Goal: Information Seeking & Learning: Learn about a topic

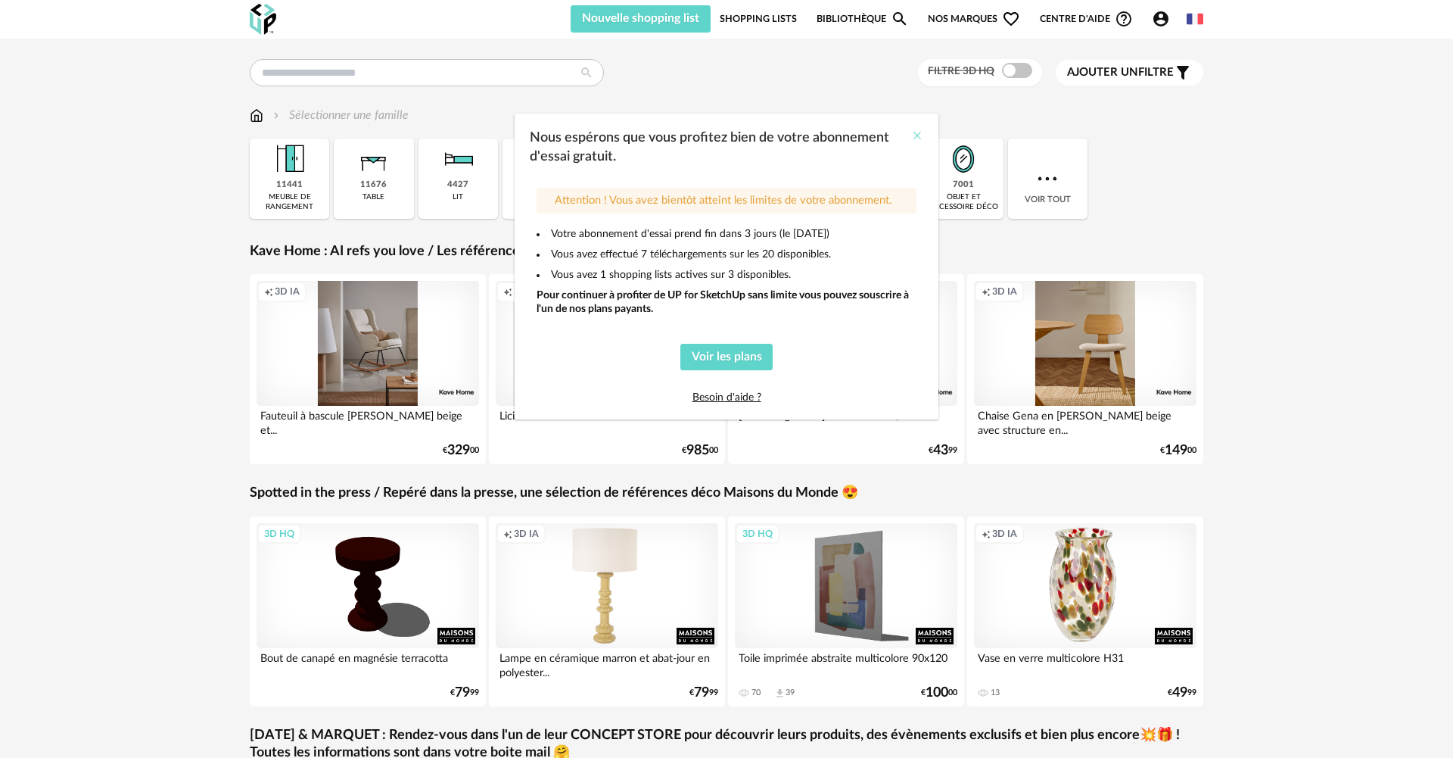
click at [922, 135] on icon "Close" at bounding box center [917, 135] width 12 height 12
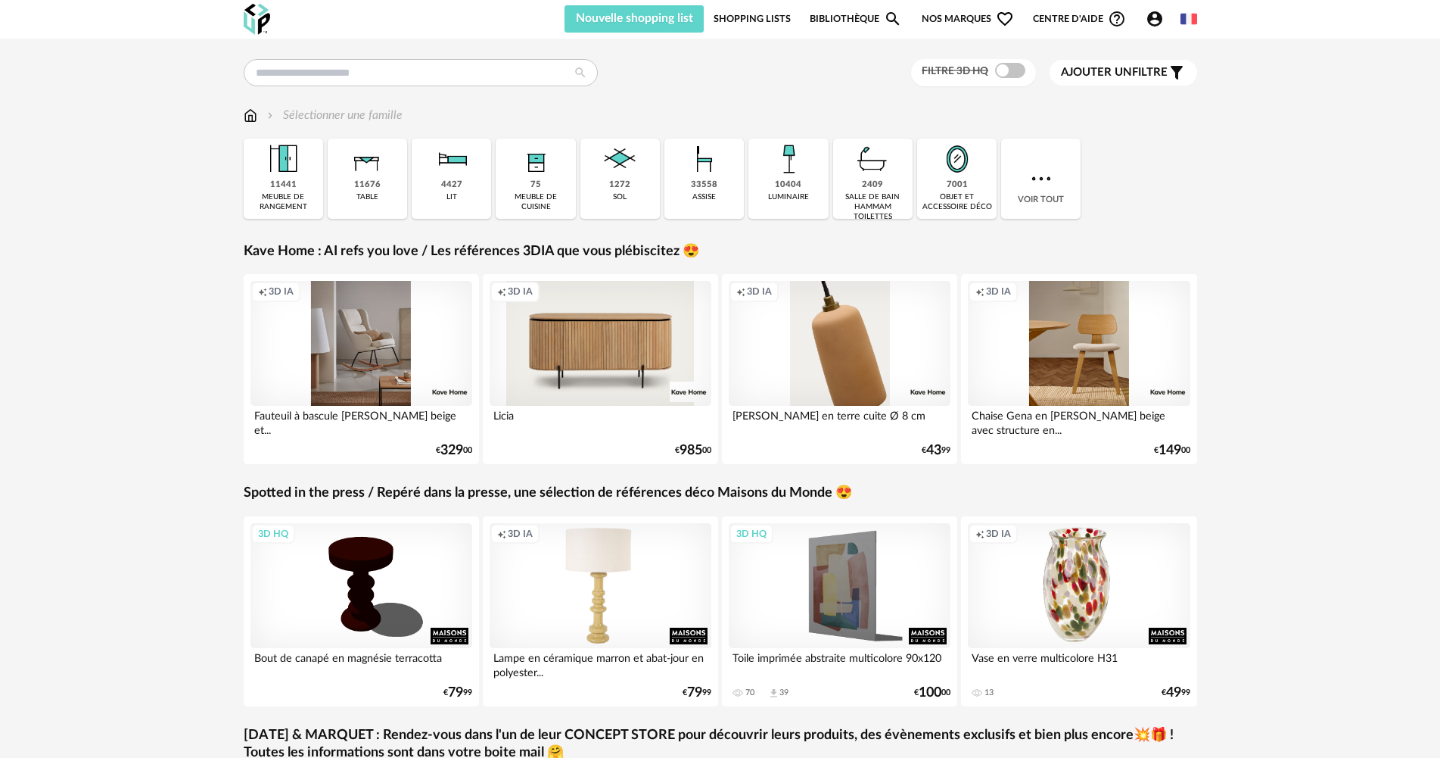
click at [947, 17] on span "Nos marques Heart Outline icon" at bounding box center [968, 18] width 92 height 27
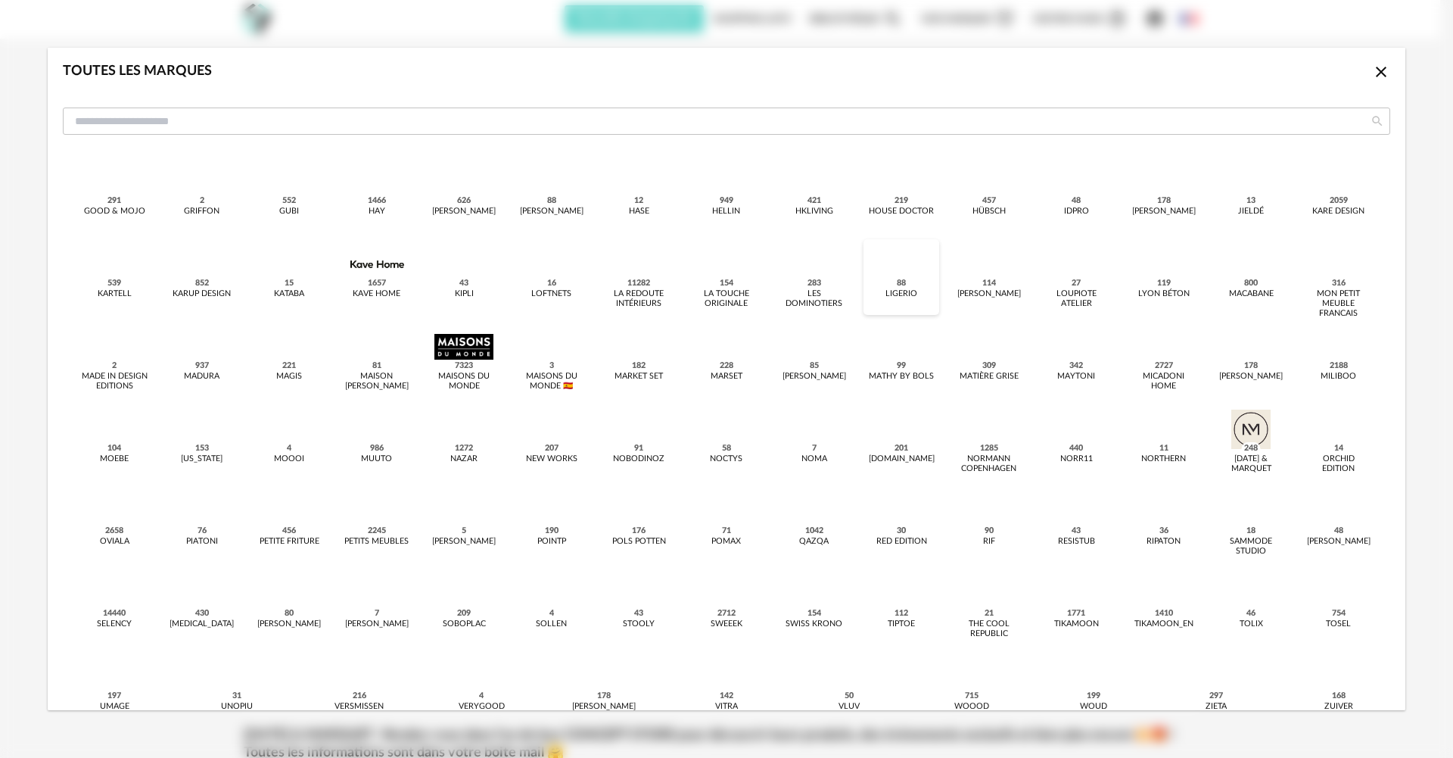
scroll to position [382, 0]
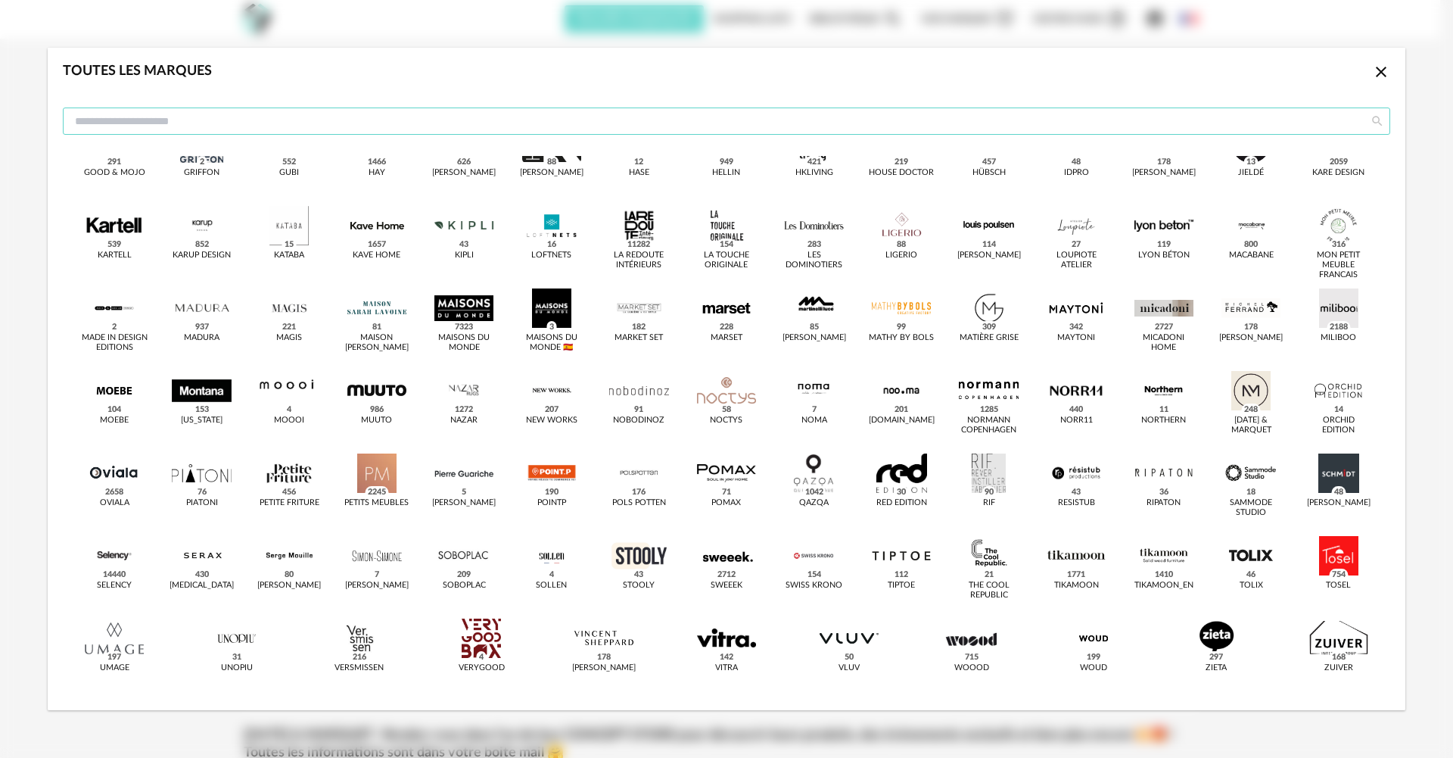
click at [303, 120] on input "dialog" at bounding box center [727, 120] width 1328 height 27
click at [393, 99] on div "Toutes les marques Close icon" at bounding box center [727, 102] width 1358 height 108
click at [391, 116] on input "dialog" at bounding box center [727, 120] width 1328 height 27
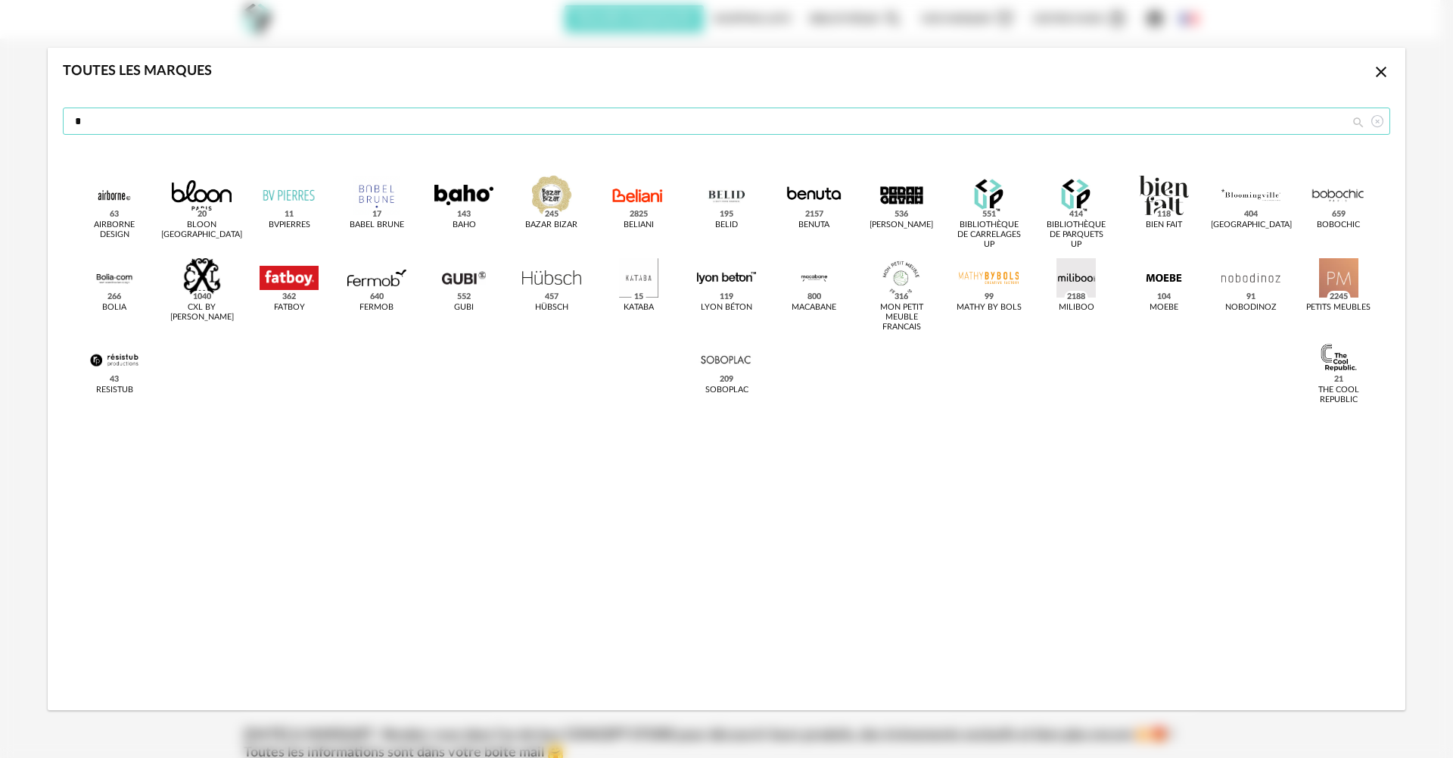
scroll to position [0, 0]
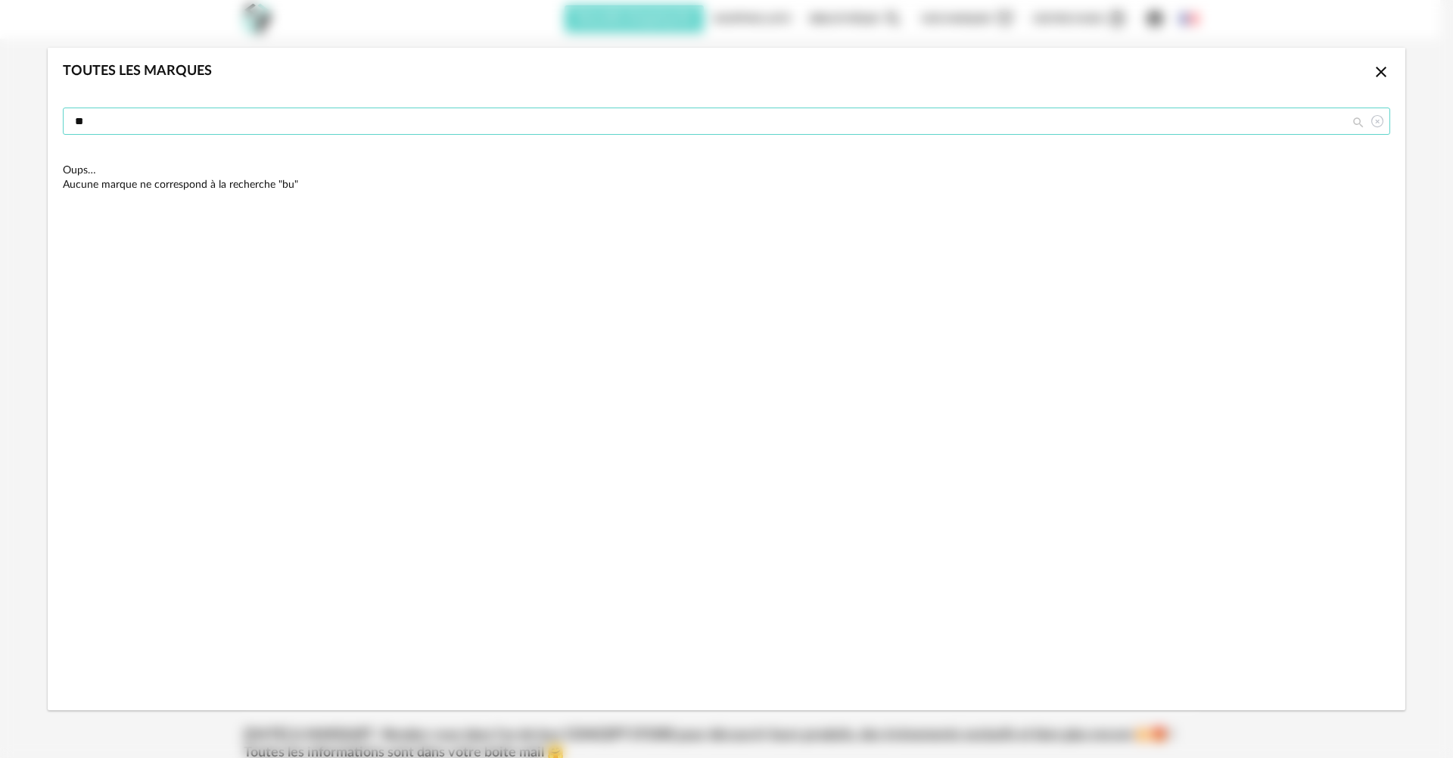
type input "*"
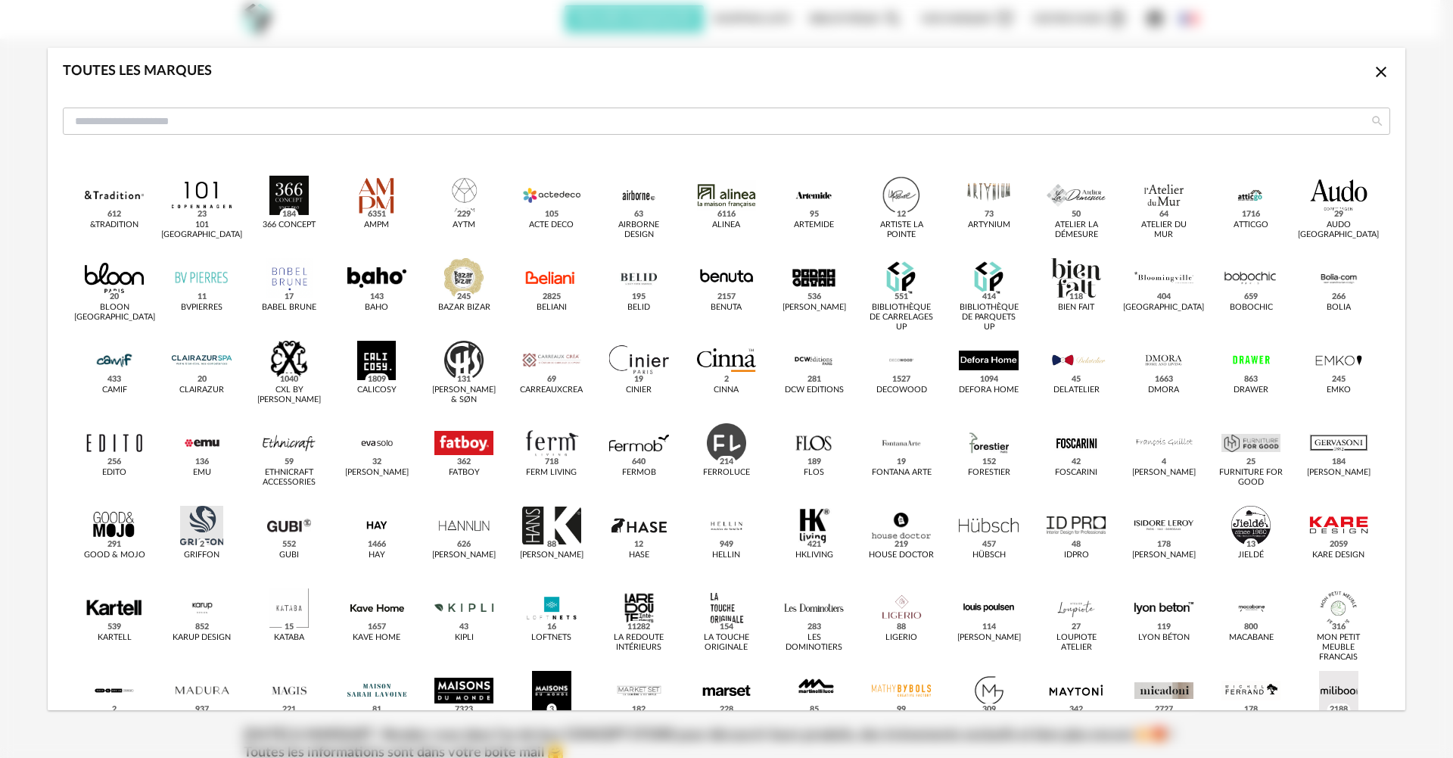
click at [1372, 68] on icon "Close icon" at bounding box center [1381, 72] width 18 height 18
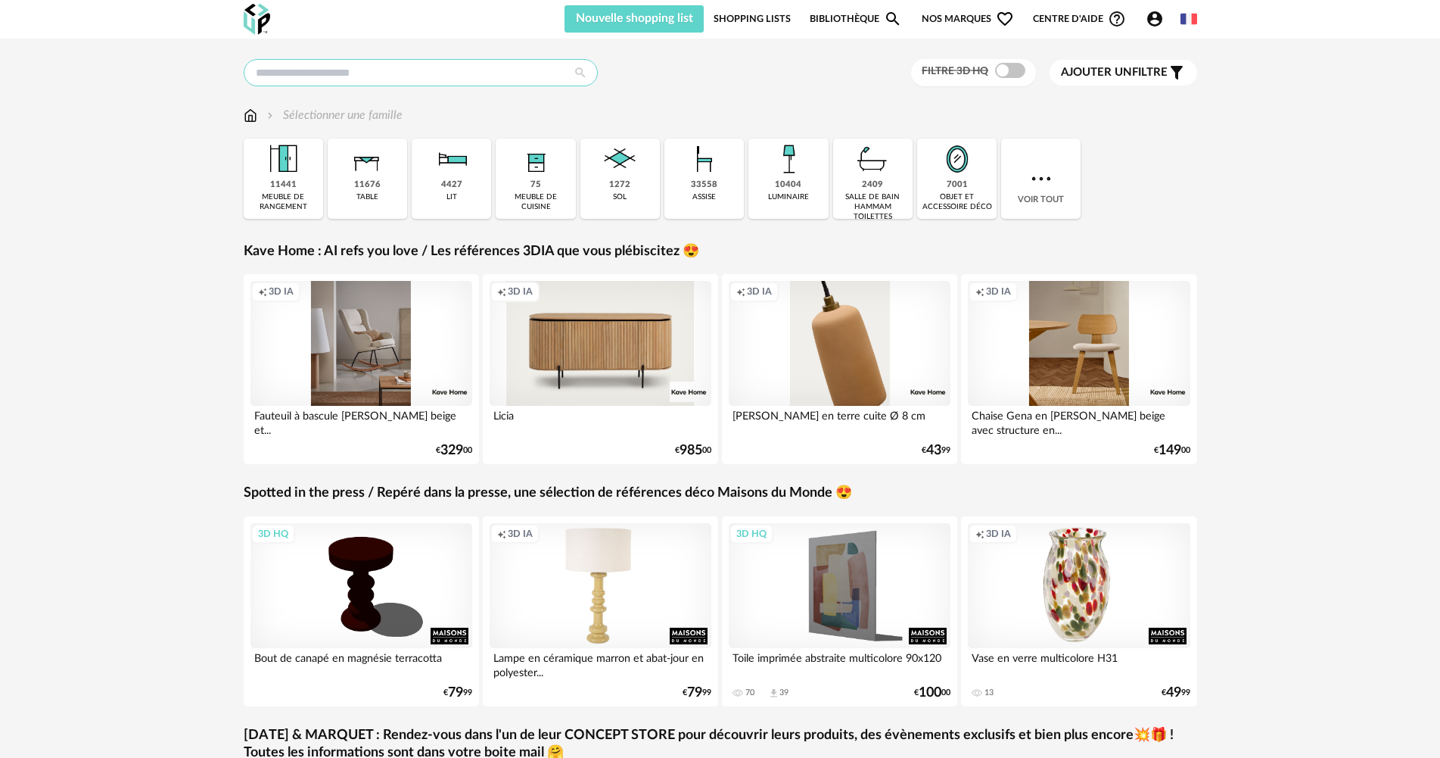
click at [415, 71] on input "text" at bounding box center [421, 72] width 354 height 27
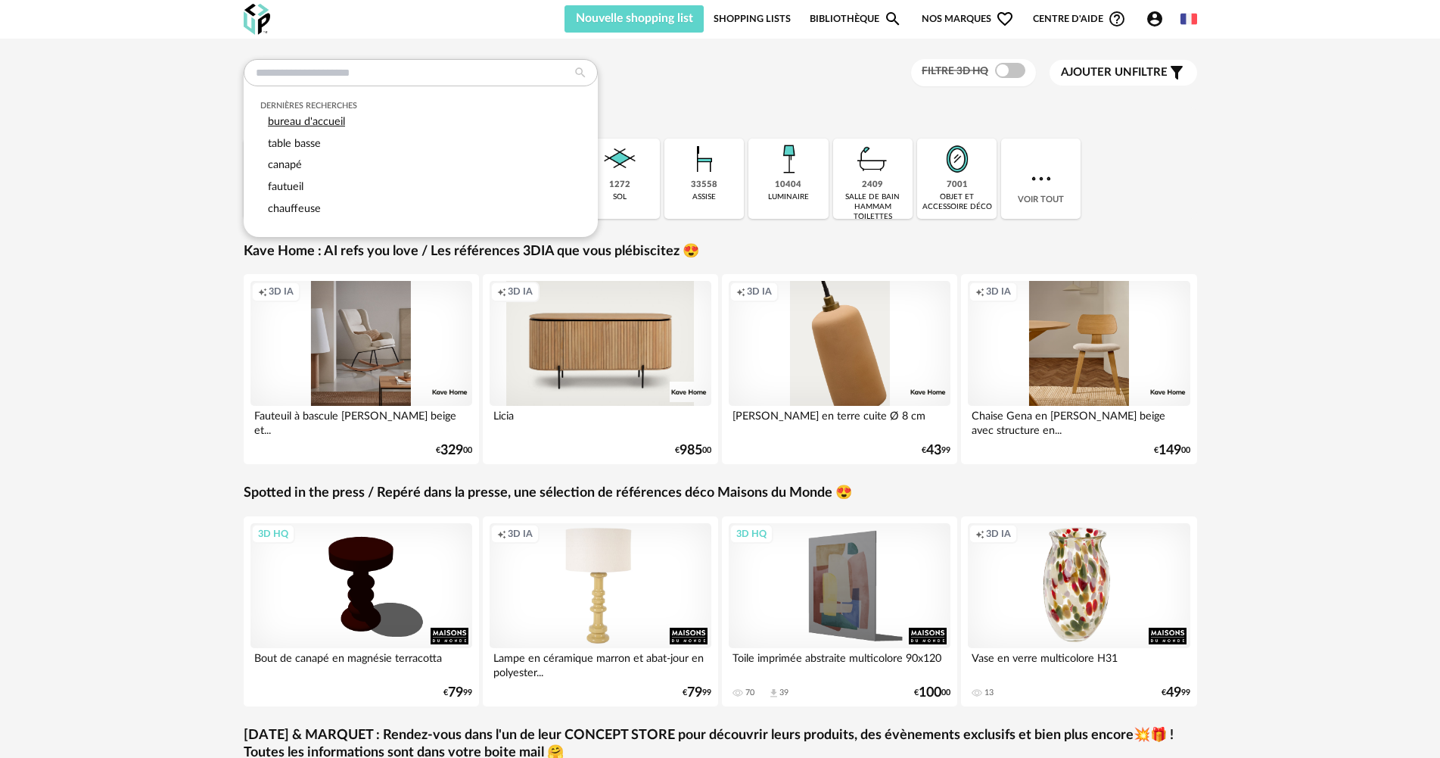
click at [350, 126] on div "bureau d'accueil" at bounding box center [420, 122] width 320 height 22
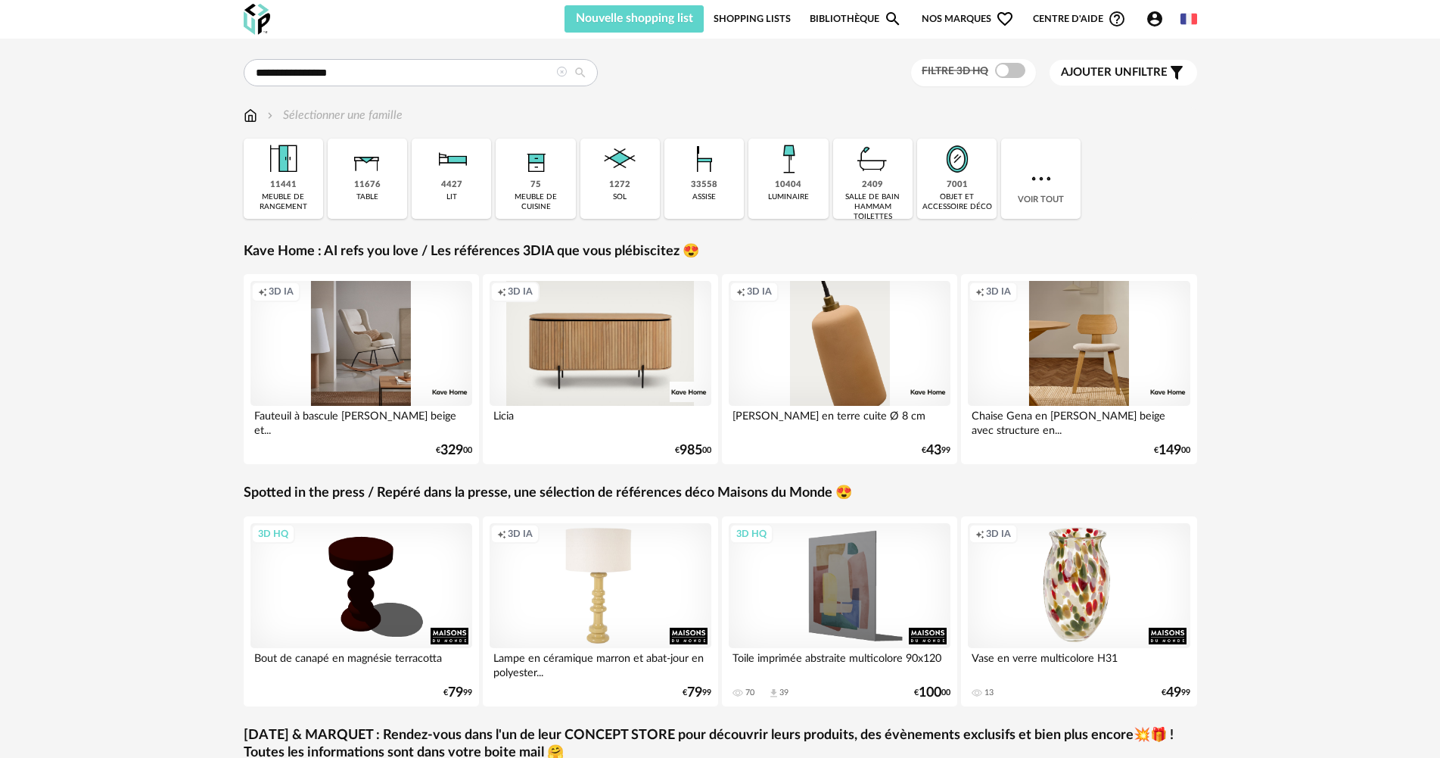
click at [578, 72] on icon at bounding box center [580, 73] width 27 height 14
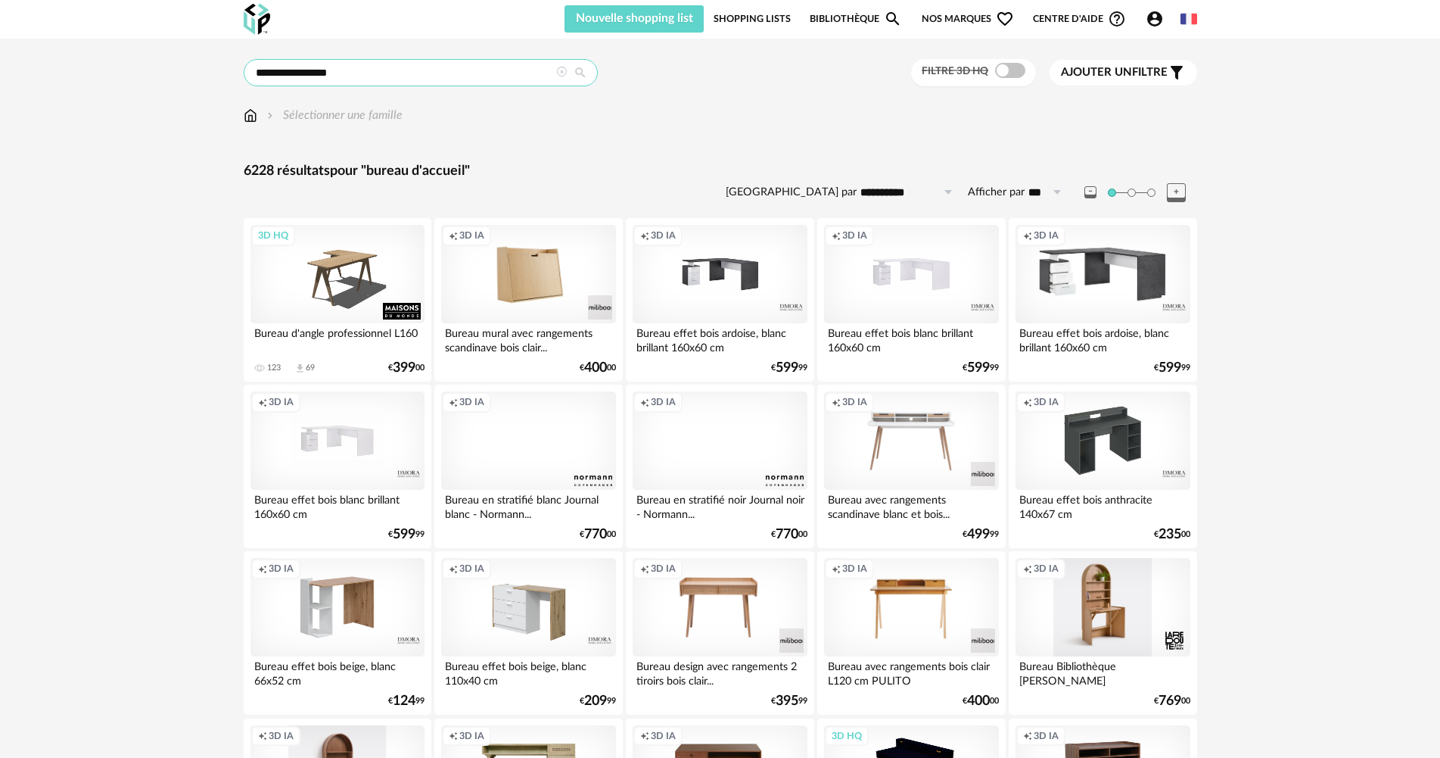
drag, startPoint x: 337, startPoint y: 69, endPoint x: 166, endPoint y: 101, distance: 174.0
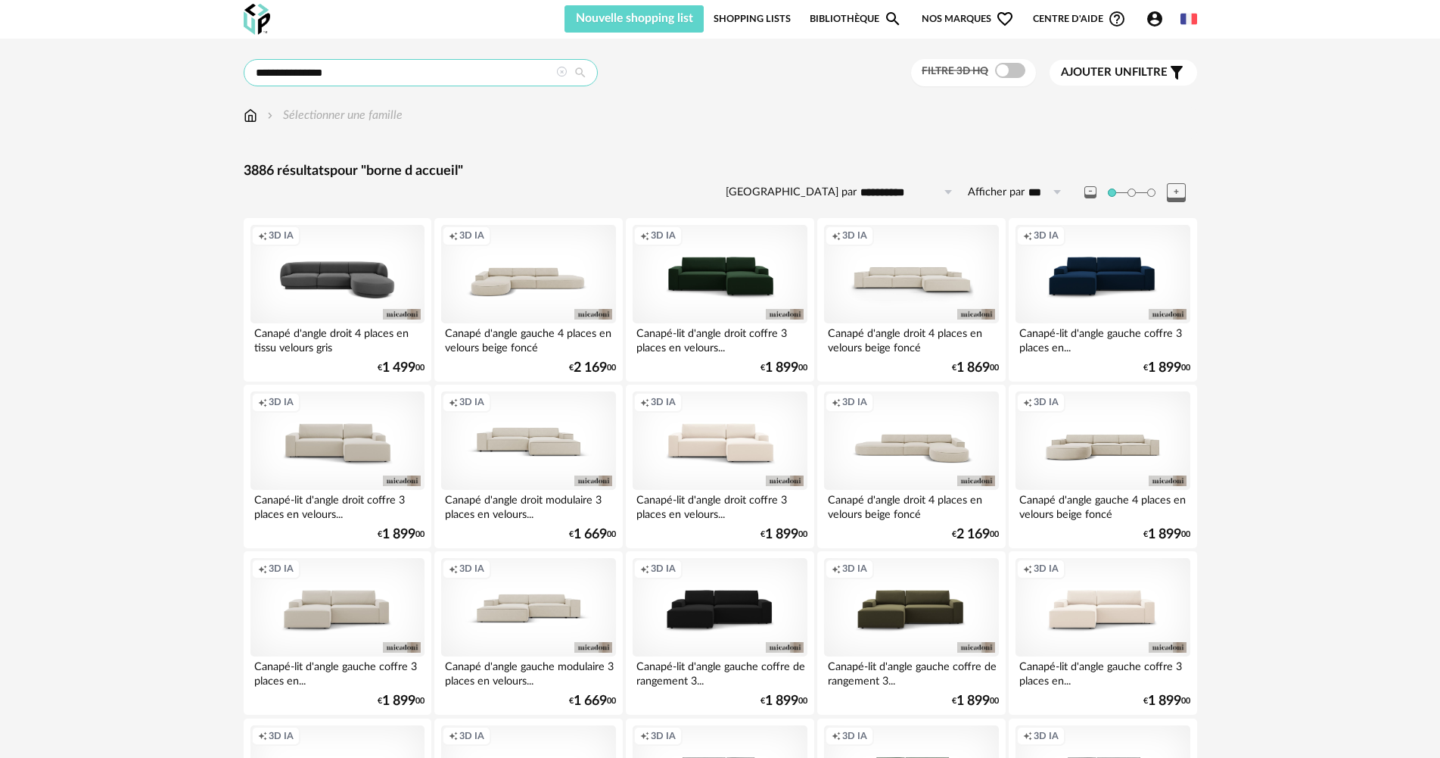
drag, startPoint x: 291, startPoint y: 70, endPoint x: 30, endPoint y: 91, distance: 261.9
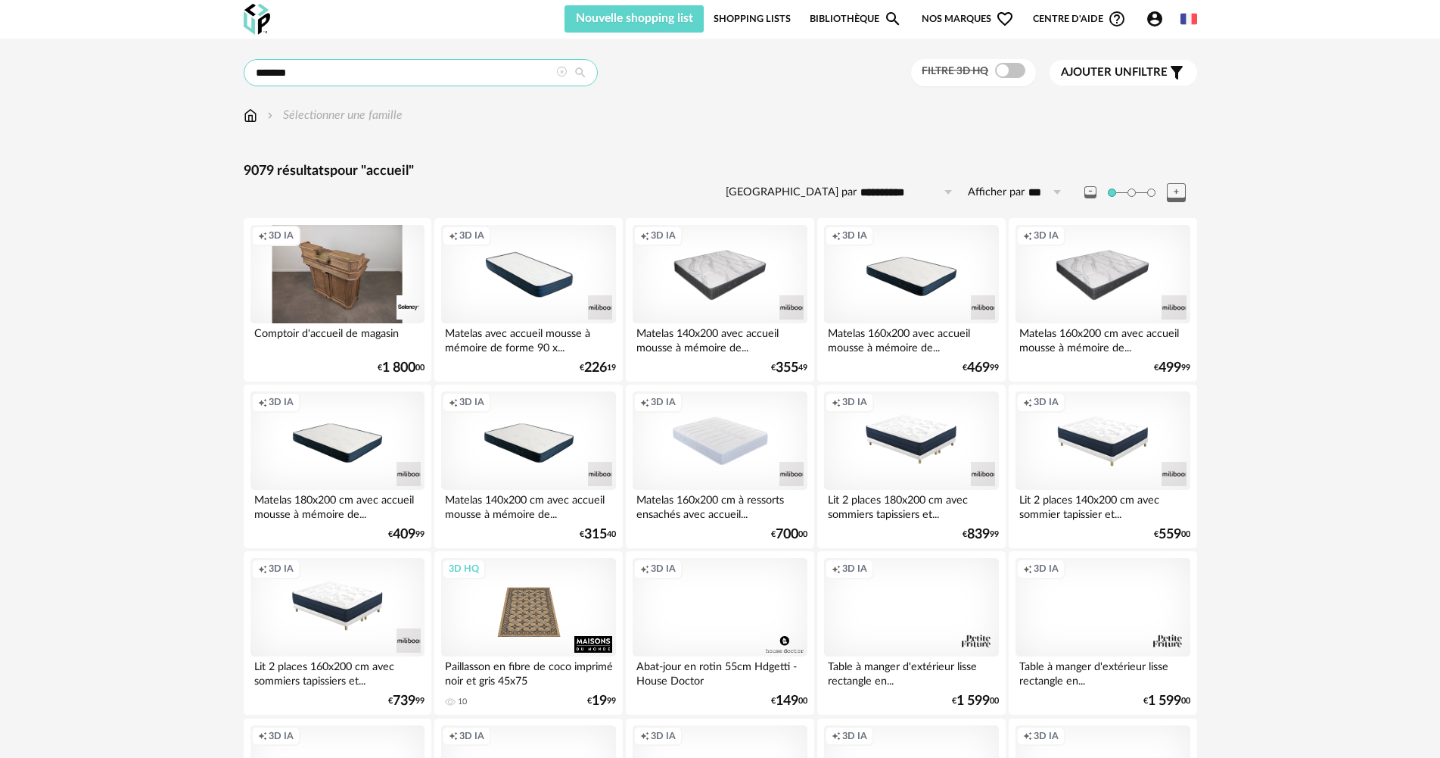
click at [392, 73] on input "*******" at bounding box center [421, 72] width 354 height 27
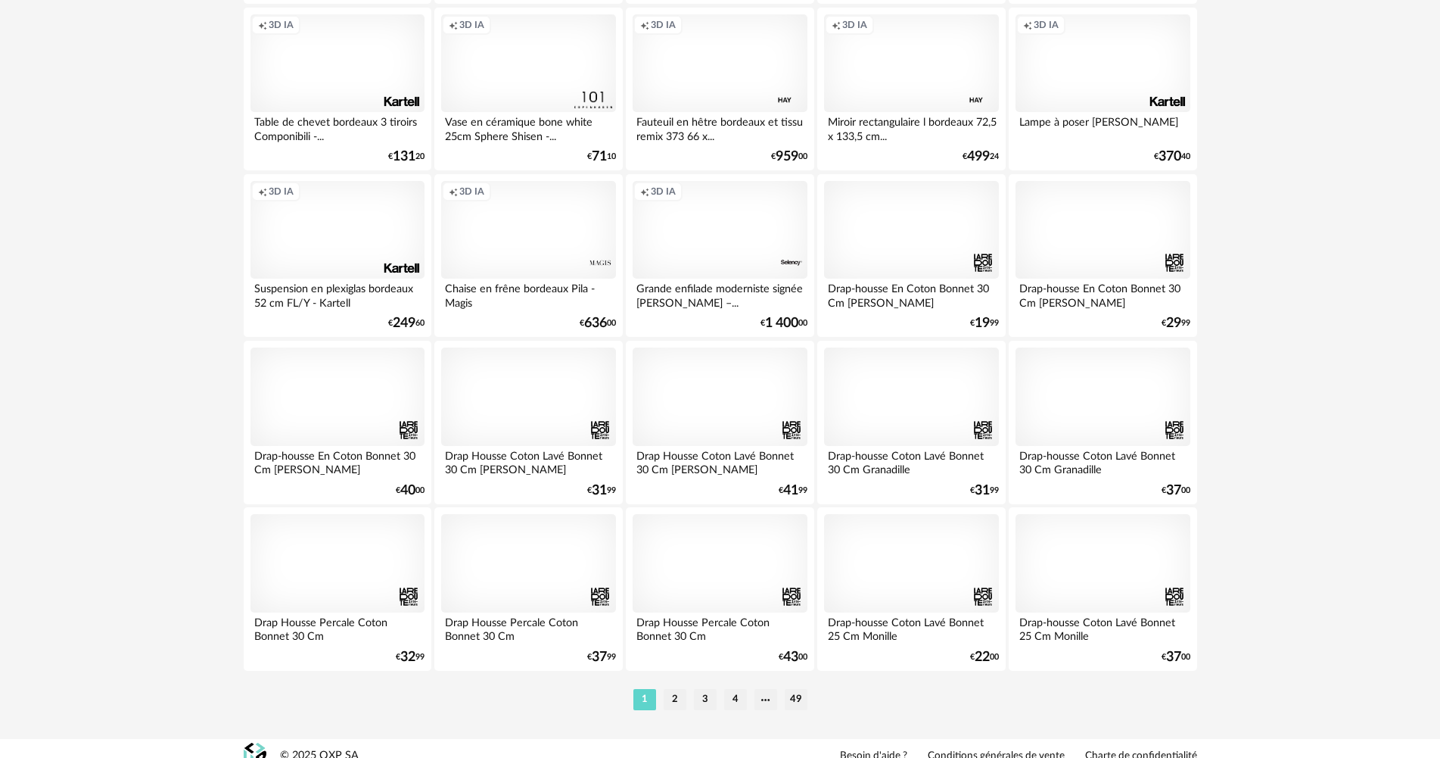
scroll to position [2891, 0]
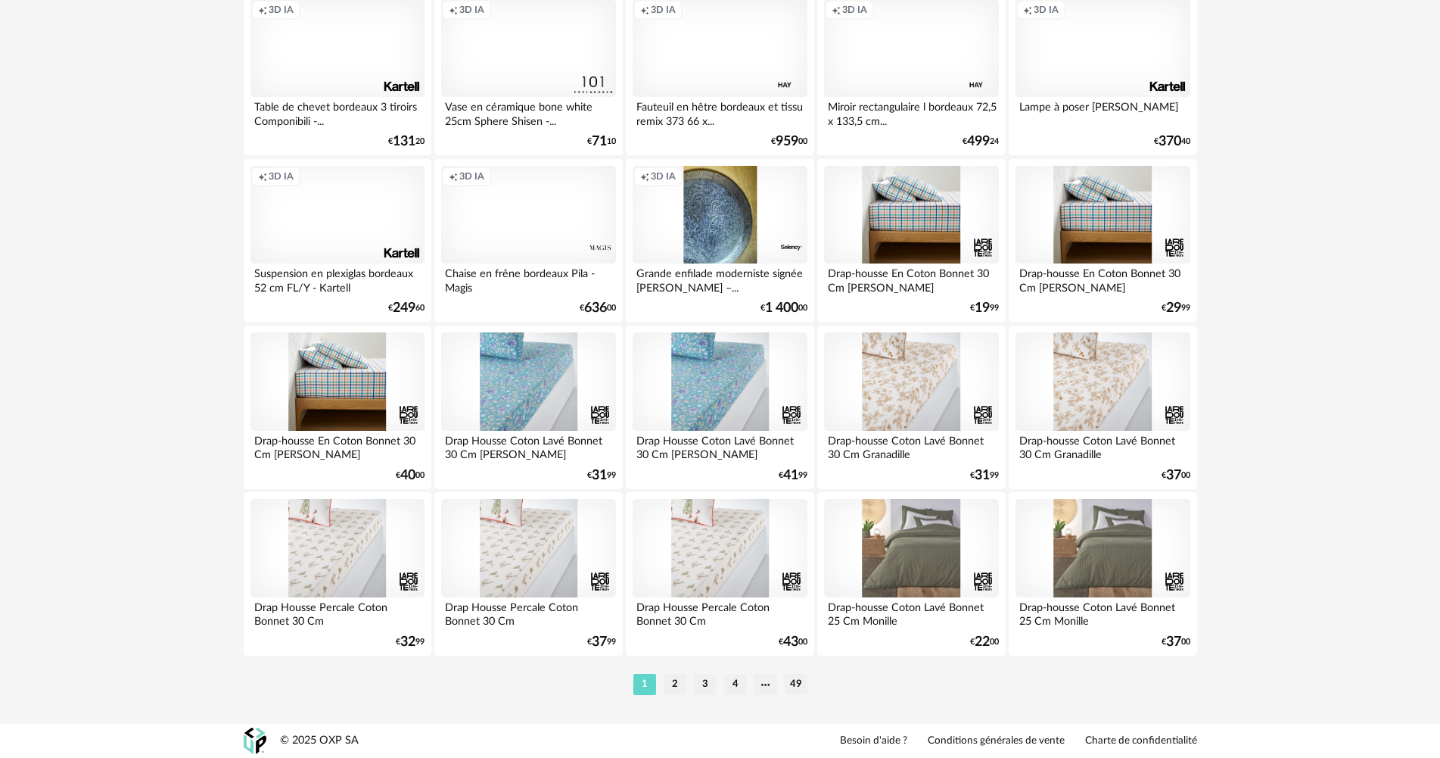
click at [665, 679] on li "2" at bounding box center [675, 684] width 23 height 21
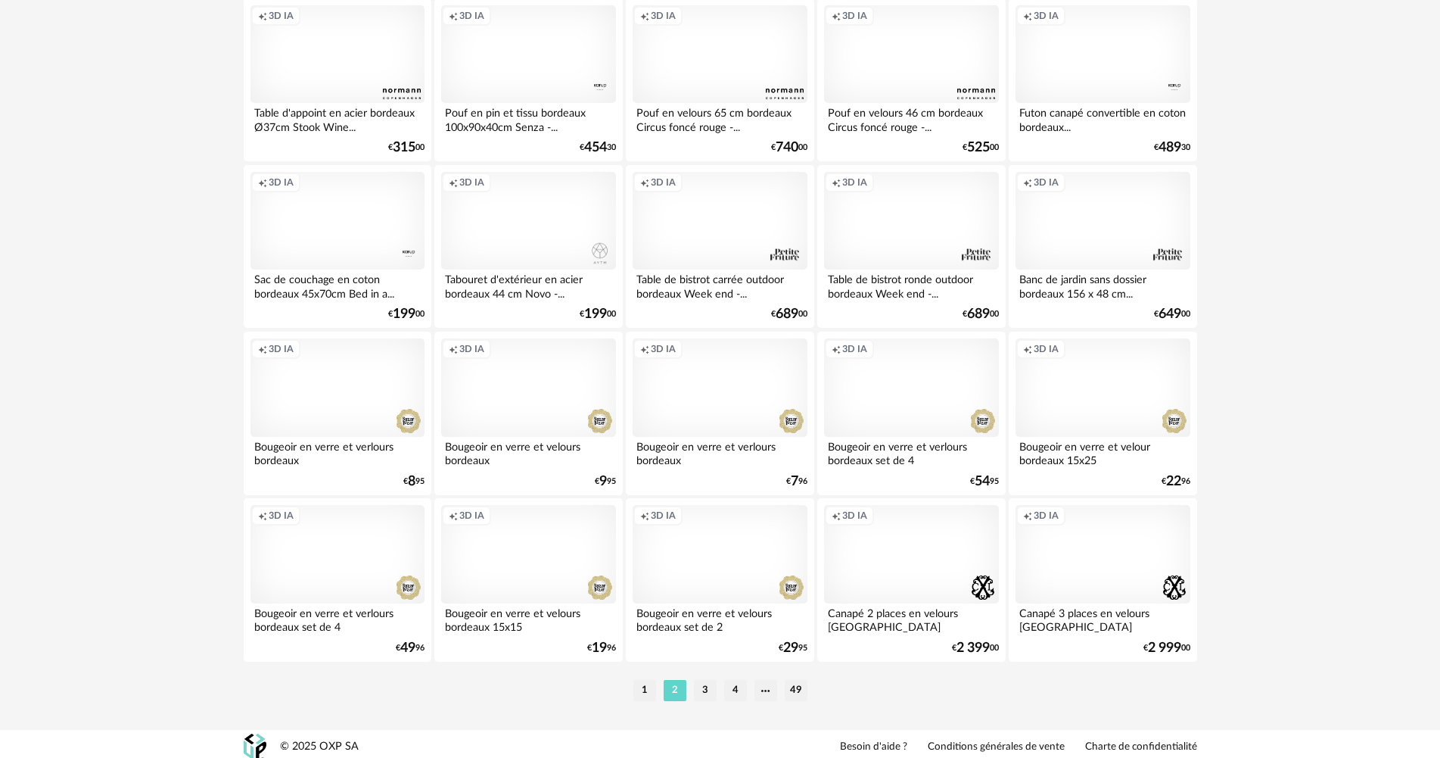
scroll to position [2891, 0]
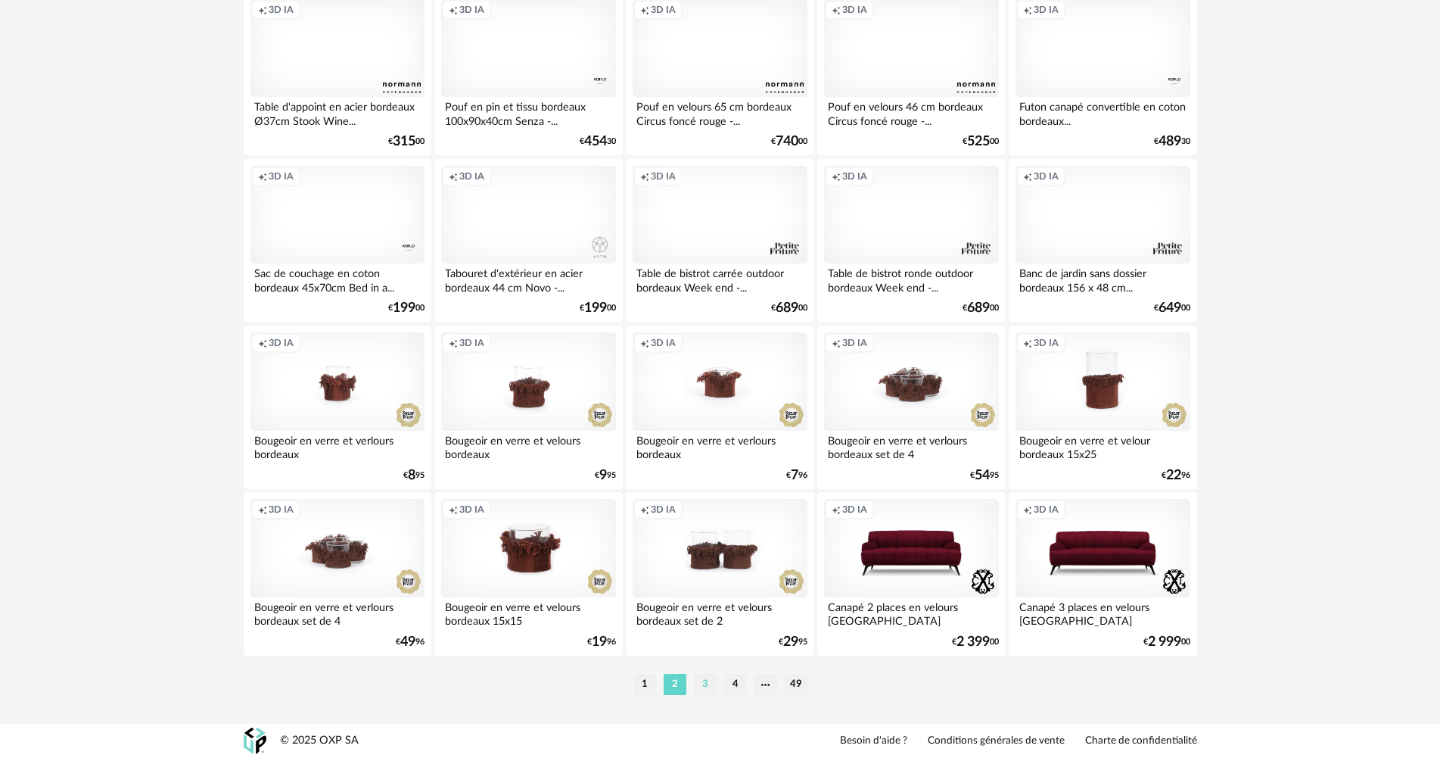
click at [712, 679] on li "3" at bounding box center [705, 684] width 23 height 21
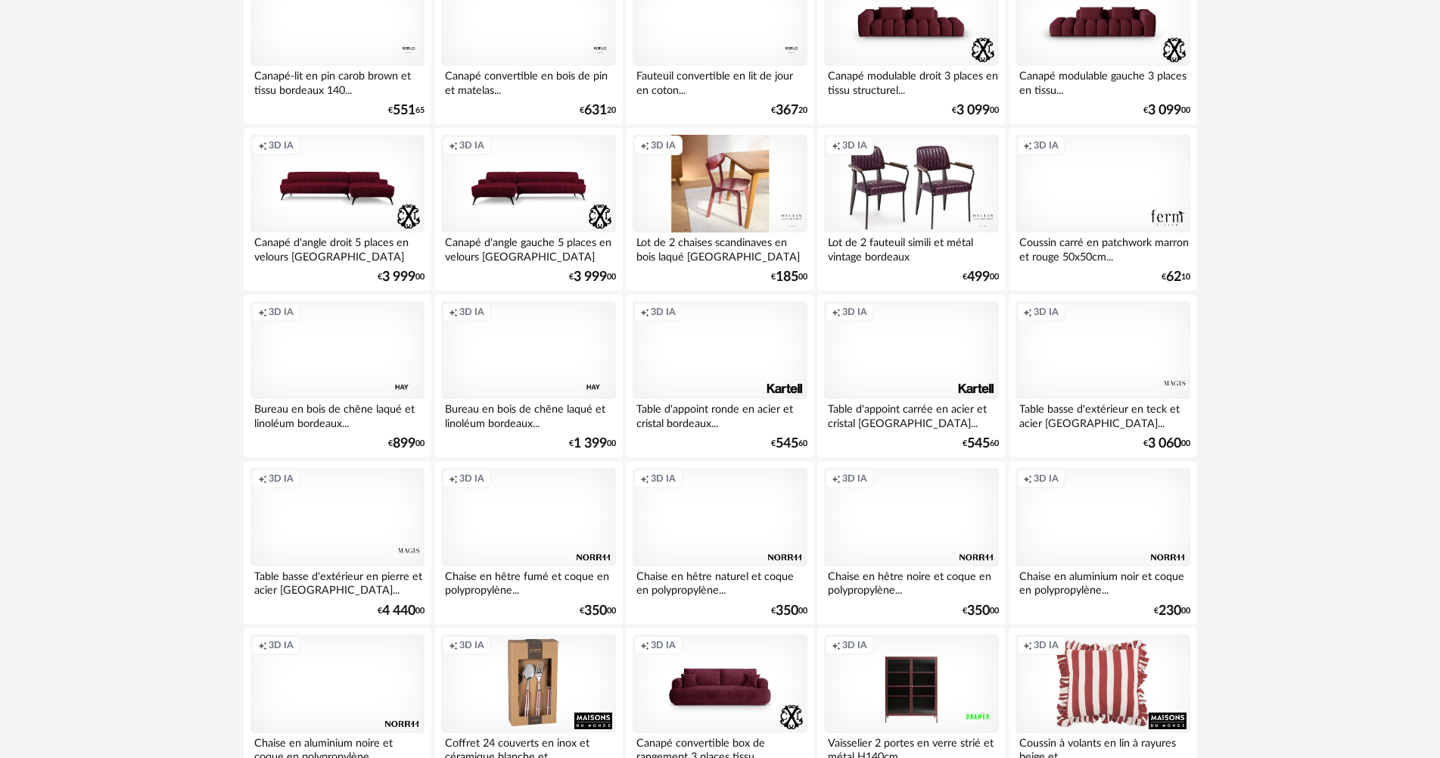
scroll to position [2891, 0]
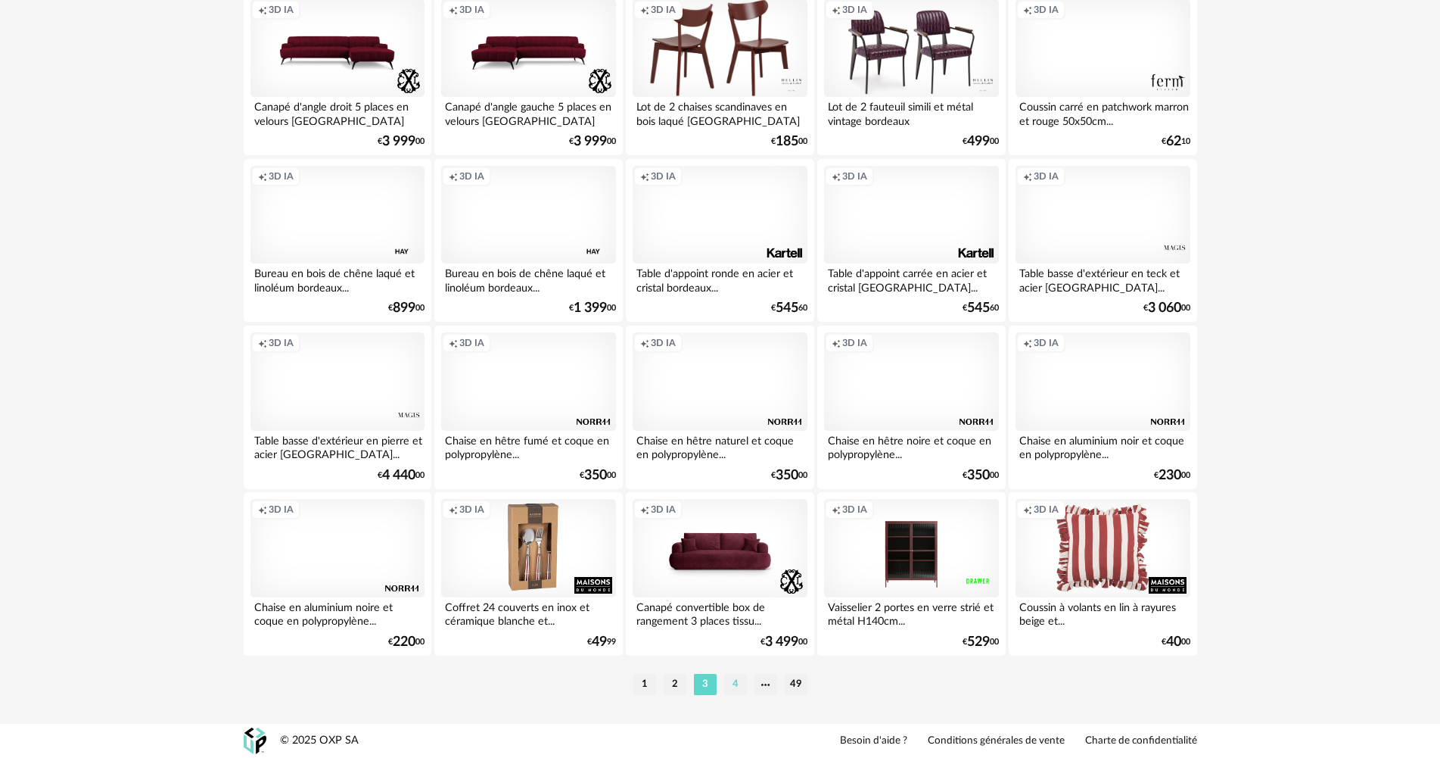
click at [743, 687] on li "4" at bounding box center [735, 684] width 23 height 21
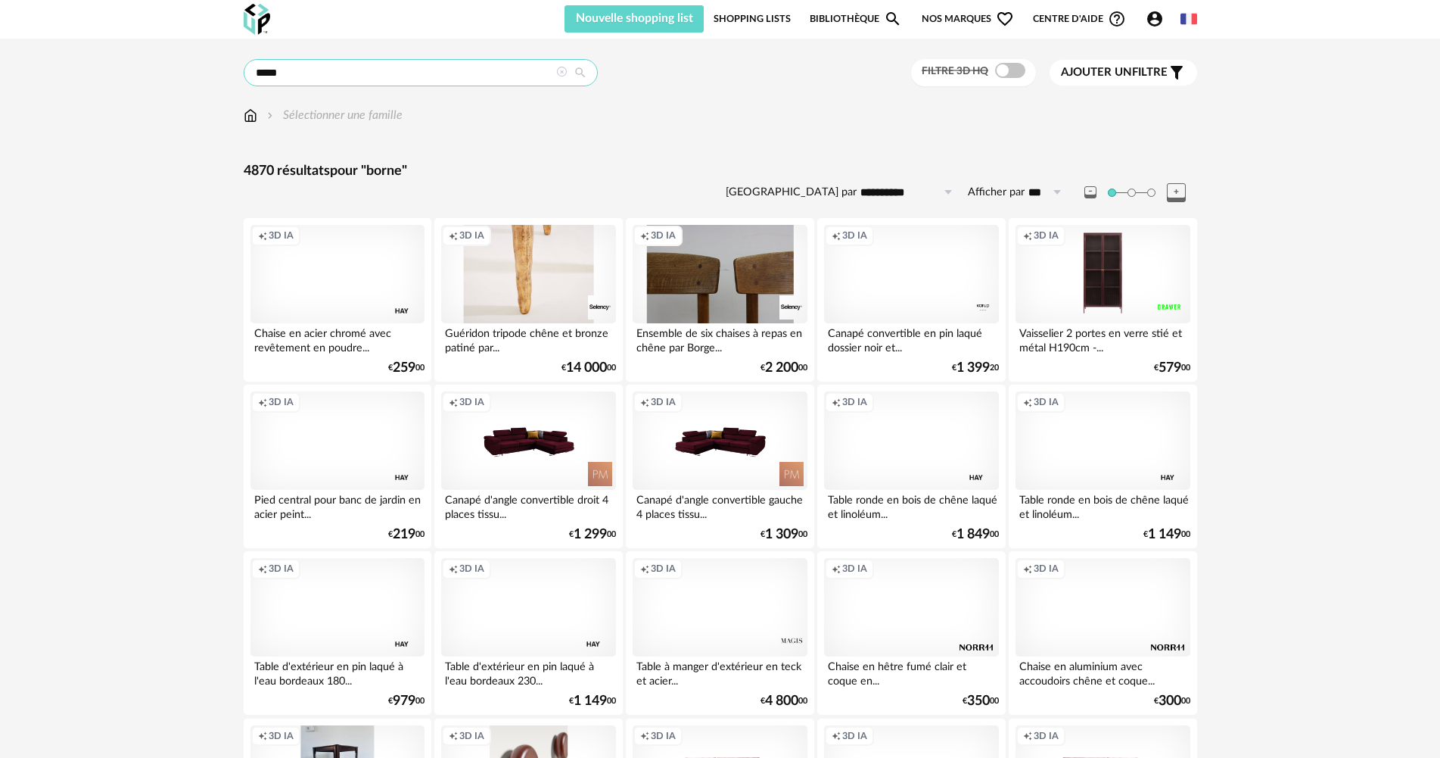
click at [421, 86] on input "*****" at bounding box center [421, 72] width 354 height 27
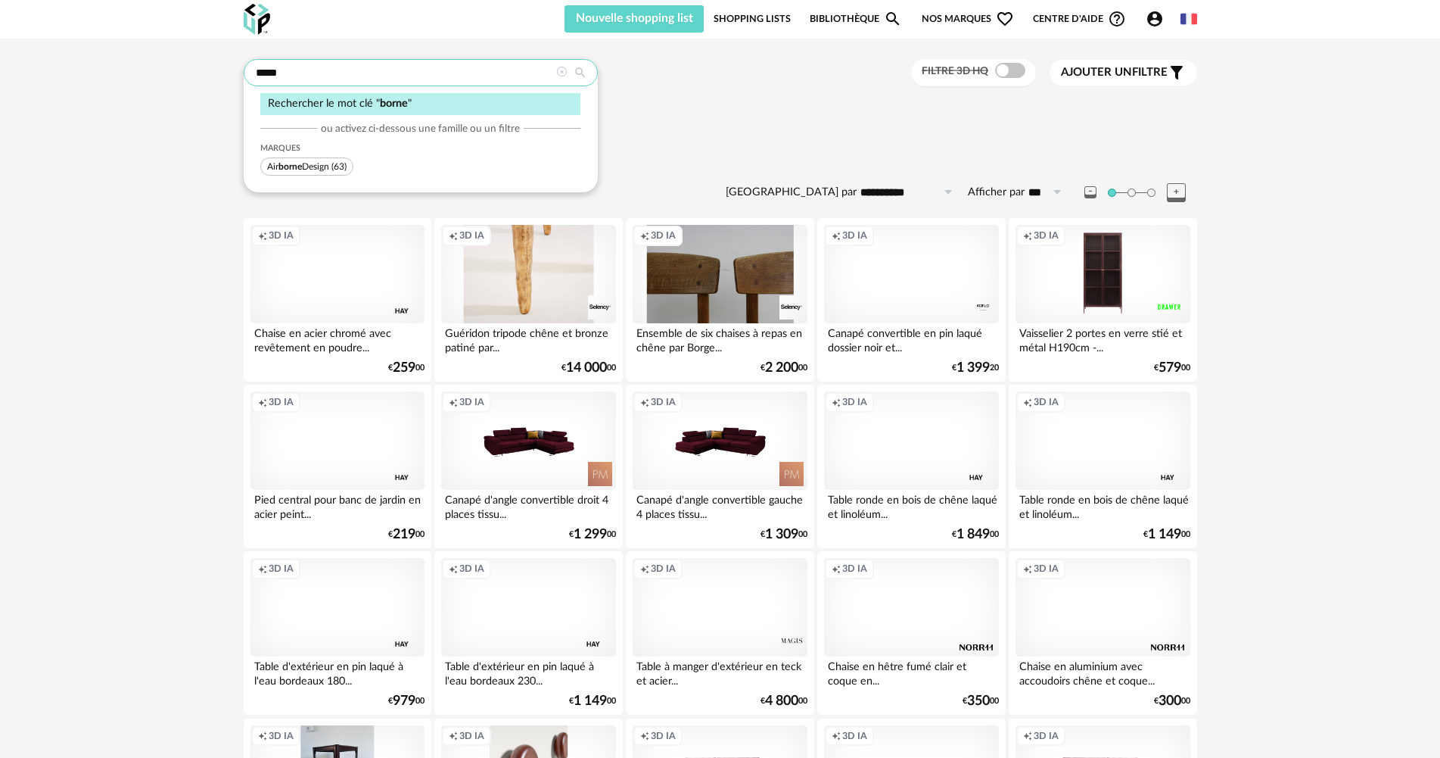
click at [421, 78] on input "*****" at bounding box center [421, 72] width 354 height 27
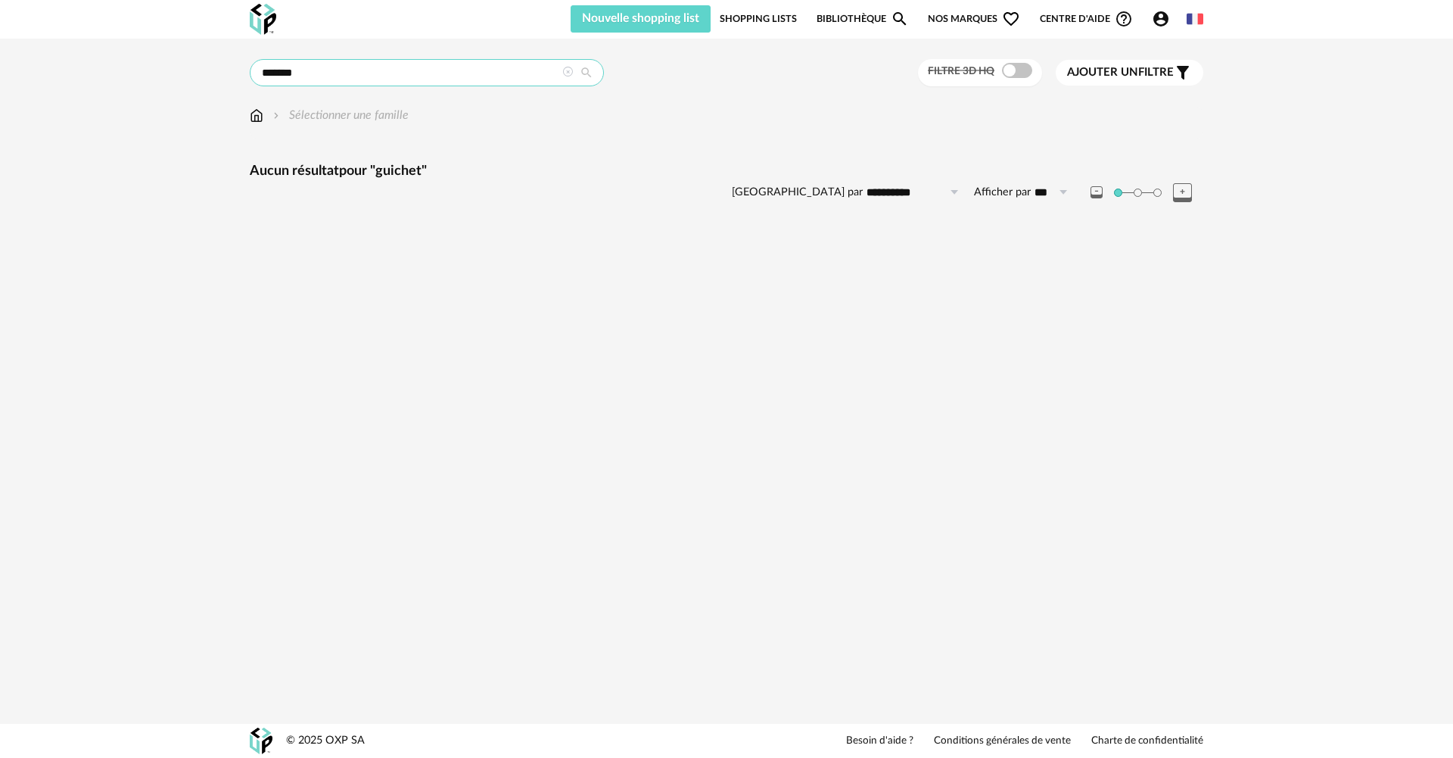
click at [356, 67] on input "*******" at bounding box center [427, 72] width 354 height 27
type input "******"
click at [363, 76] on input "******" at bounding box center [427, 72] width 354 height 27
click at [359, 79] on input "******" at bounding box center [427, 72] width 354 height 27
click at [358, 79] on input "******" at bounding box center [427, 72] width 354 height 27
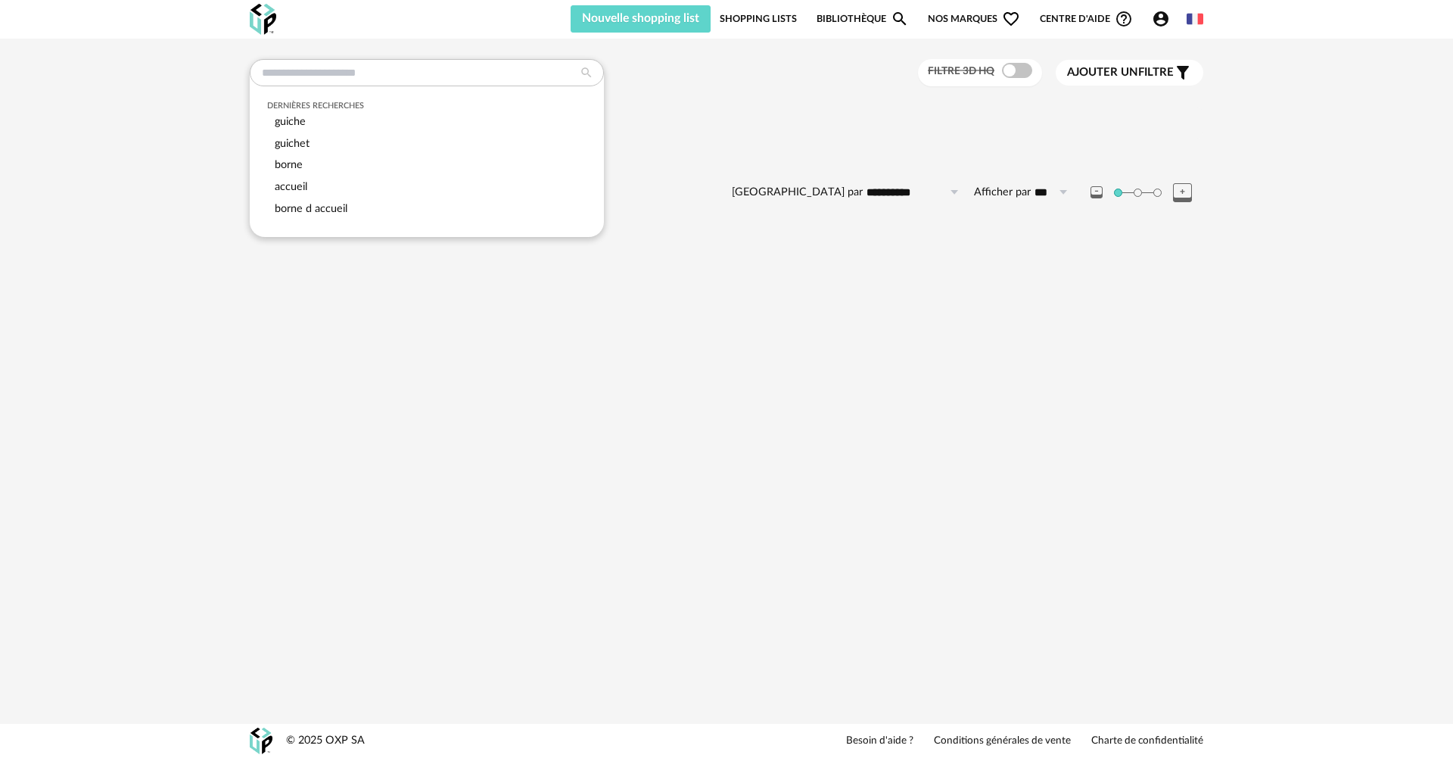
click at [945, 9] on span "Nos marques Heart Outline icon" at bounding box center [974, 18] width 92 height 27
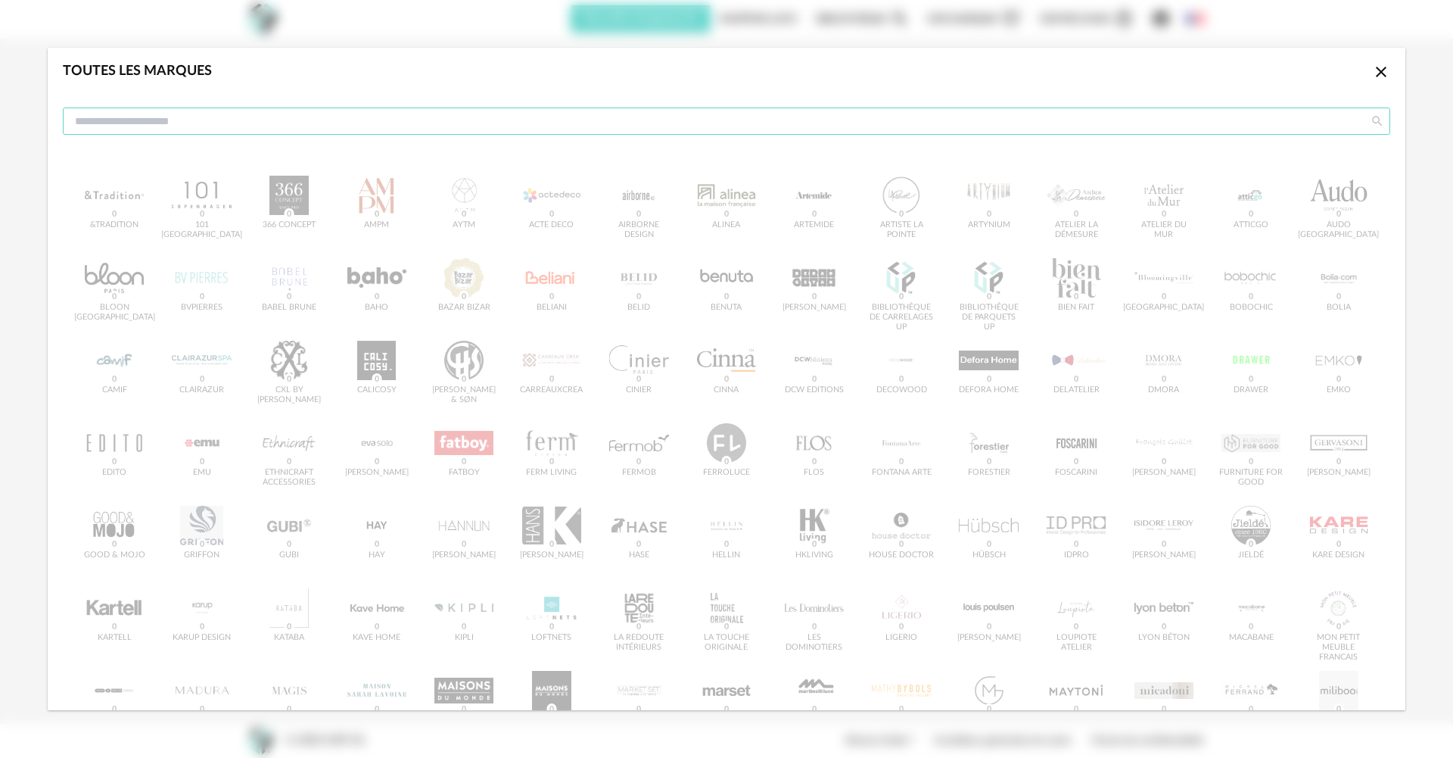
click at [556, 122] on input "dialog" at bounding box center [727, 120] width 1328 height 27
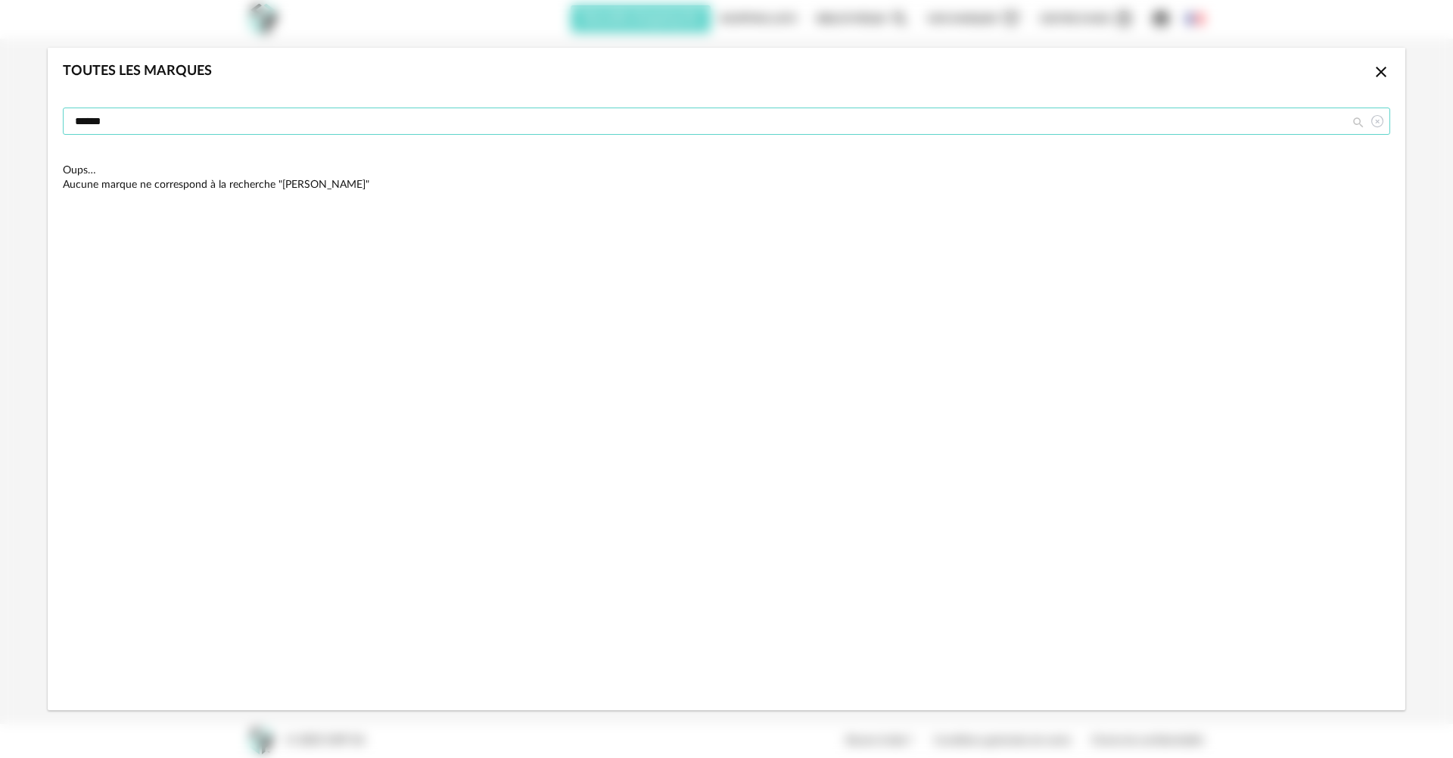
type input "******"
click at [1382, 68] on icon "Close icon" at bounding box center [1381, 72] width 18 height 18
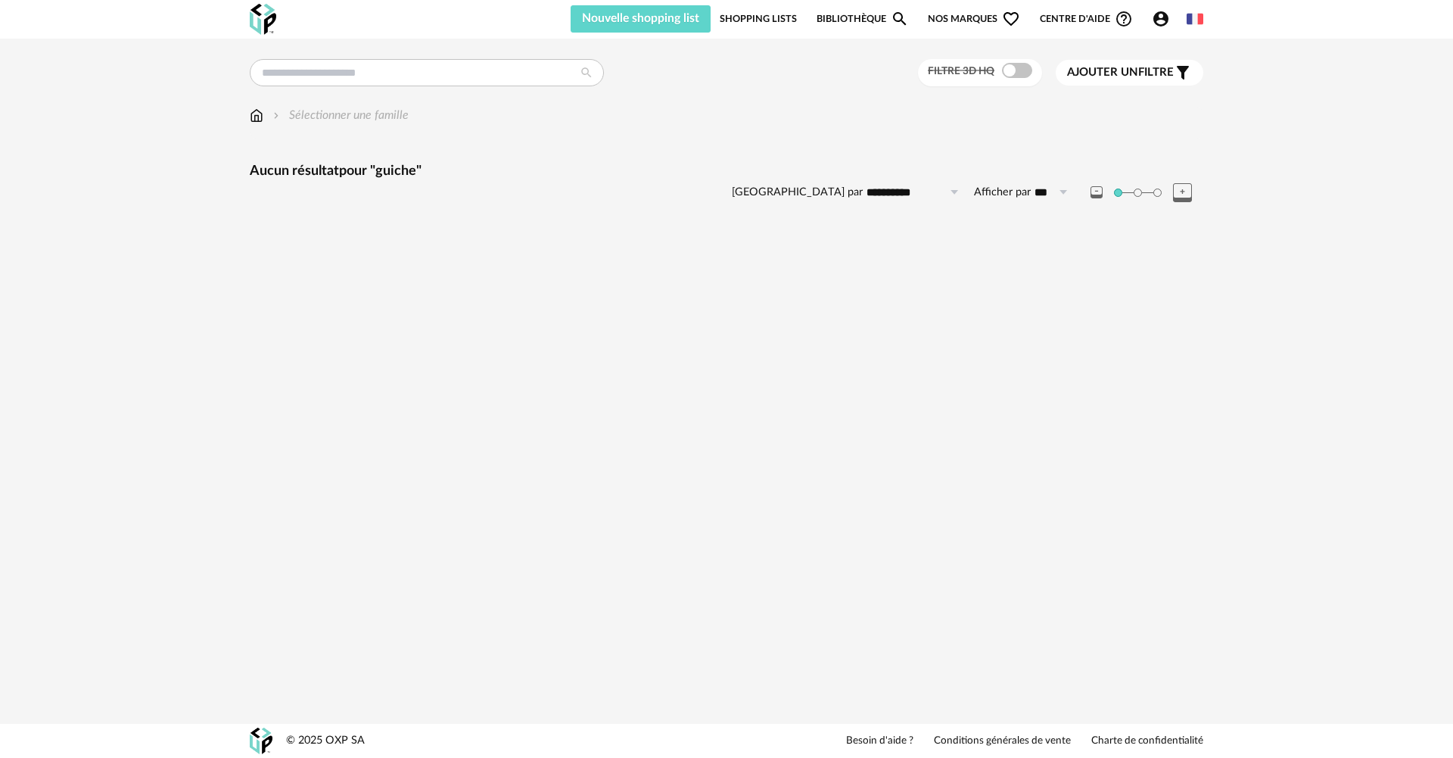
click at [870, 18] on link "Bibliothèque Magnify icon" at bounding box center [863, 18] width 92 height 27
click at [945, 18] on span "Nos marques Heart Outline icon" at bounding box center [974, 18] width 92 height 27
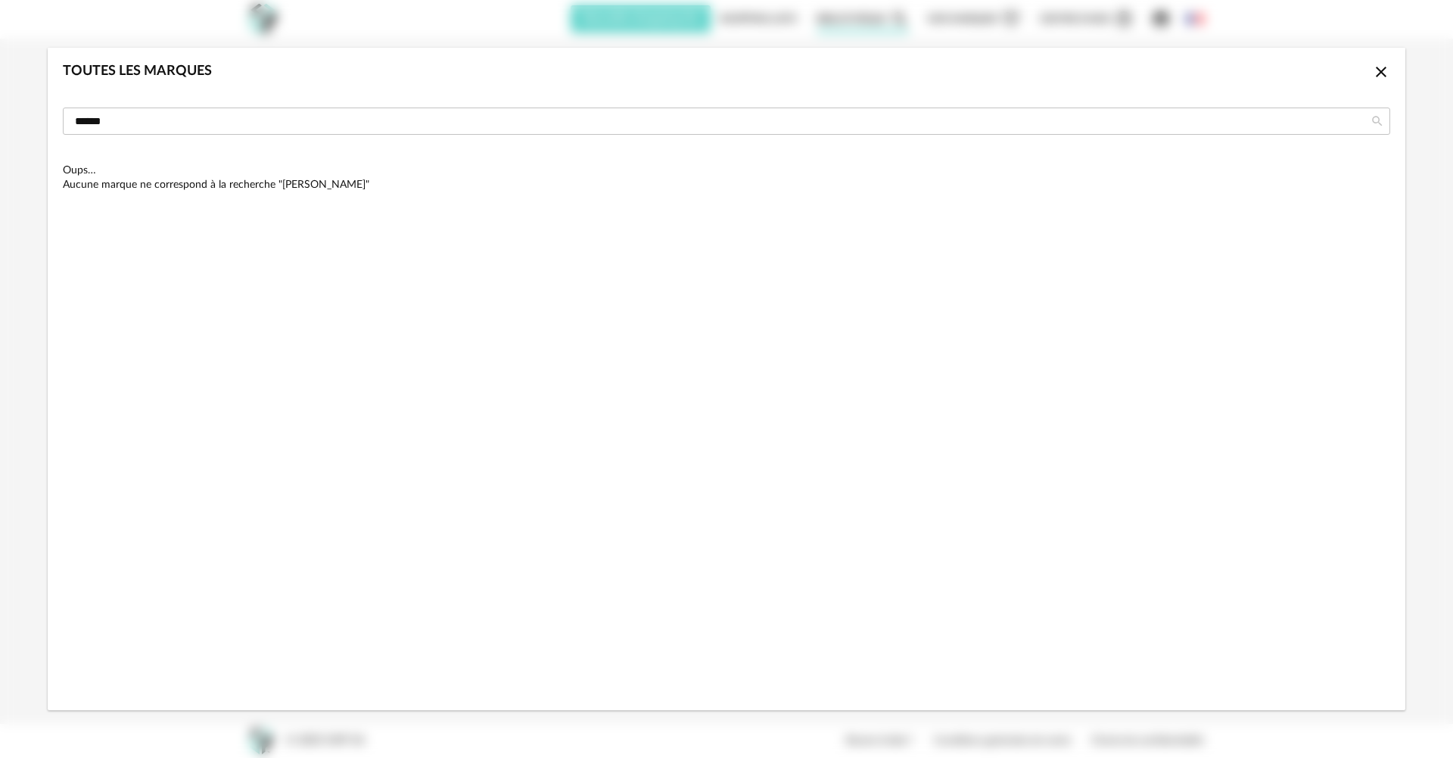
click at [1386, 77] on icon "Close icon" at bounding box center [1381, 72] width 18 height 18
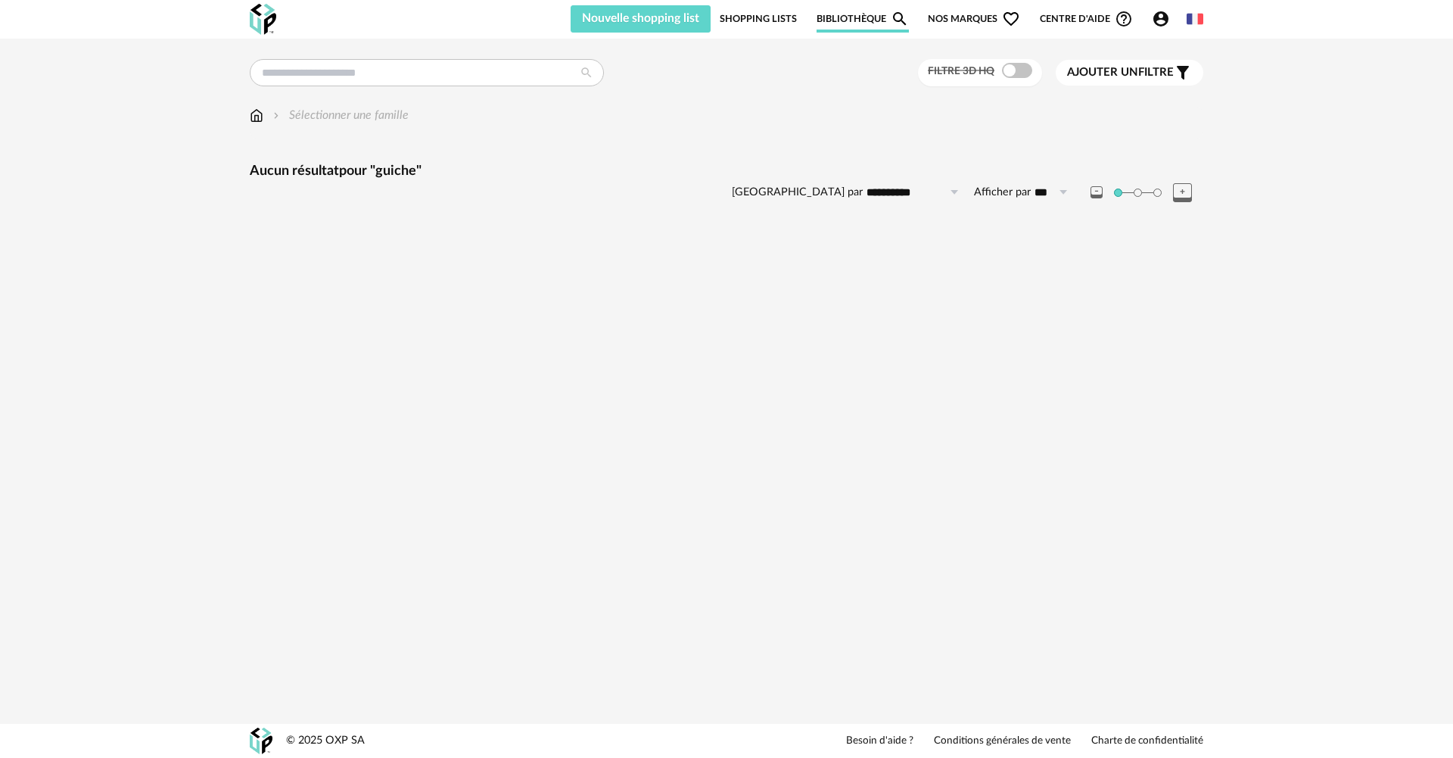
click at [995, 17] on span "Nos marques Heart Outline icon" at bounding box center [974, 18] width 92 height 27
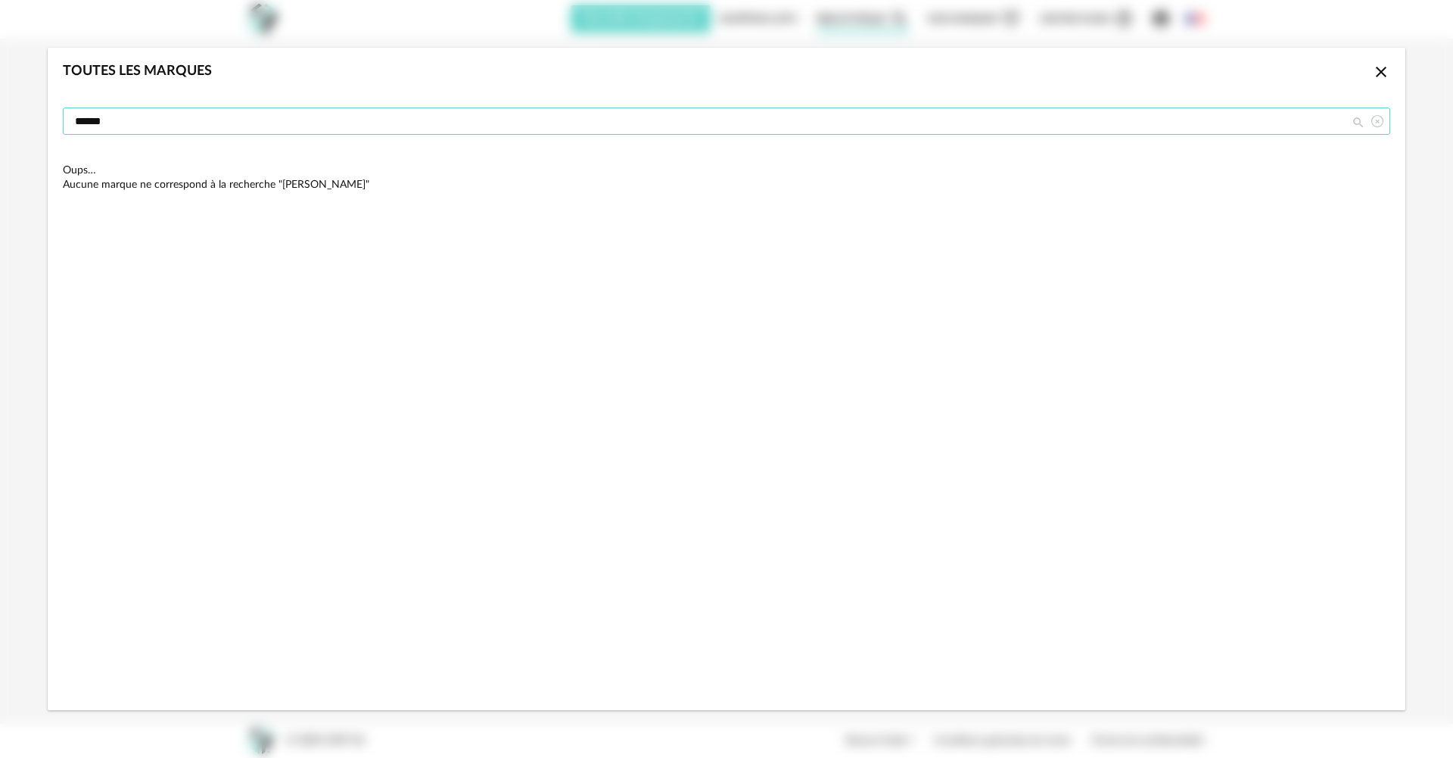
drag, startPoint x: 303, startPoint y: 120, endPoint x: 0, endPoint y: 113, distance: 302.8
click at [0, 113] on div "Toutes les marques Close icon ****** Oups… Aucune marque ne correspond à la rec…" at bounding box center [726, 379] width 1453 height 758
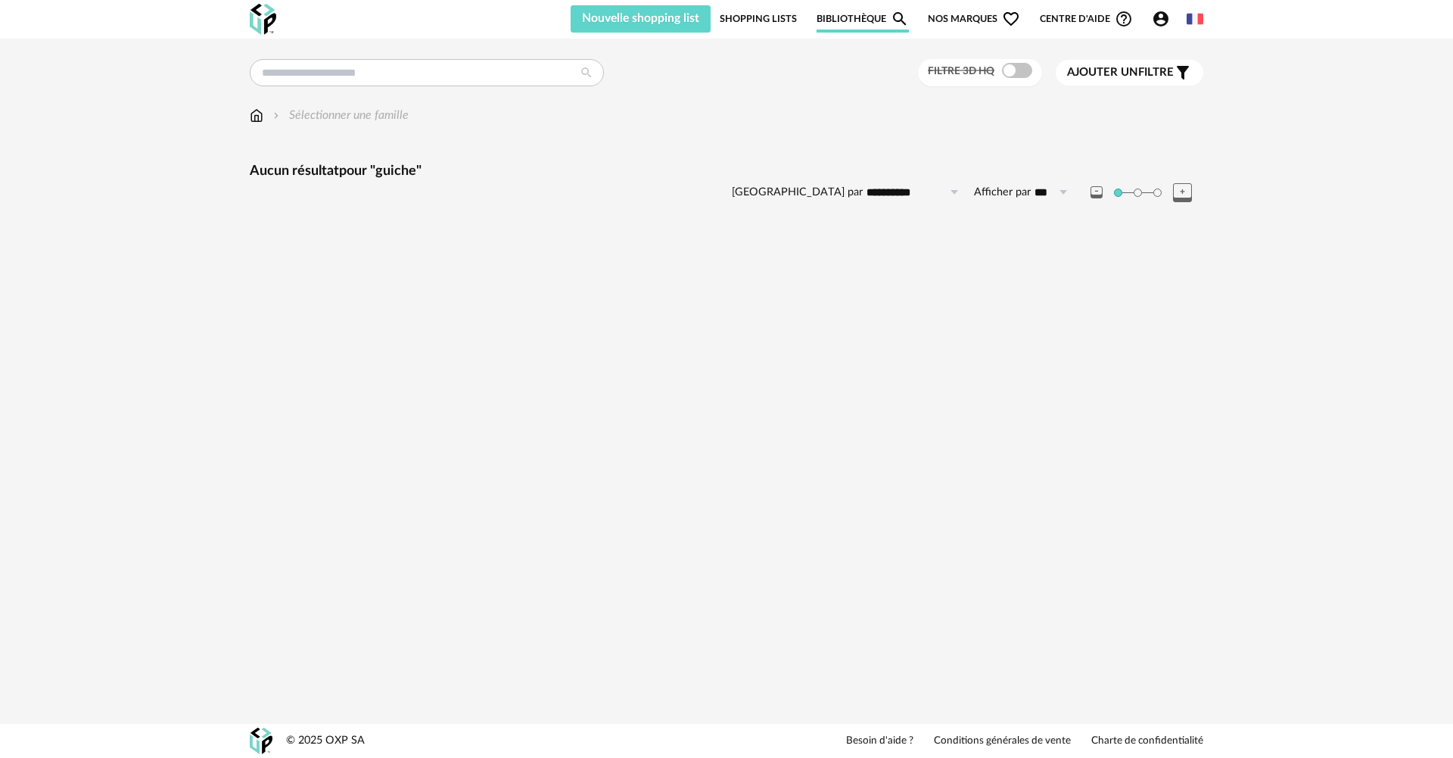
click at [885, 23] on link "Bibliothèque Magnify icon" at bounding box center [863, 18] width 92 height 27
click at [997, 4] on div "Nouvelle shopping list Mettre à jour ma Shopping List Refresh icon Shopping Lis…" at bounding box center [726, 19] width 981 height 39
click at [992, 15] on span "Nos marques Heart Outline icon" at bounding box center [974, 18] width 92 height 27
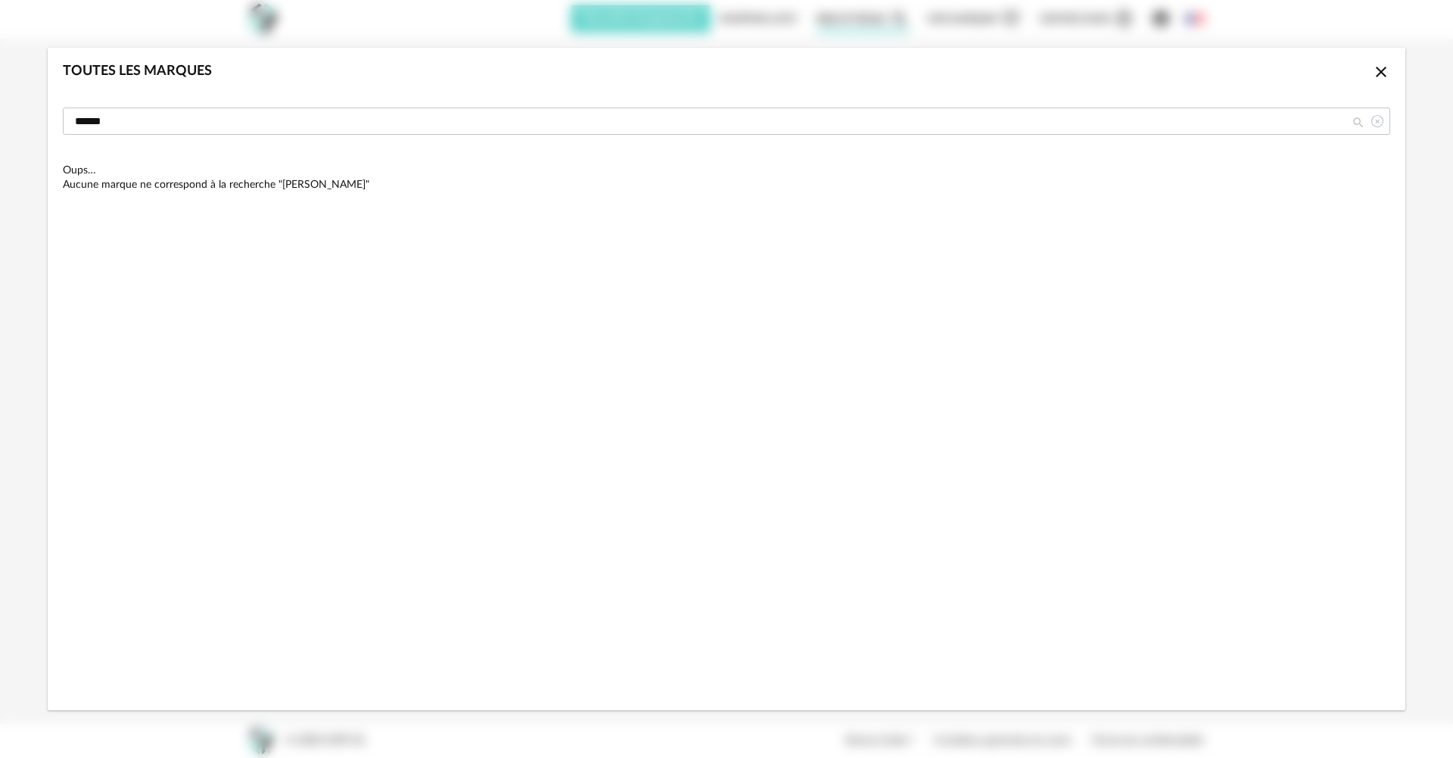
click at [1377, 122] on icon "dialog" at bounding box center [1377, 120] width 19 height 27
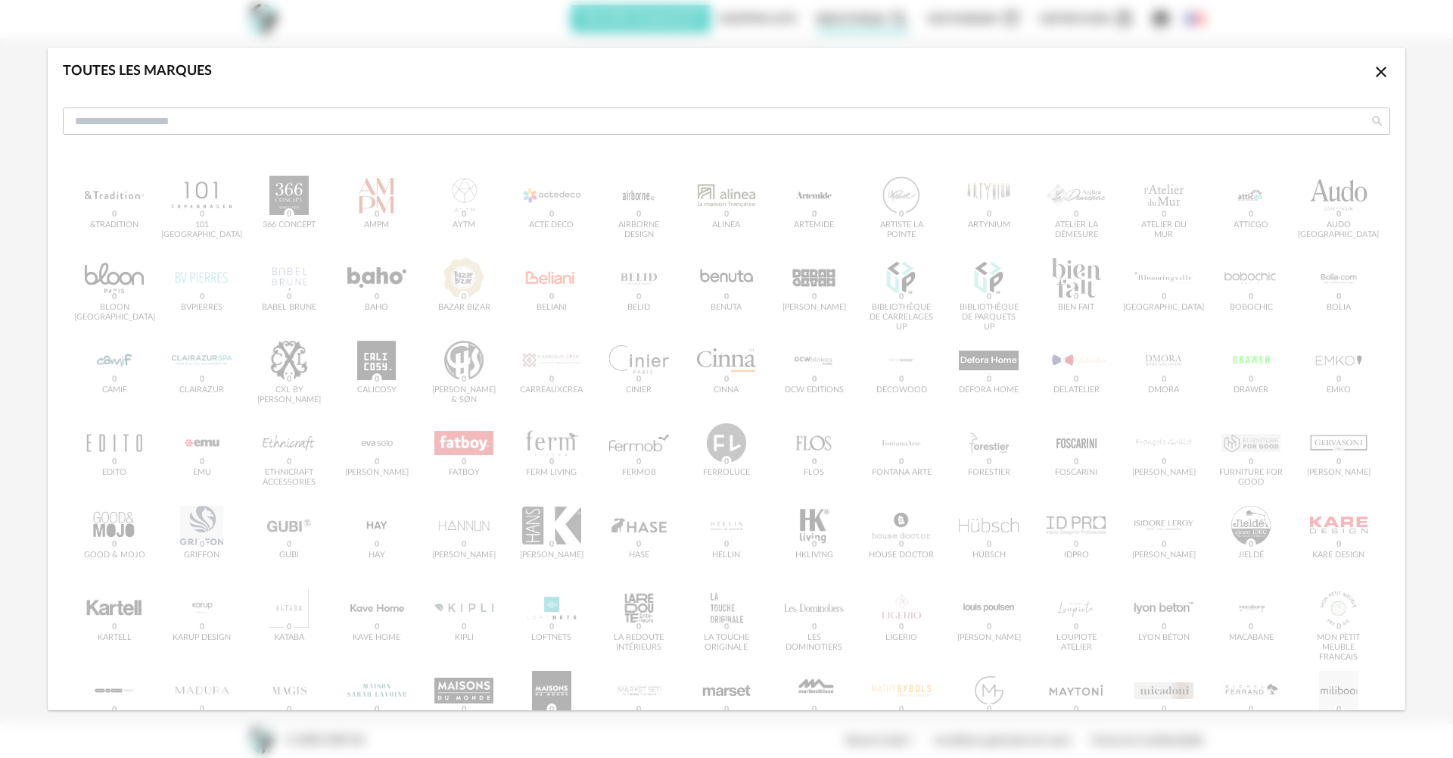
scroll to position [227, 0]
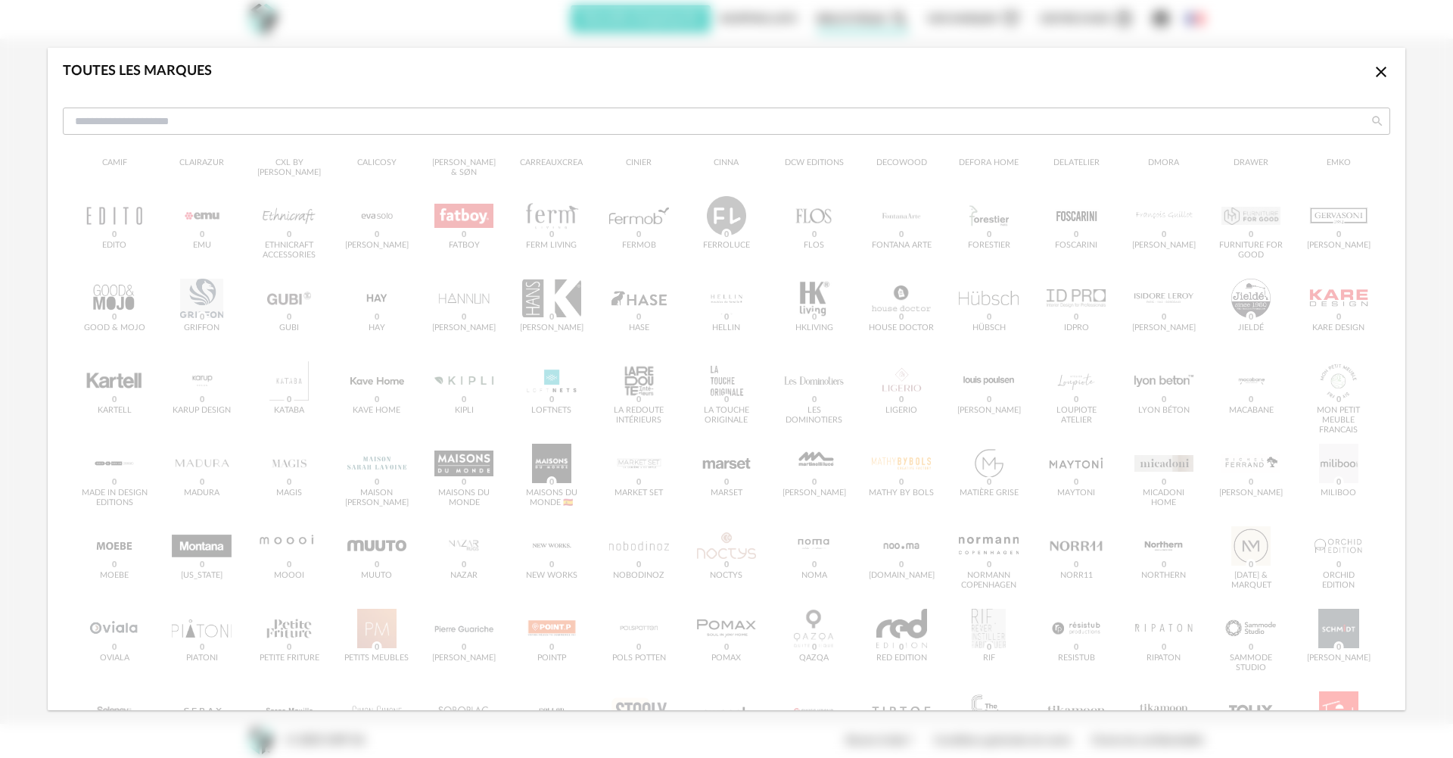
click at [1019, 318] on div "&tradition 0 101 Copenhagen 0 366 Concept 0 AMPM 0 AYTM 0 Acte DECO 0 Airborne …" at bounding box center [727, 396] width 1328 height 921
click at [820, 314] on div "&tradition 0 101 Copenhagen 0 366 Concept 0 AMPM 0 AYTM 0 Acte DECO 0 Airborne …" at bounding box center [727, 396] width 1328 height 921
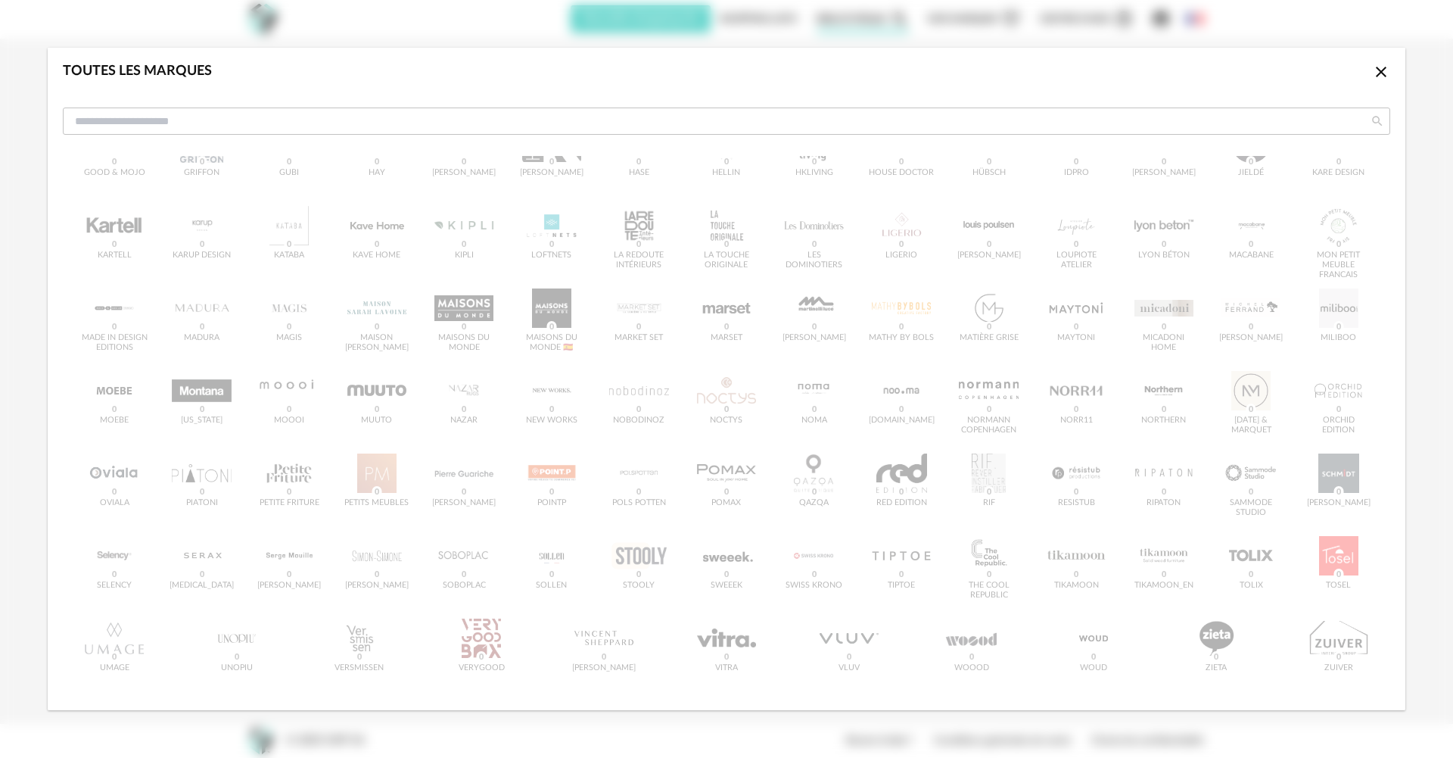
click at [106, 472] on div "&tradition 0 101 Copenhagen 0 366 Concept 0 AMPM 0 AYTM 0 Acte DECO 0 Airborne …" at bounding box center [727, 241] width 1328 height 921
click at [107, 472] on div "&tradition 0 101 Copenhagen 0 366 Concept 0 AMPM 0 AYTM 0 Acte DECO 0 Airborne …" at bounding box center [727, 241] width 1328 height 921
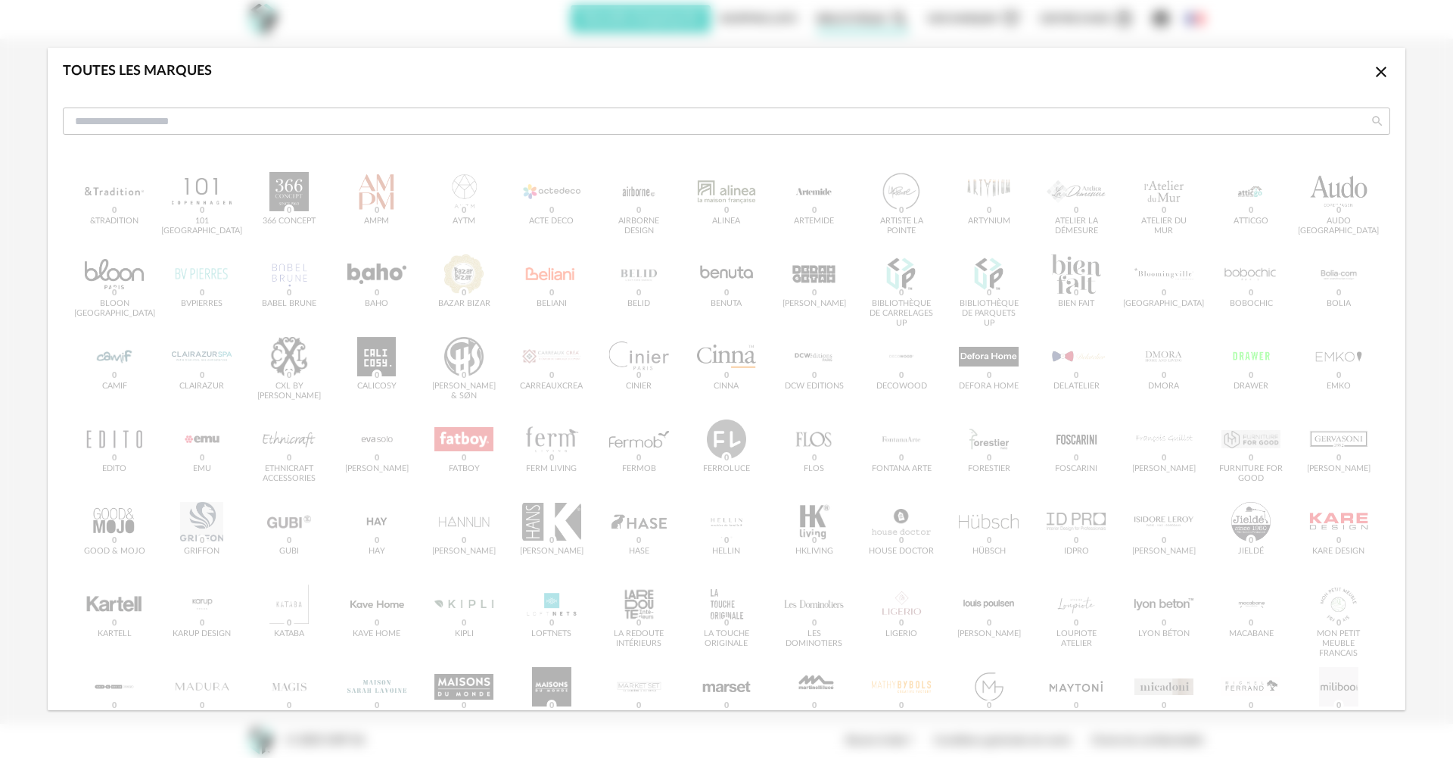
scroll to position [0, 0]
click at [1372, 67] on icon "Close icon" at bounding box center [1381, 72] width 18 height 18
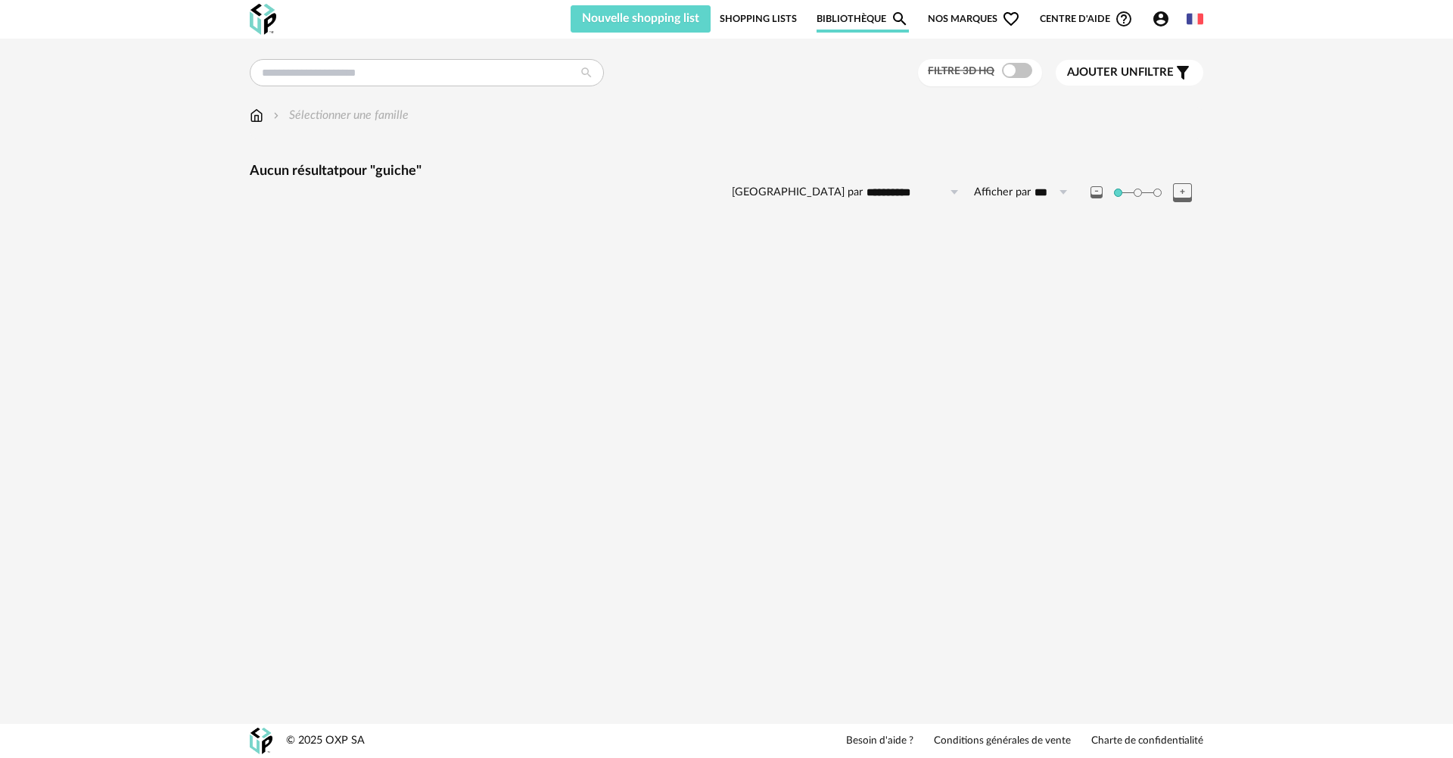
click at [757, 20] on link "Shopping Lists" at bounding box center [758, 18] width 77 height 27
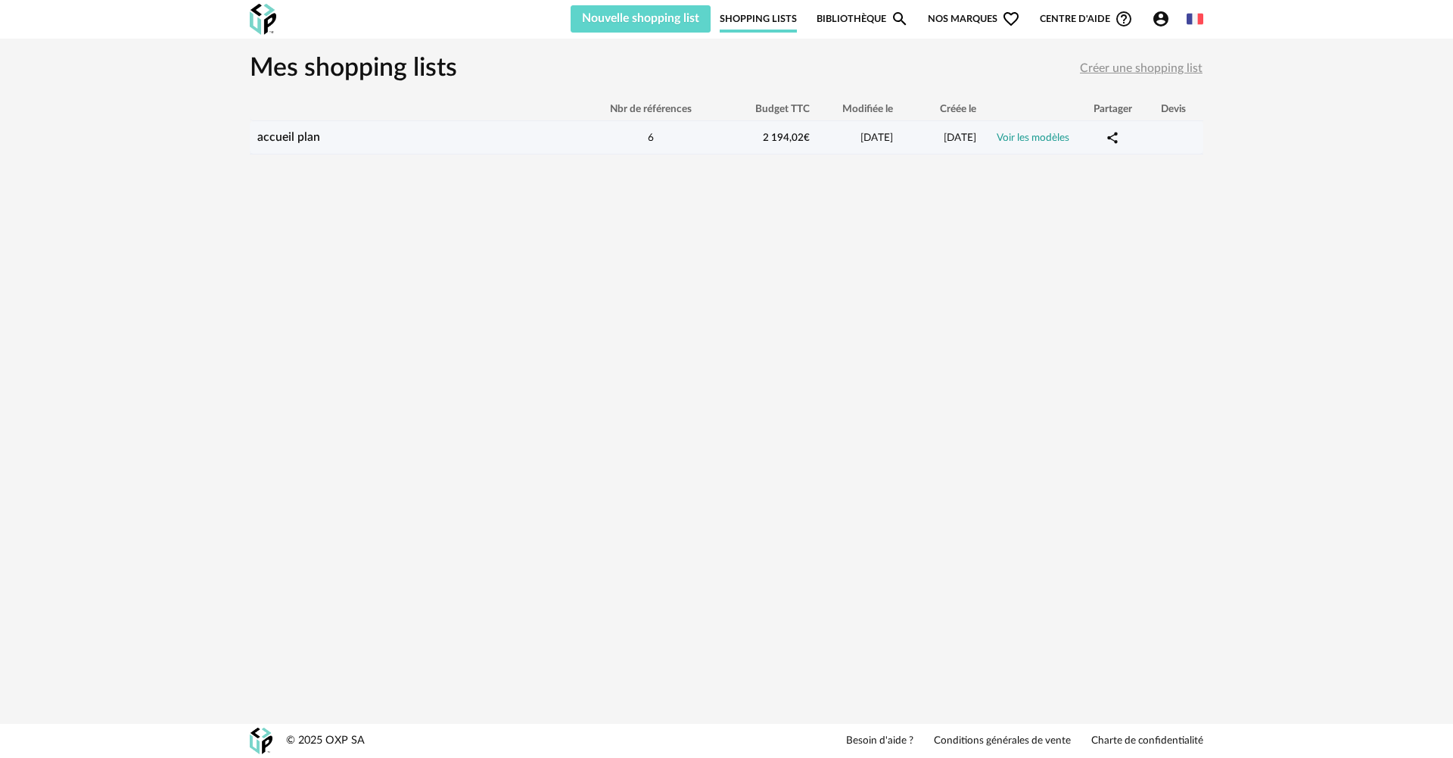
click at [1038, 139] on link "Voir les modèles" at bounding box center [1033, 137] width 73 height 11
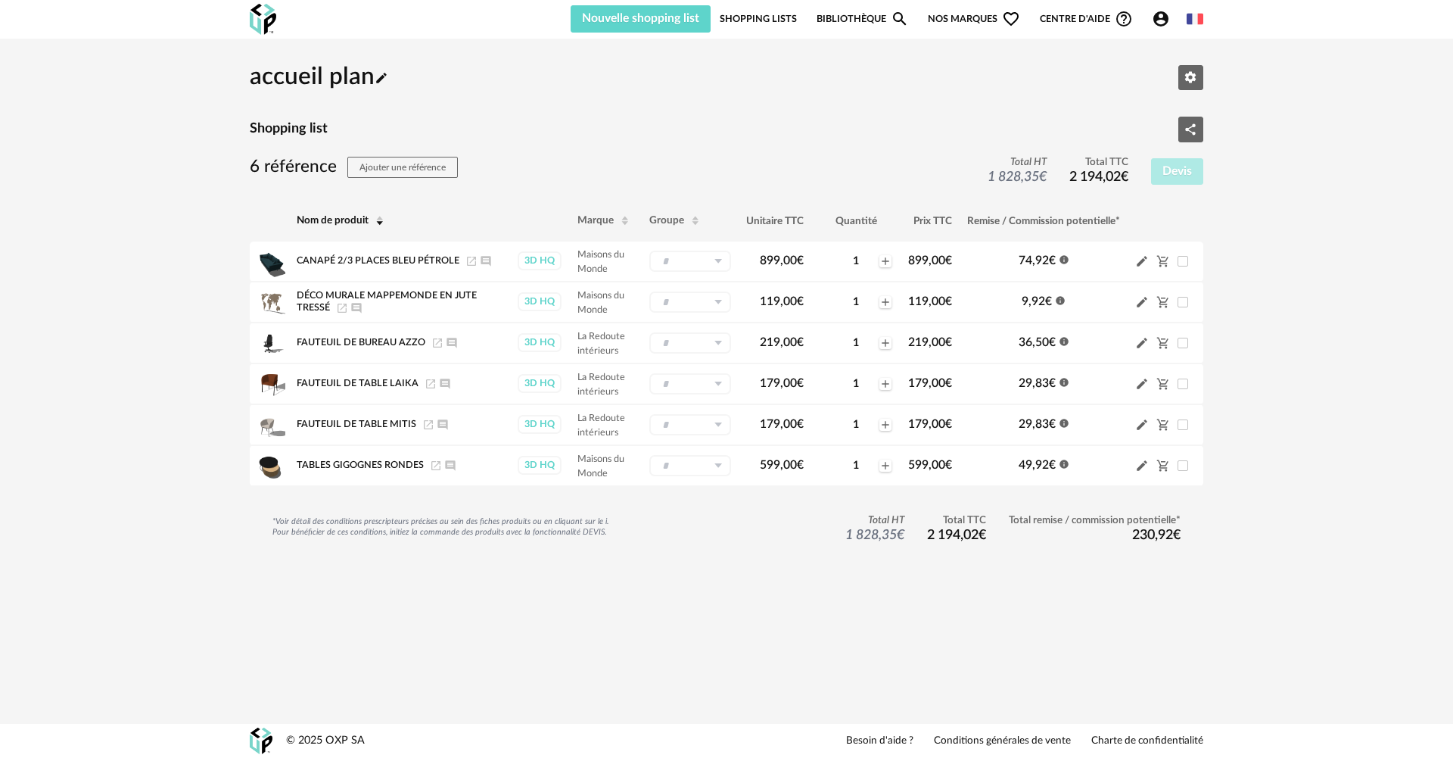
click at [1060, 22] on span "Centre d'aide Help Circle Outline icon" at bounding box center [1086, 19] width 93 height 18
click at [986, 14] on span "Nos marques Heart Outline icon" at bounding box center [974, 18] width 92 height 27
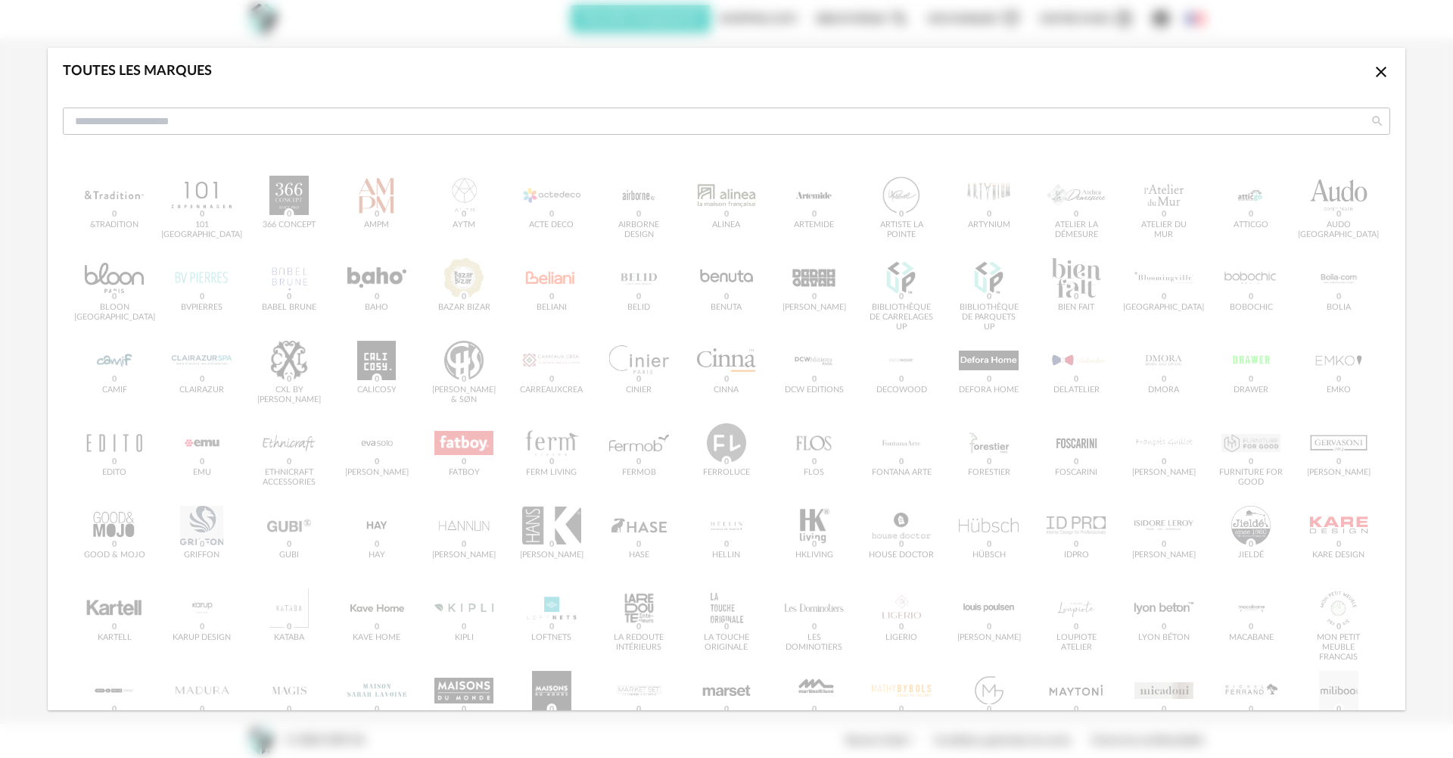
click at [1372, 76] on icon "Close icon" at bounding box center [1381, 72] width 18 height 18
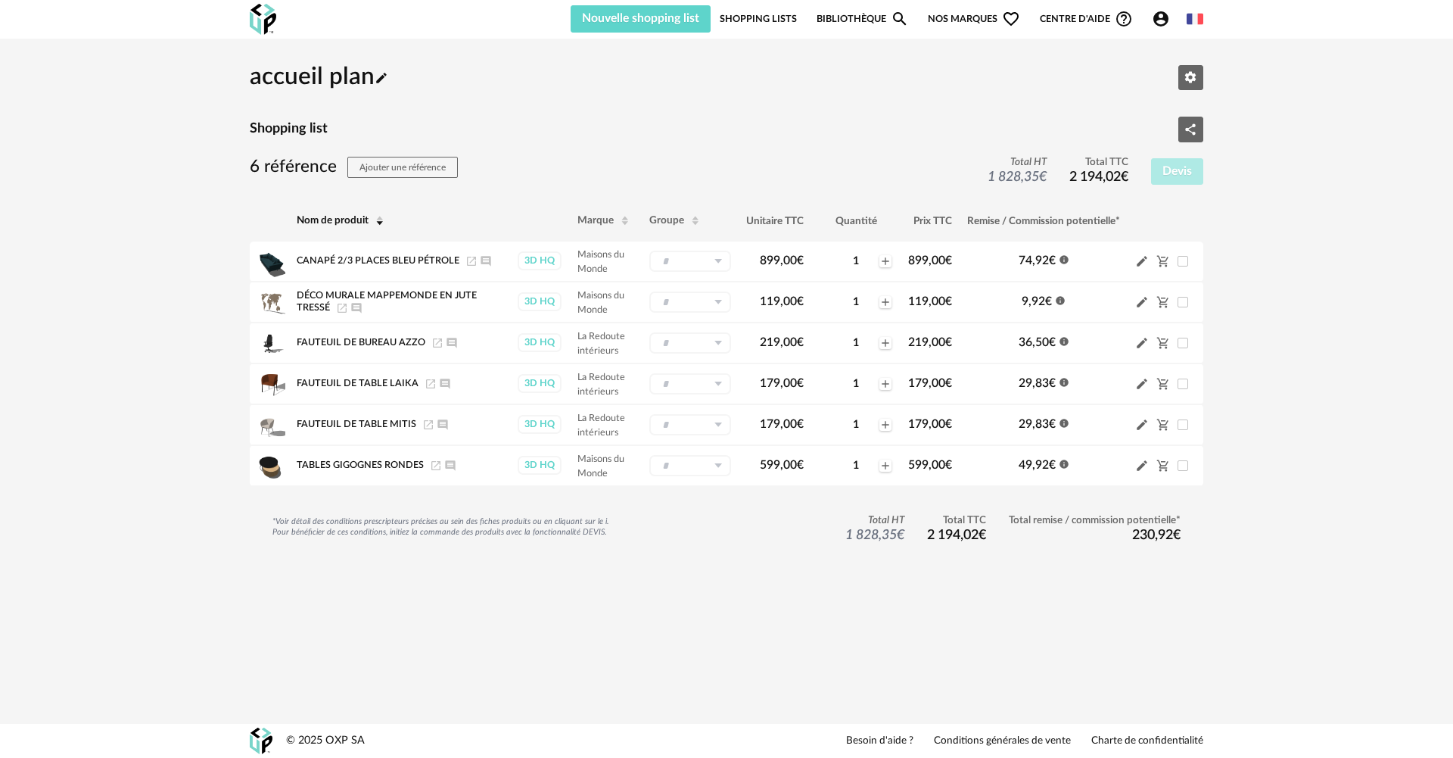
click at [744, 14] on link "Shopping Lists" at bounding box center [758, 18] width 77 height 27
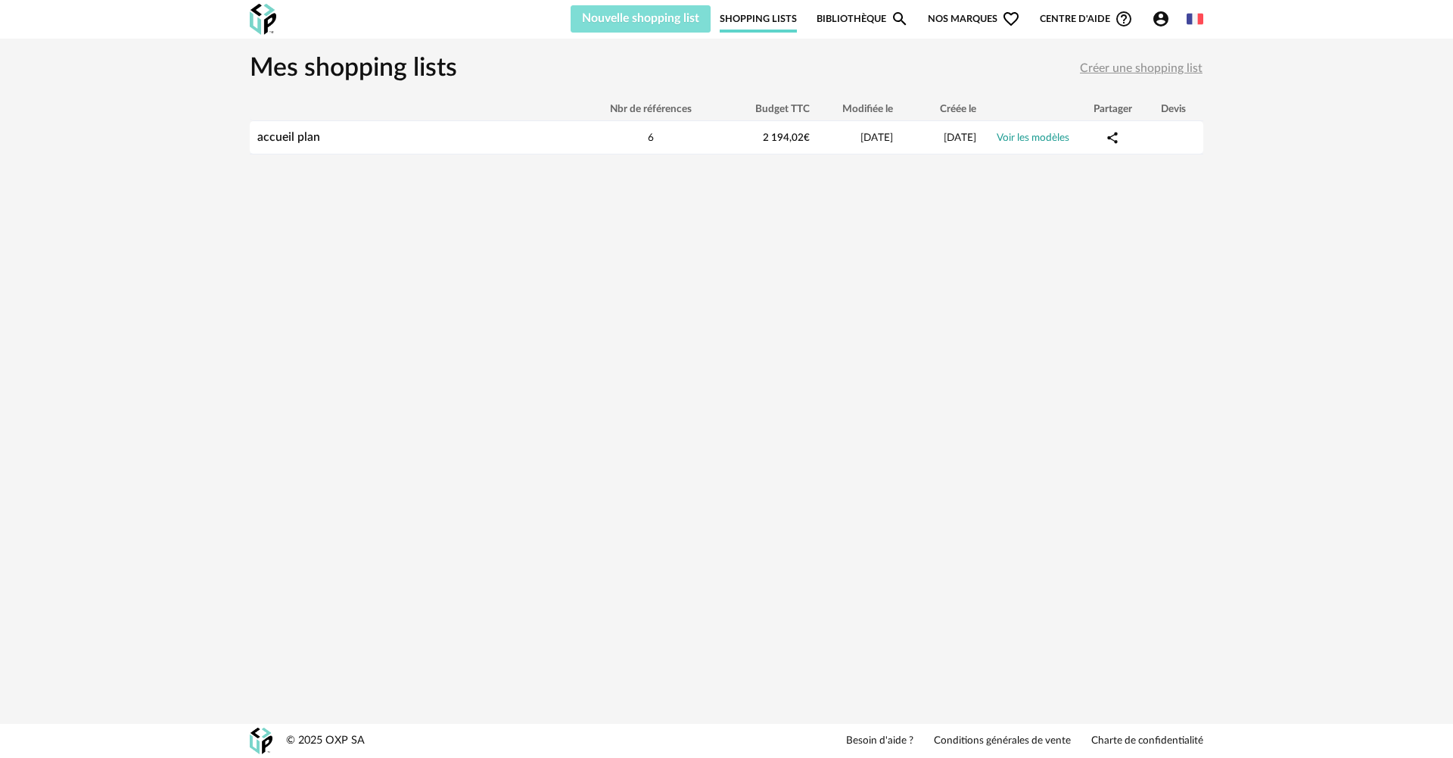
click at [690, 11] on button "Nouvelle shopping list" at bounding box center [641, 18] width 140 height 27
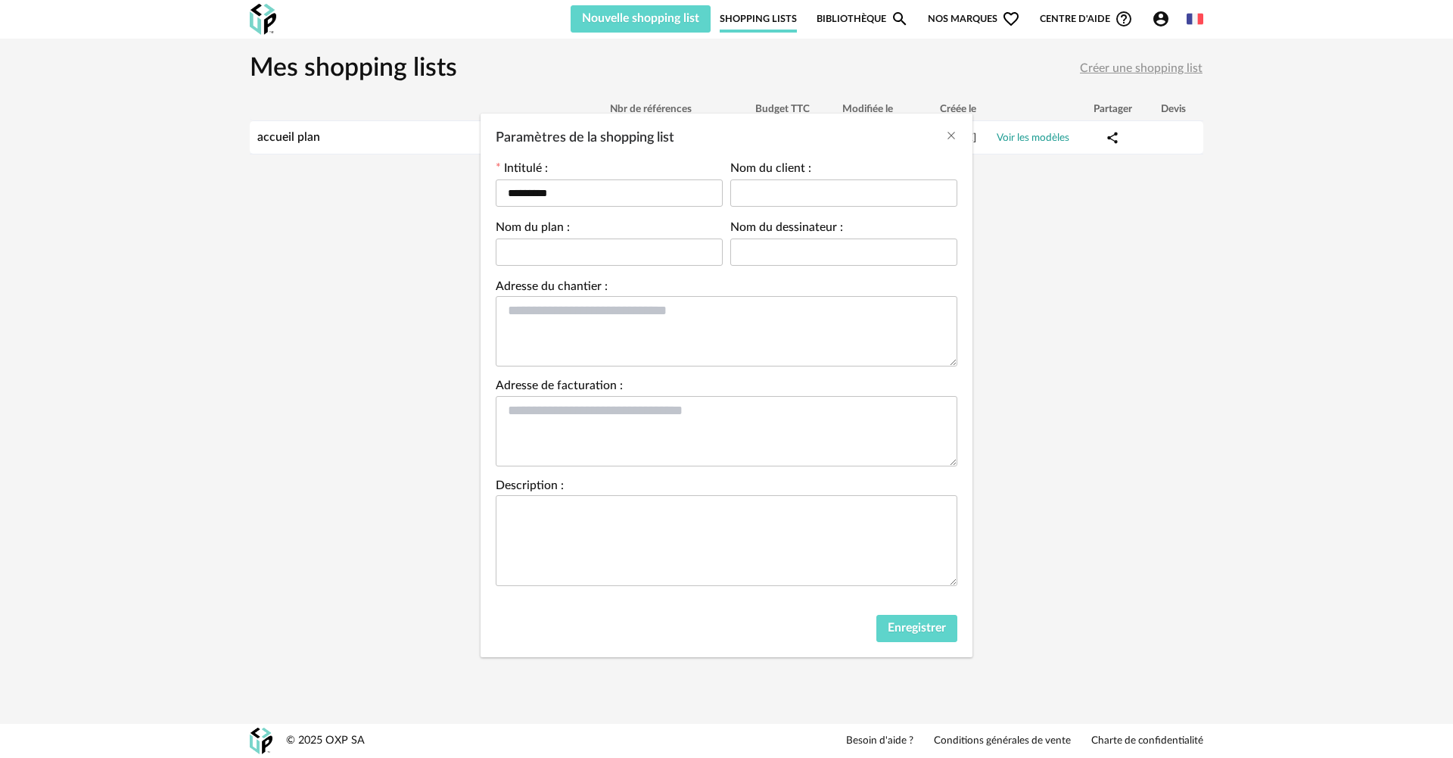
click at [1098, 317] on div "Paramètres de la shopping list Intitulé : ********* Nom du client : Nom du plan…" at bounding box center [726, 379] width 1453 height 758
click at [1045, 106] on div "Paramètres de la shopping list Intitulé : ********* Nom du client : Nom du plan…" at bounding box center [726, 379] width 1453 height 758
click at [995, 48] on div "Paramètres de la shopping list Intitulé : ********* Nom du client : Nom du plan…" at bounding box center [726, 379] width 1453 height 758
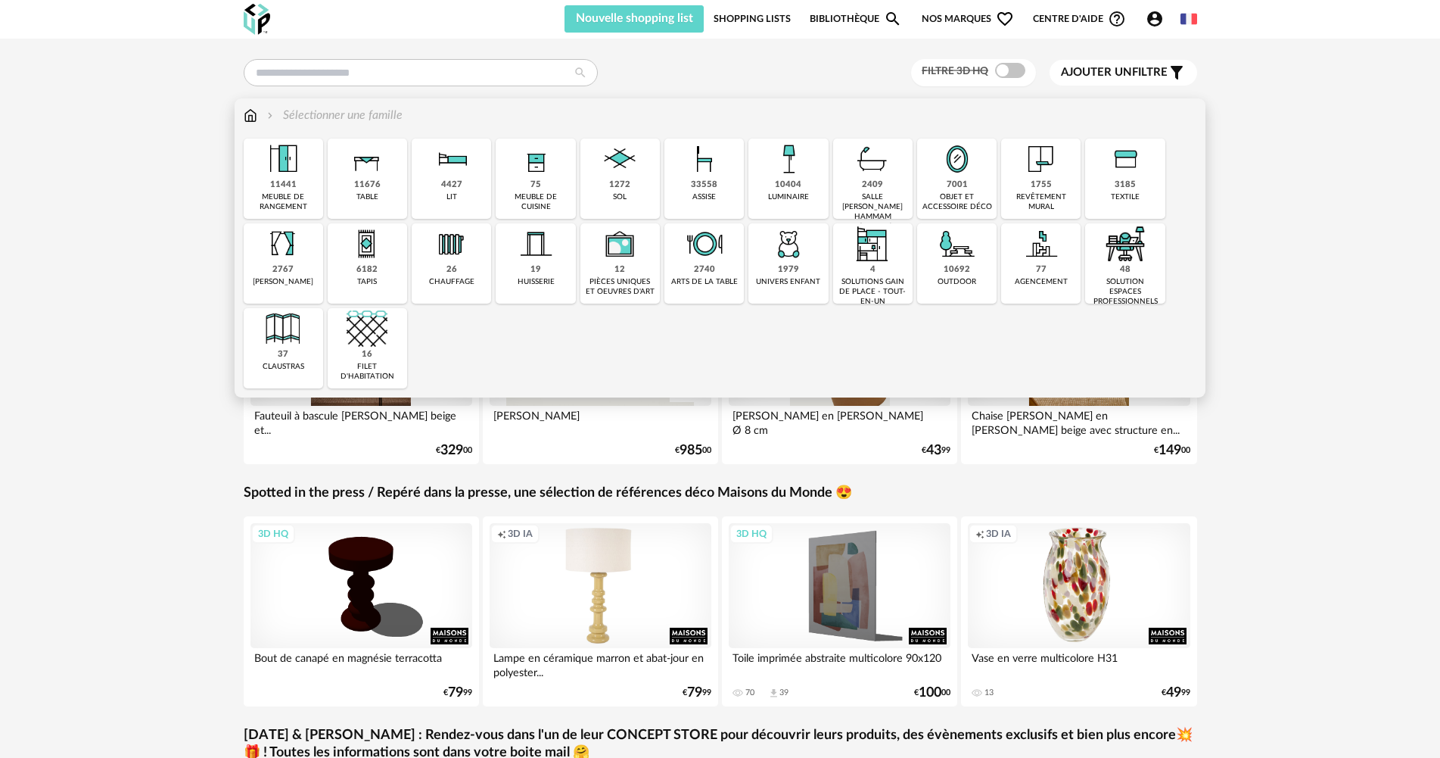
click at [1125, 263] on img at bounding box center [1125, 243] width 41 height 41
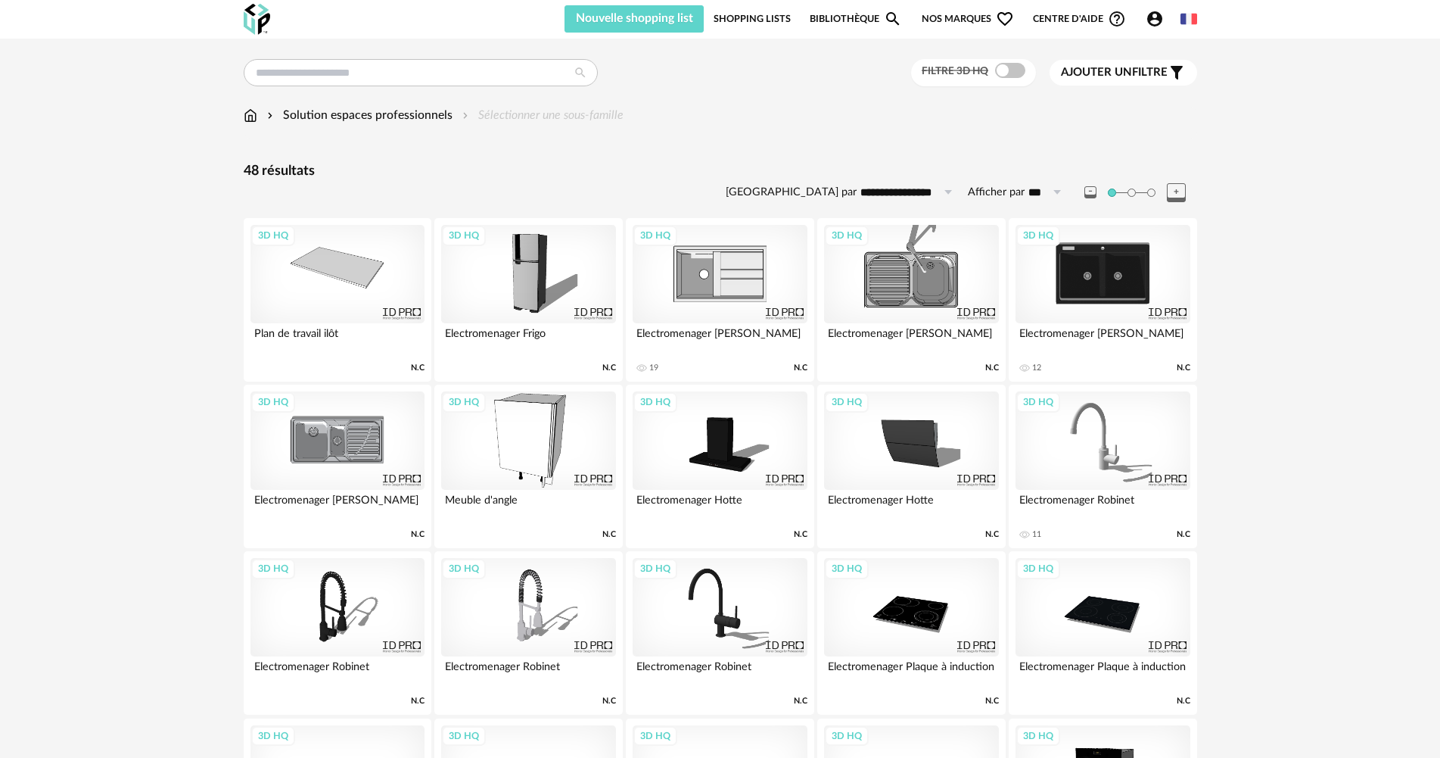
click at [966, 14] on span "Nos marques Heart Outline icon" at bounding box center [968, 18] width 92 height 27
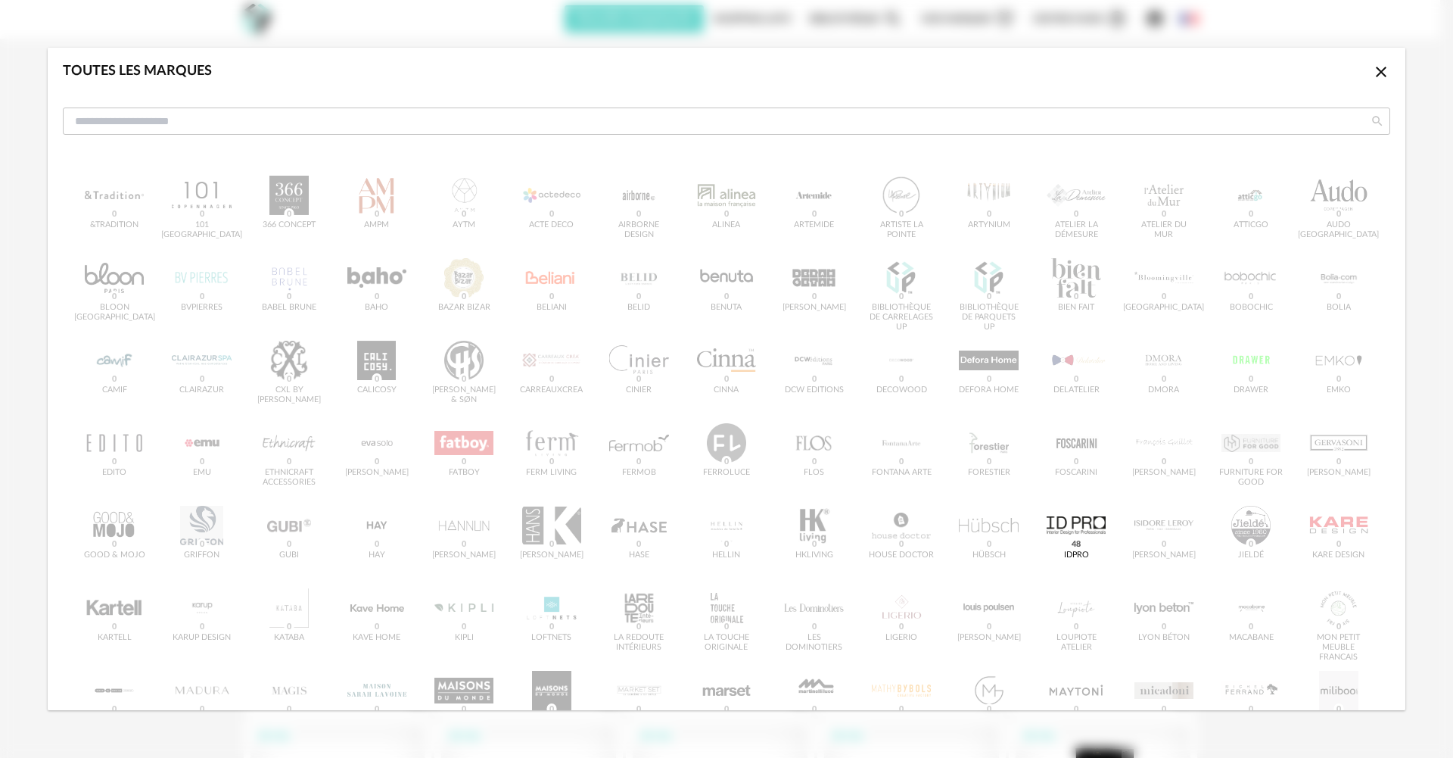
click at [1372, 76] on icon "Close icon" at bounding box center [1381, 72] width 18 height 18
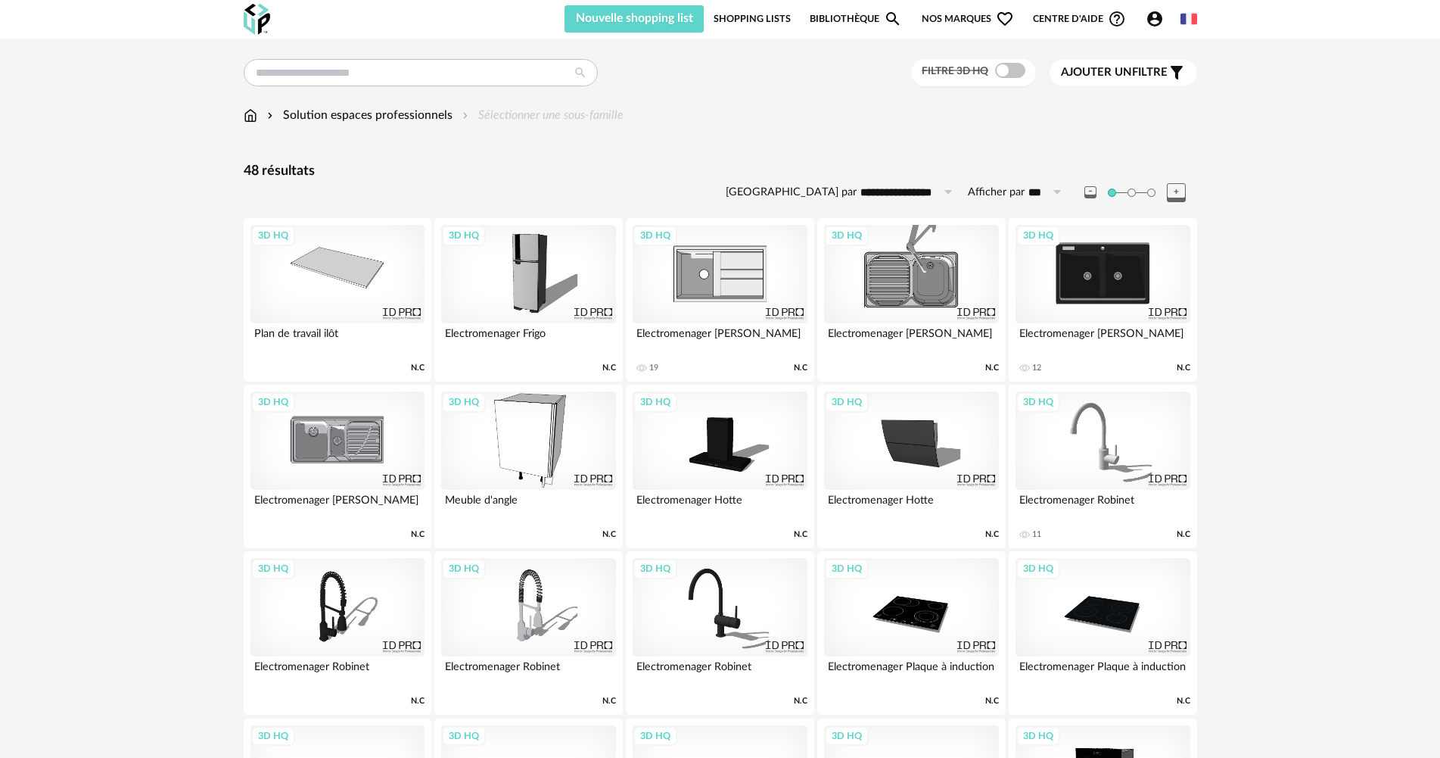
click at [356, 120] on div "Solution espaces professionnels" at bounding box center [358, 115] width 188 height 17
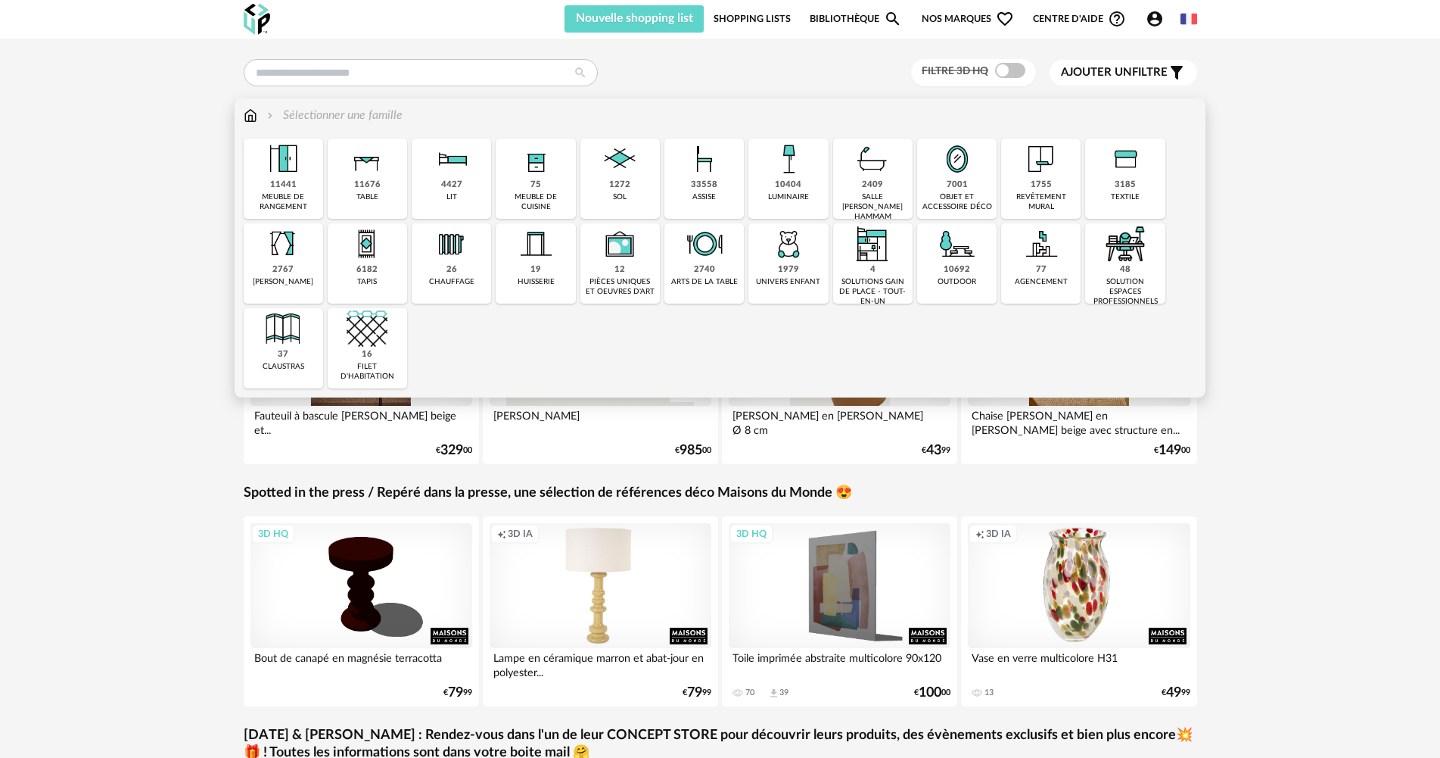
click at [250, 120] on img at bounding box center [251, 115] width 14 height 17
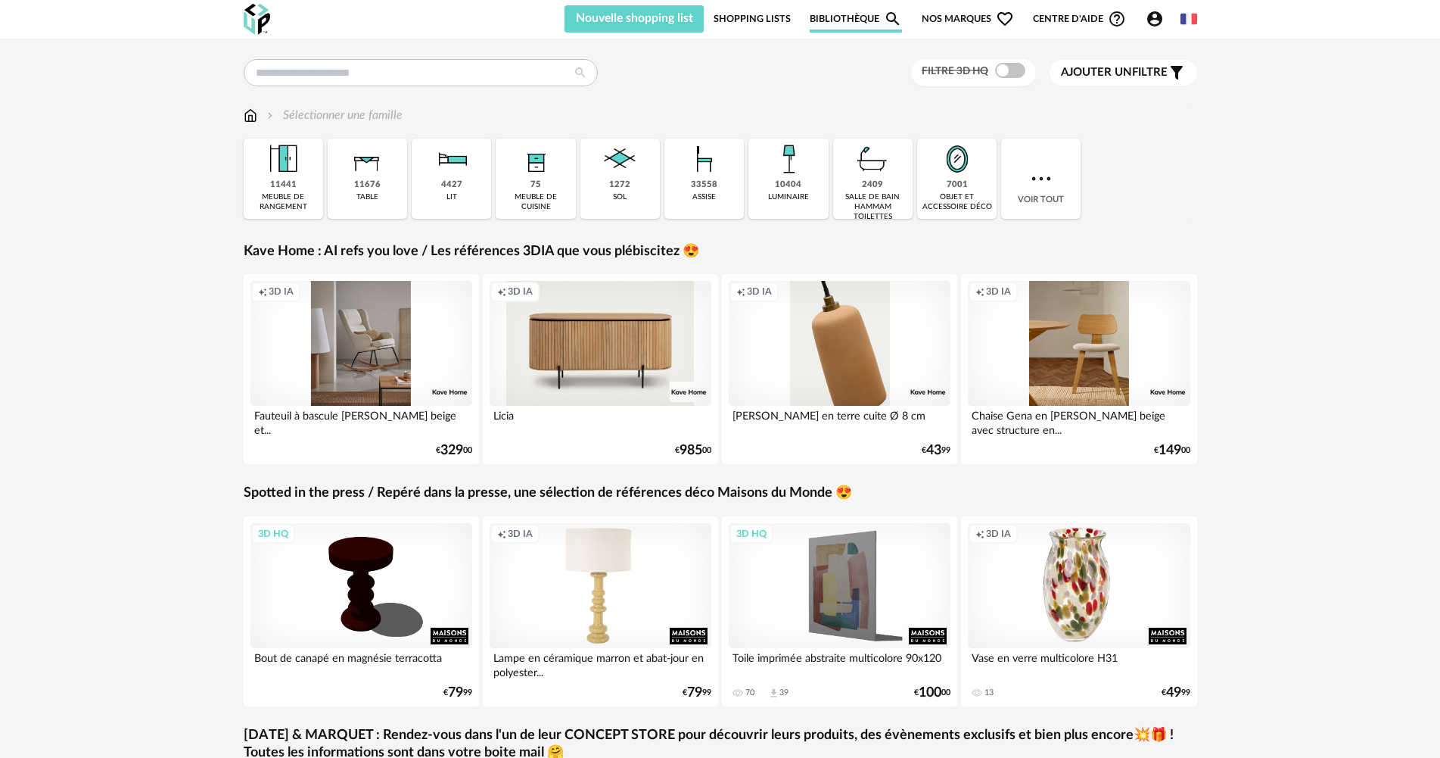
click at [971, 19] on span "Nos marques Heart Outline icon" at bounding box center [968, 18] width 92 height 27
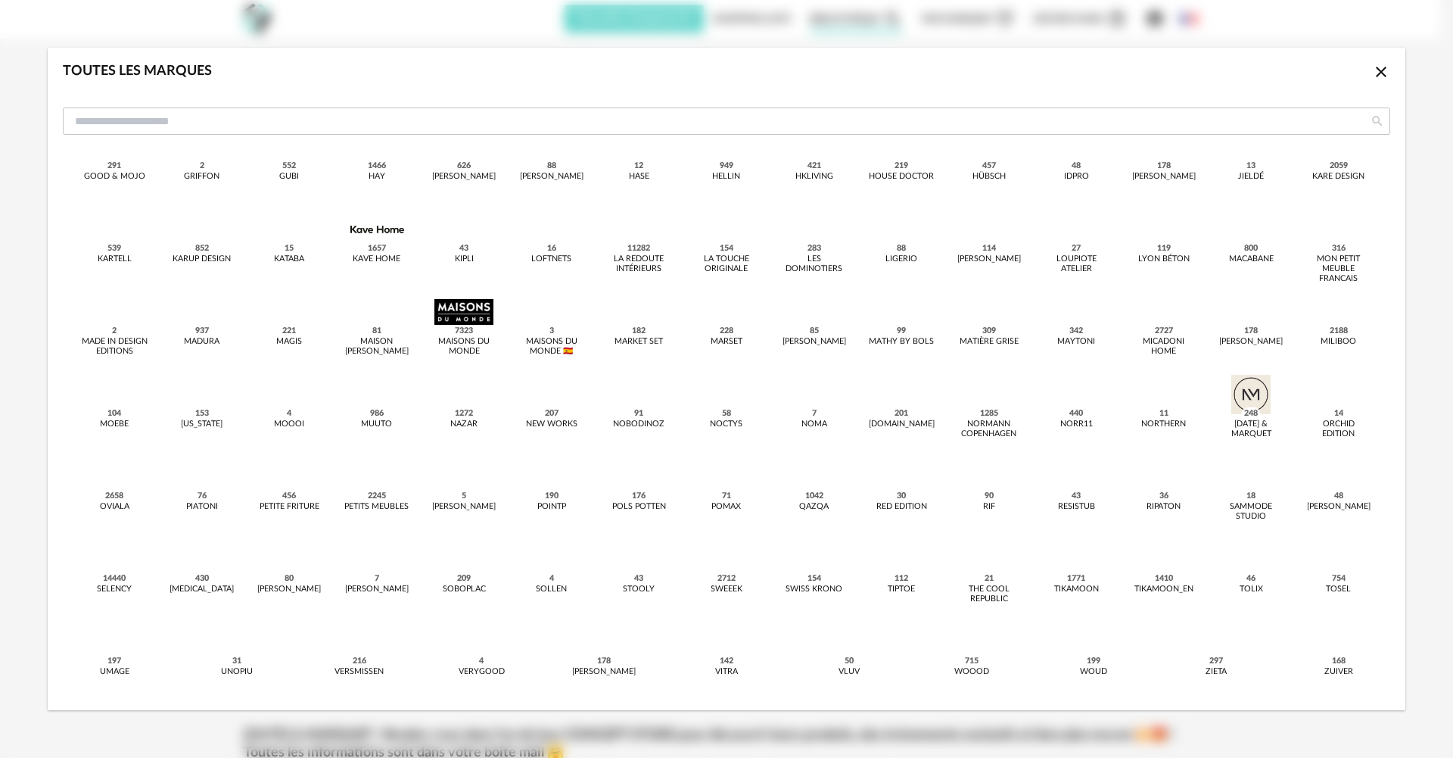
scroll to position [382, 0]
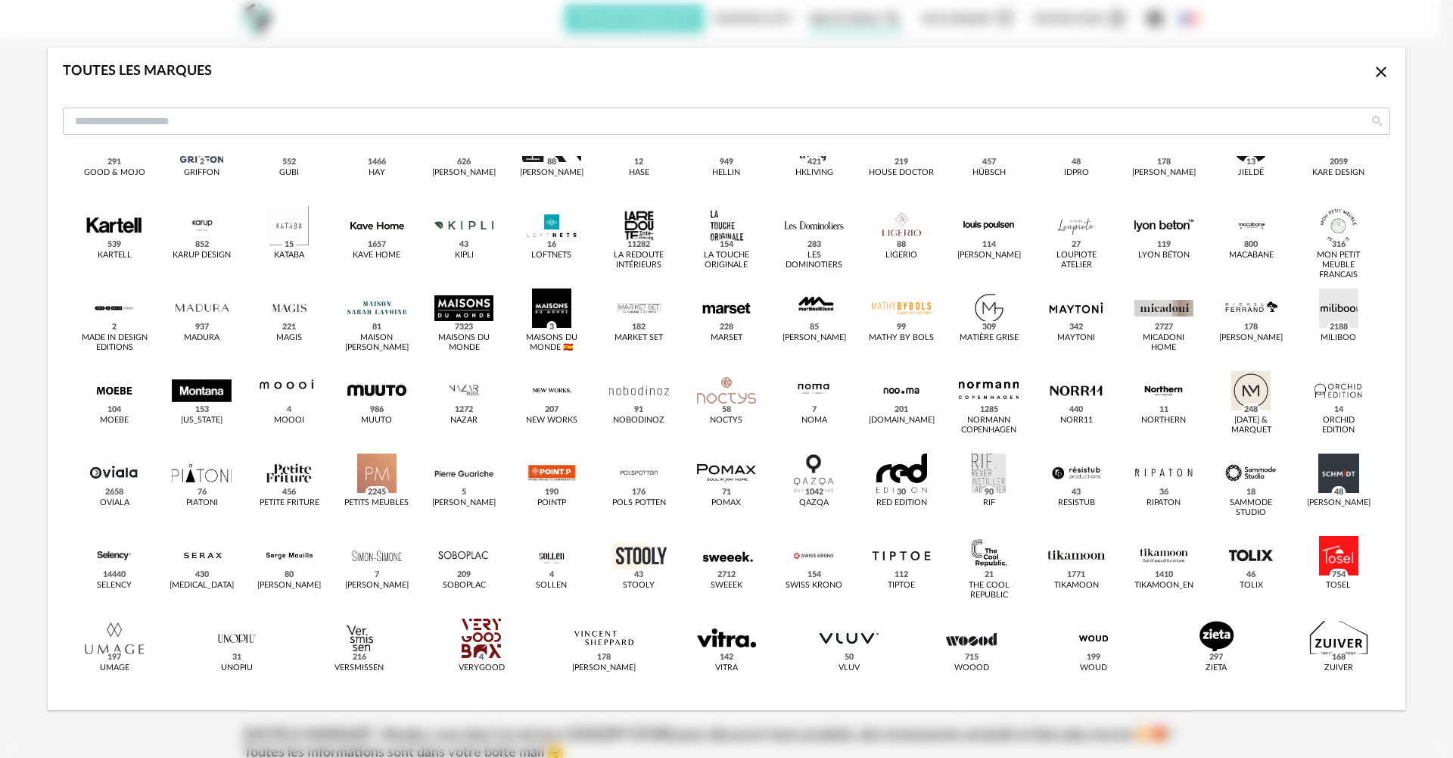
click at [129, 478] on div "dialog" at bounding box center [114, 472] width 59 height 39
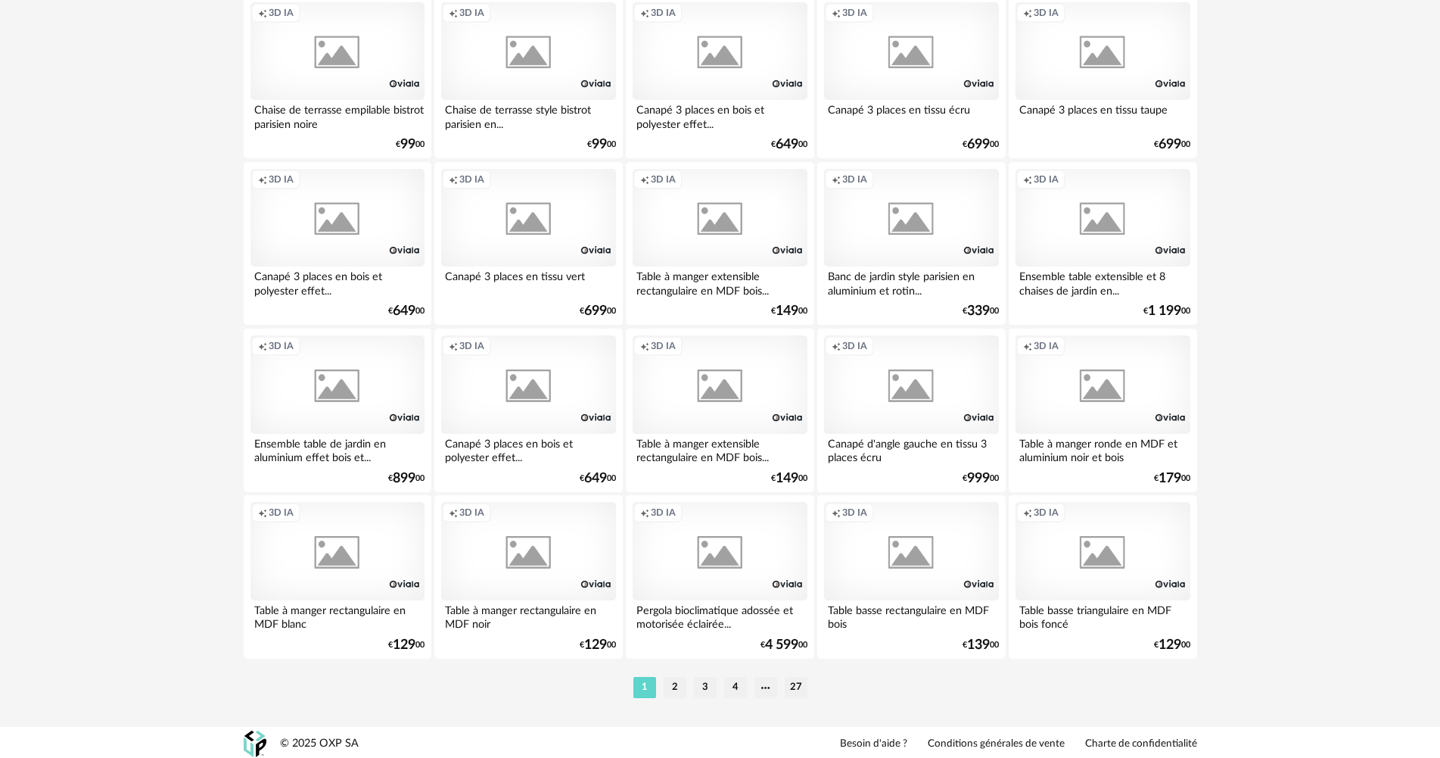
scroll to position [2891, 0]
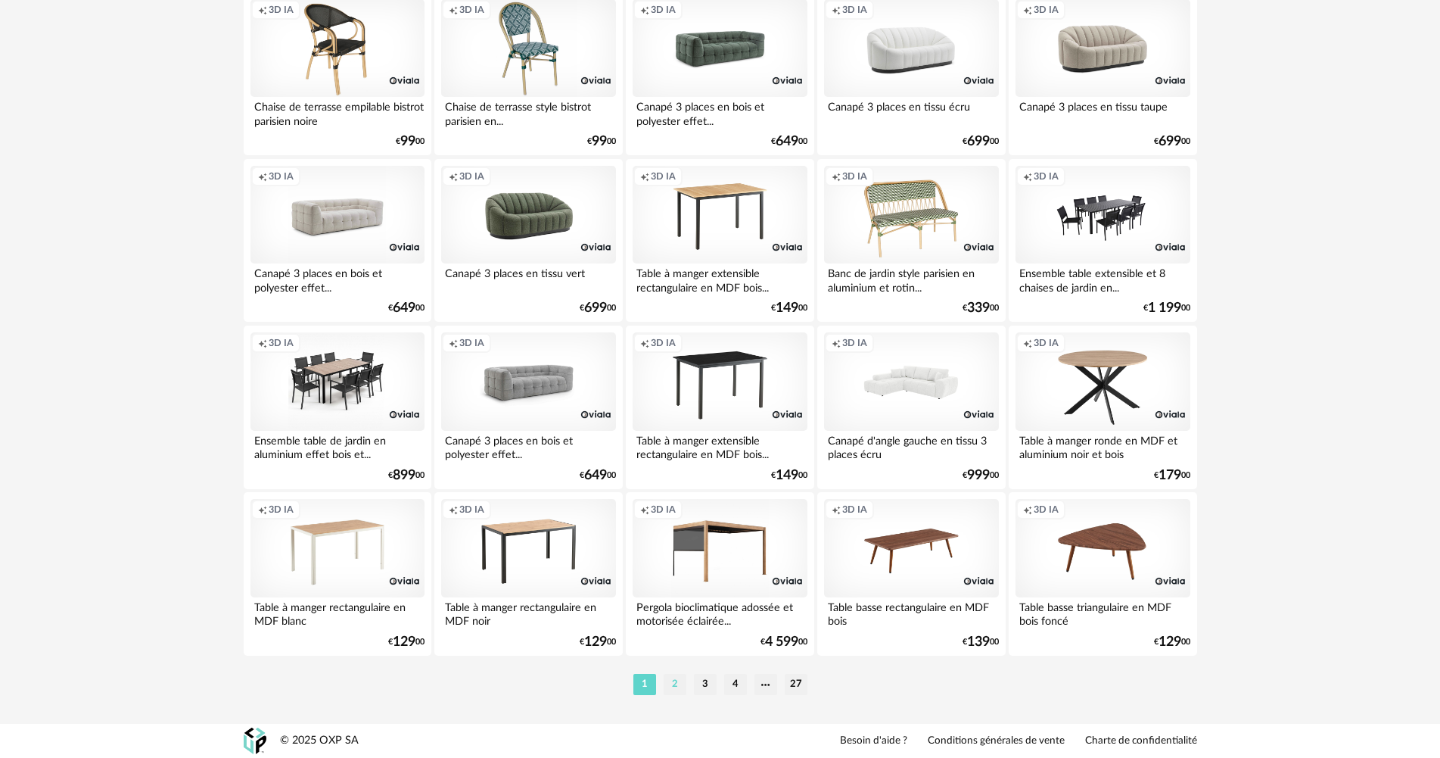
click at [677, 683] on li "2" at bounding box center [675, 684] width 23 height 21
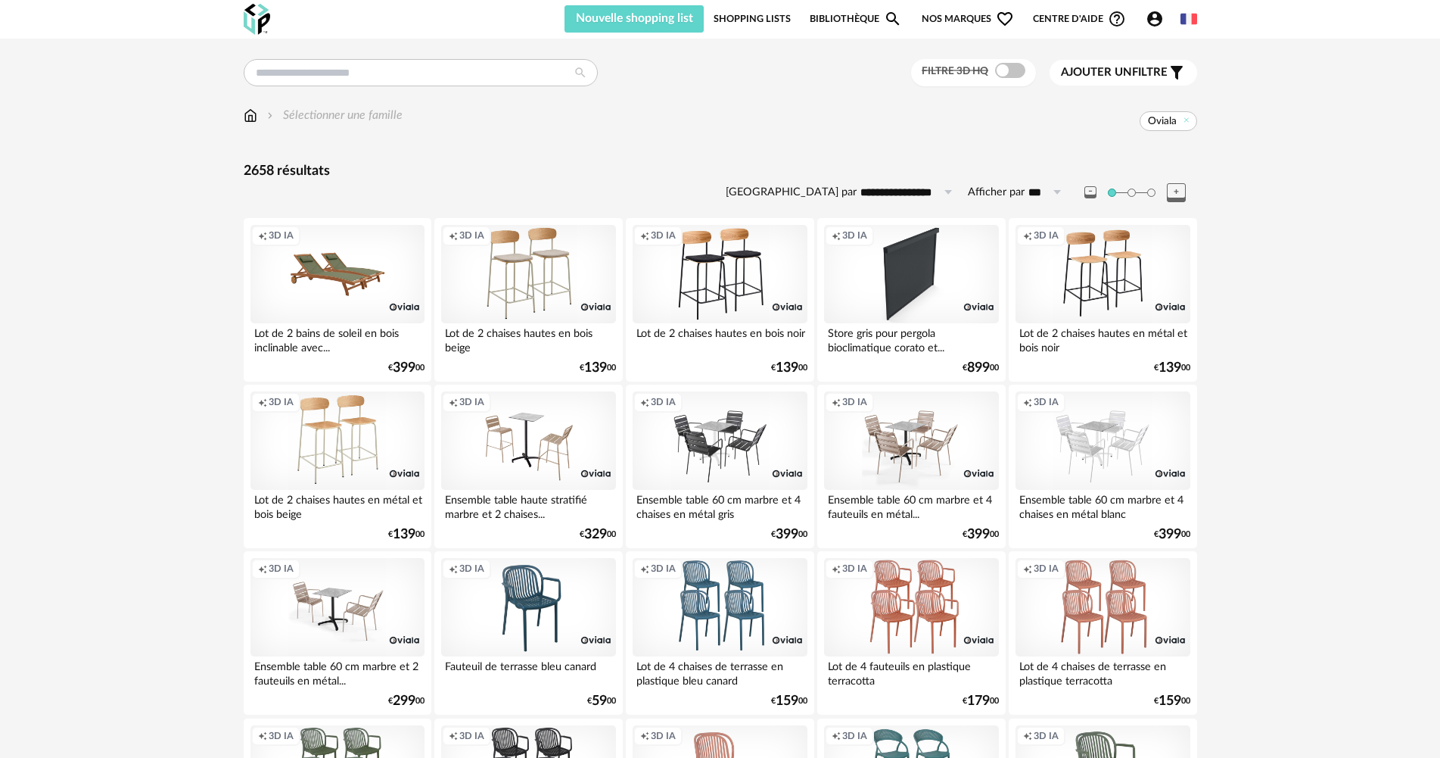
click at [958, 13] on span "Nos marques Heart Outline icon" at bounding box center [968, 18] width 92 height 27
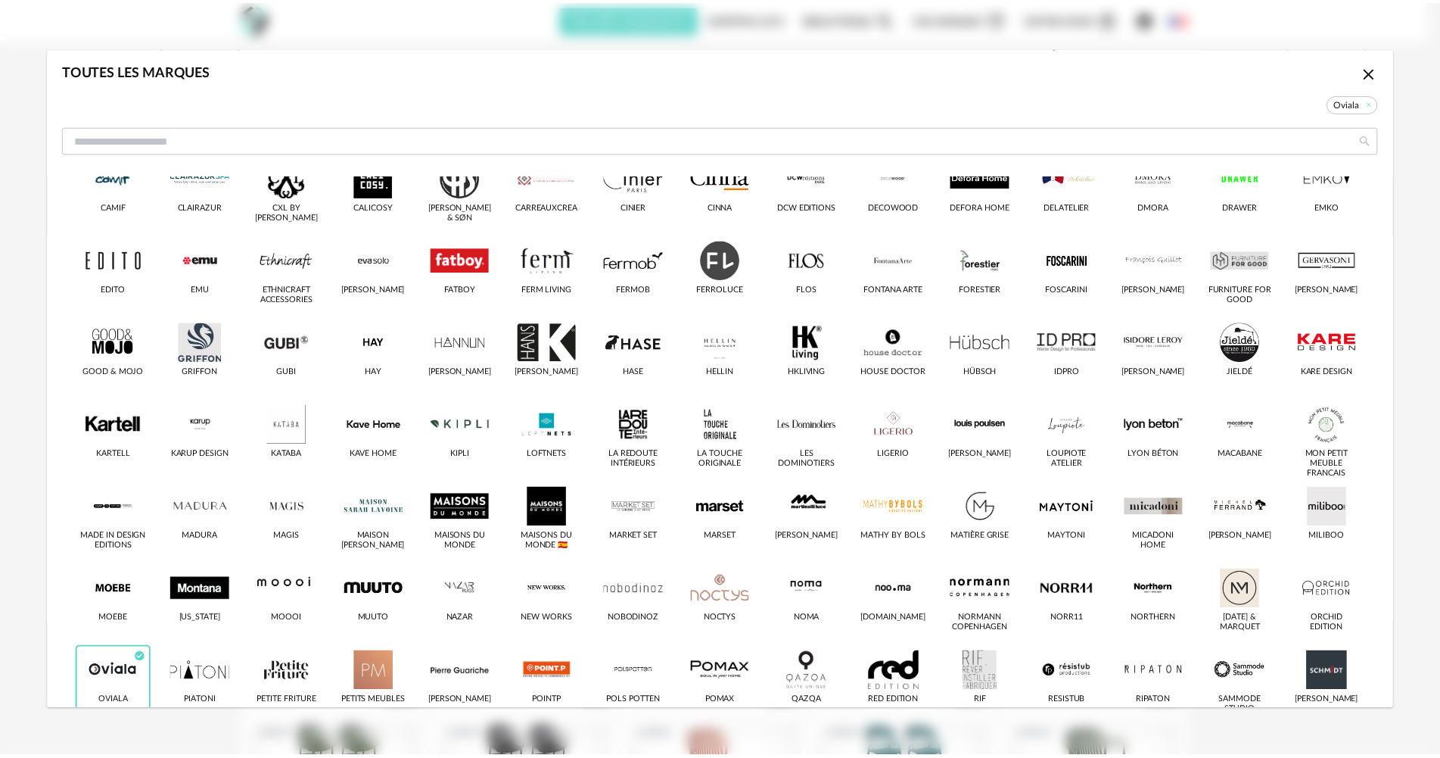
scroll to position [227, 0]
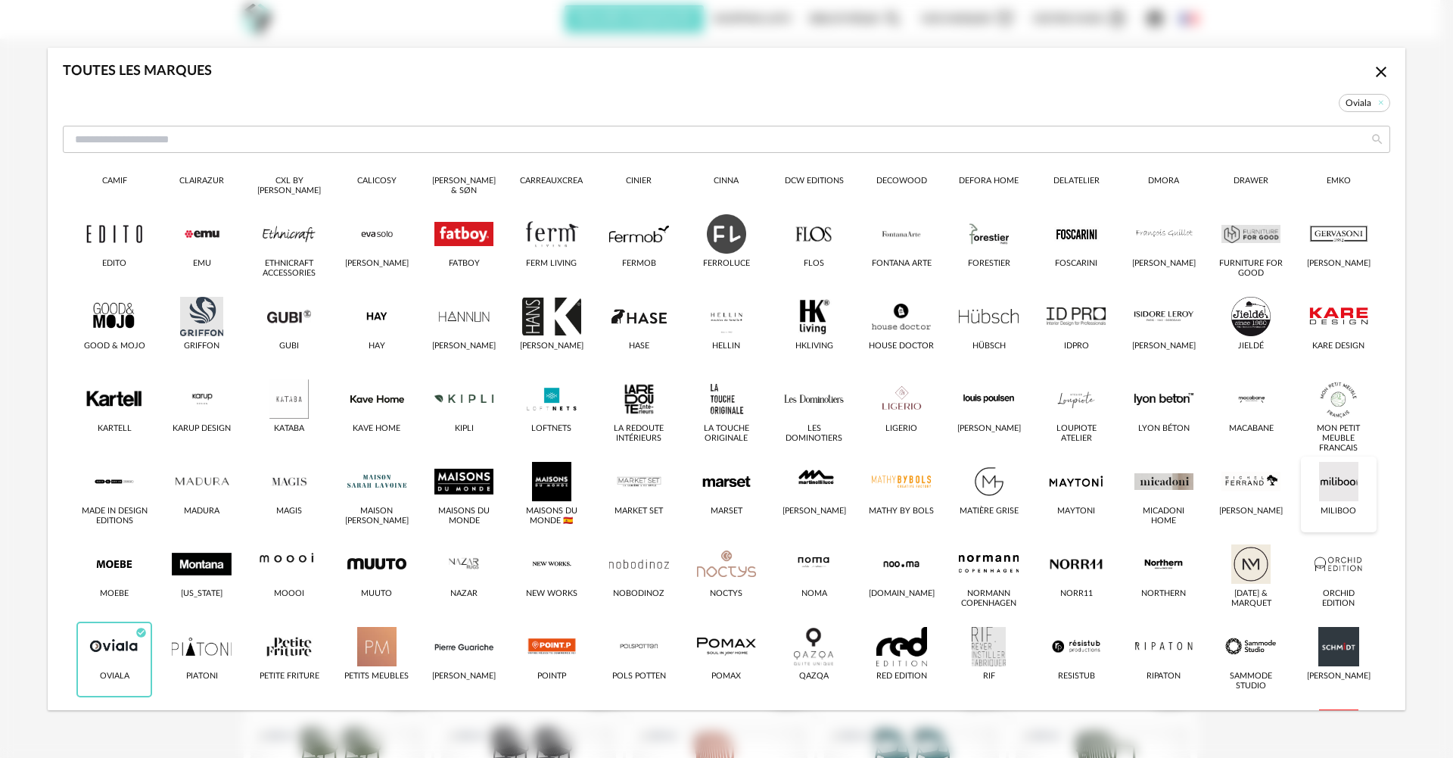
click at [1321, 497] on div "dialog" at bounding box center [1338, 481] width 59 height 39
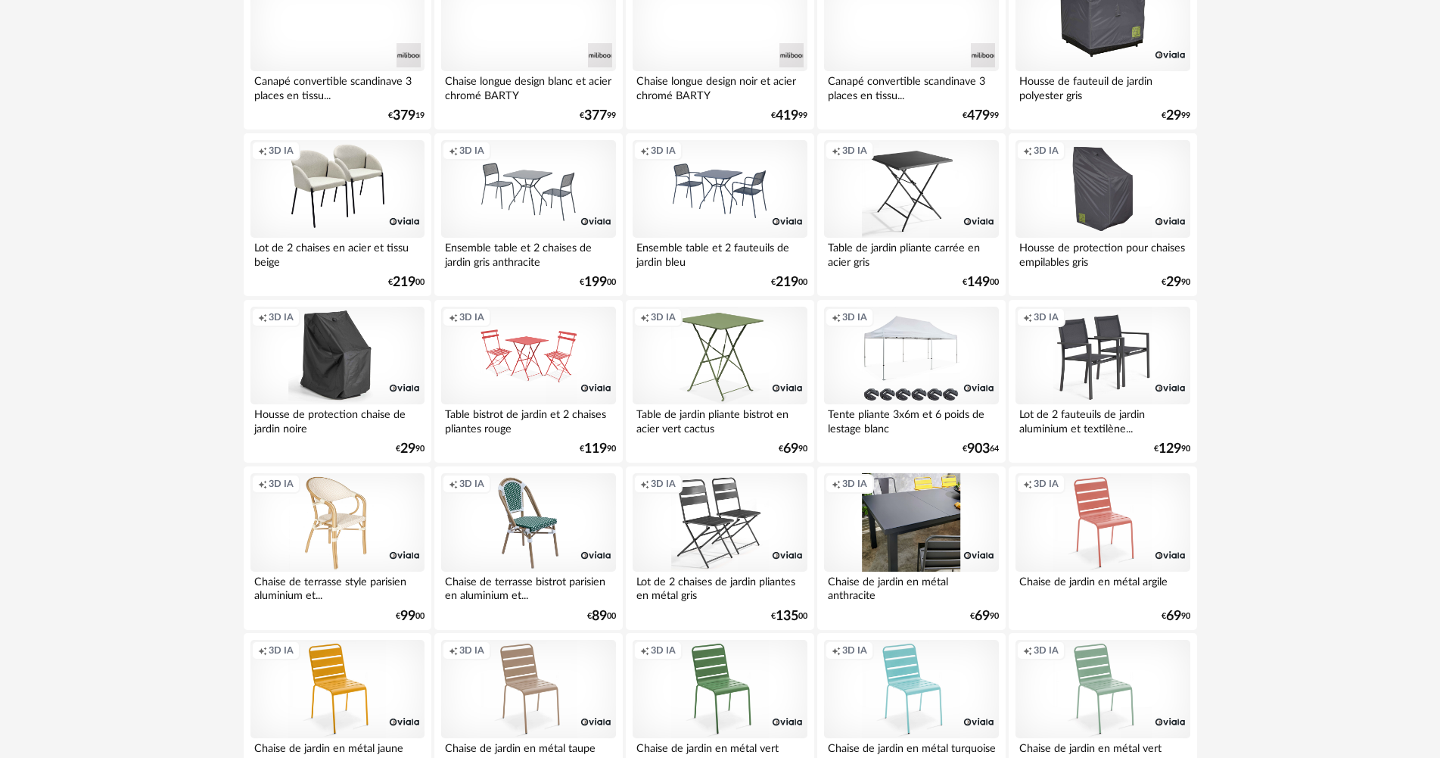
scroll to position [2891, 0]
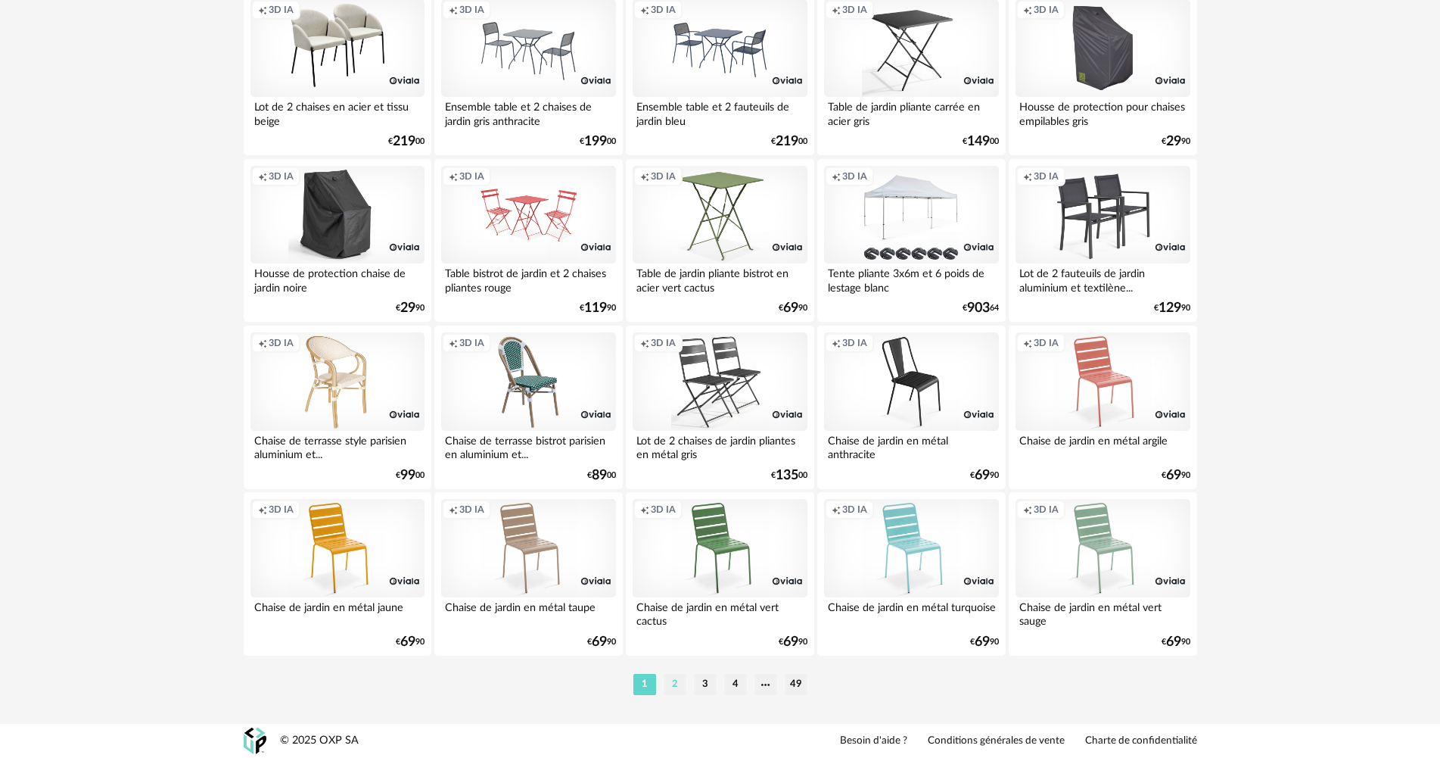
click at [678, 680] on li "2" at bounding box center [675, 684] width 23 height 21
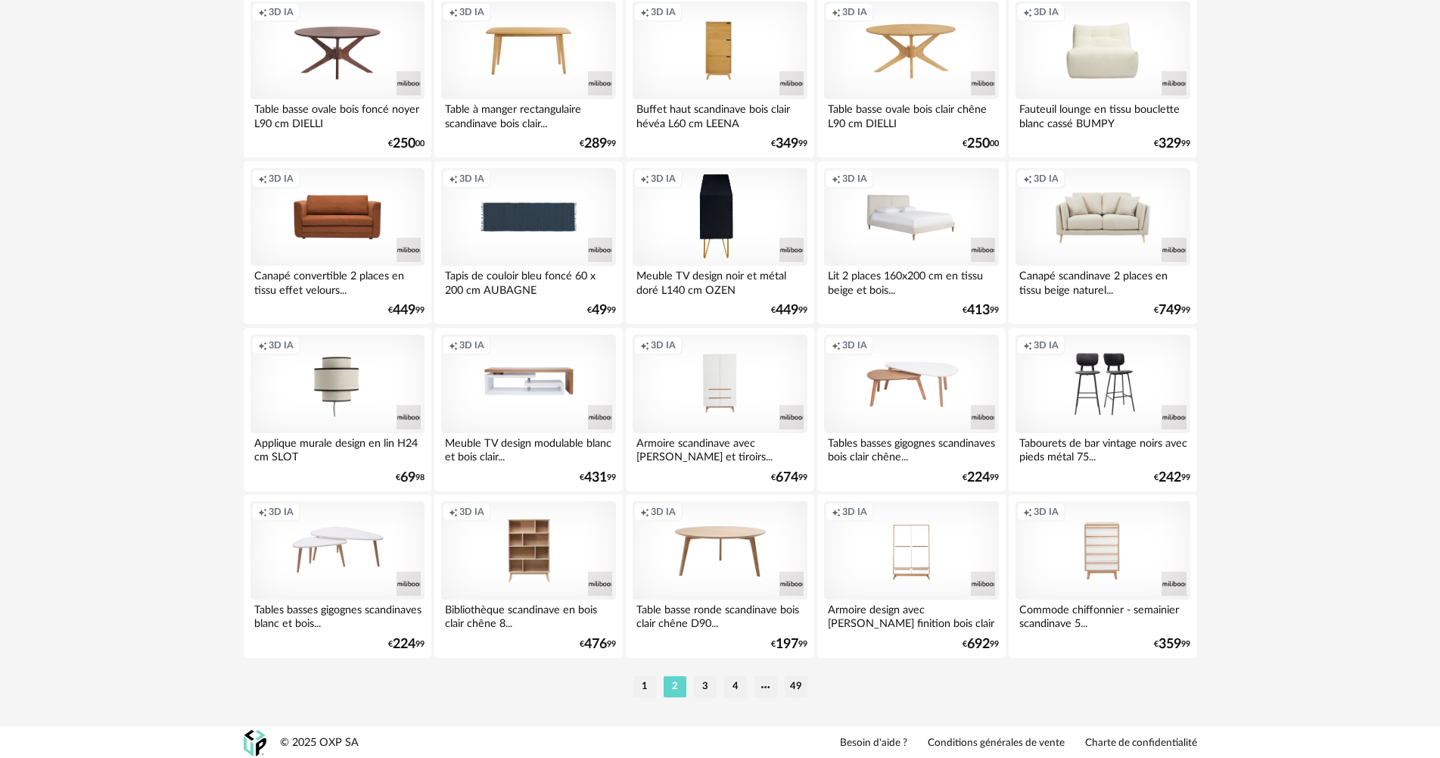
scroll to position [2891, 0]
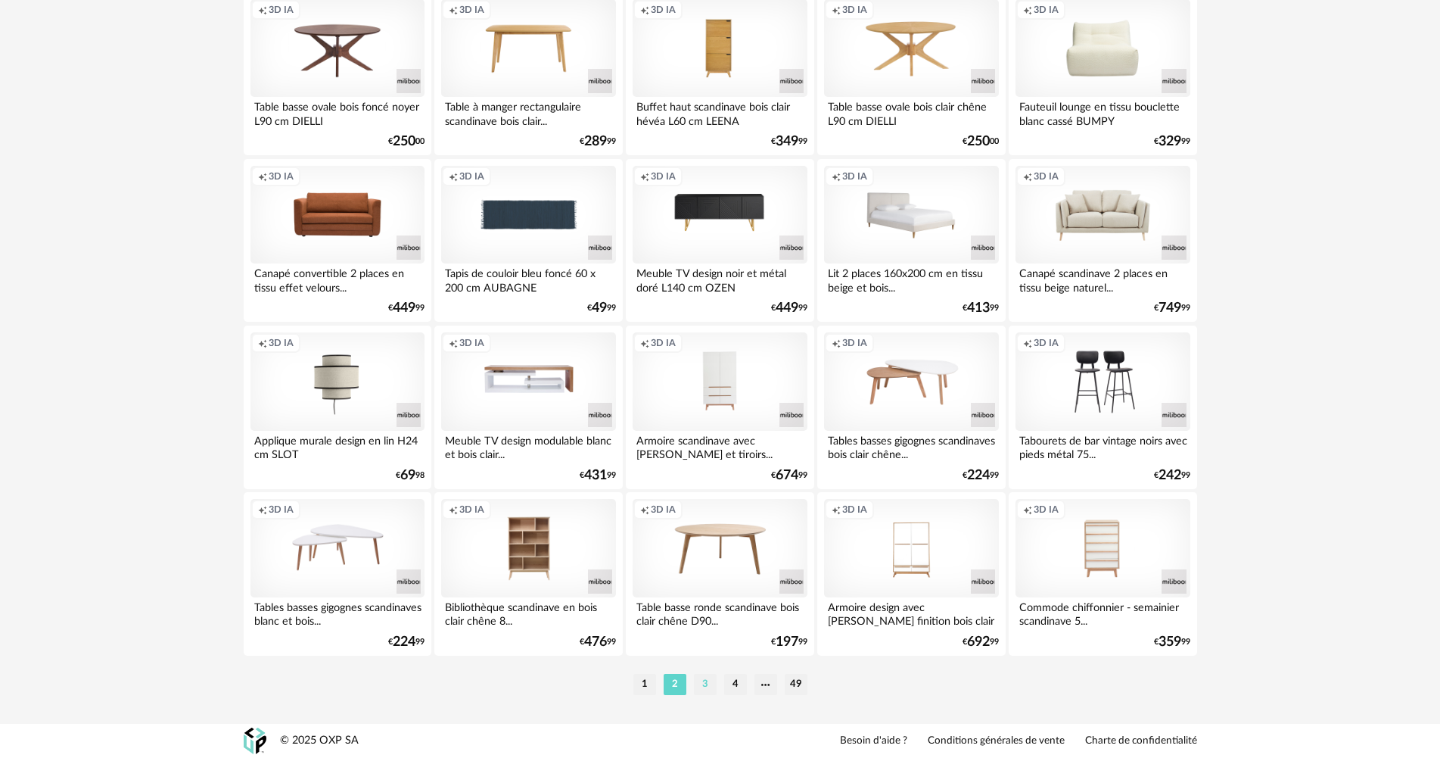
click at [708, 681] on li "3" at bounding box center [705, 684] width 23 height 21
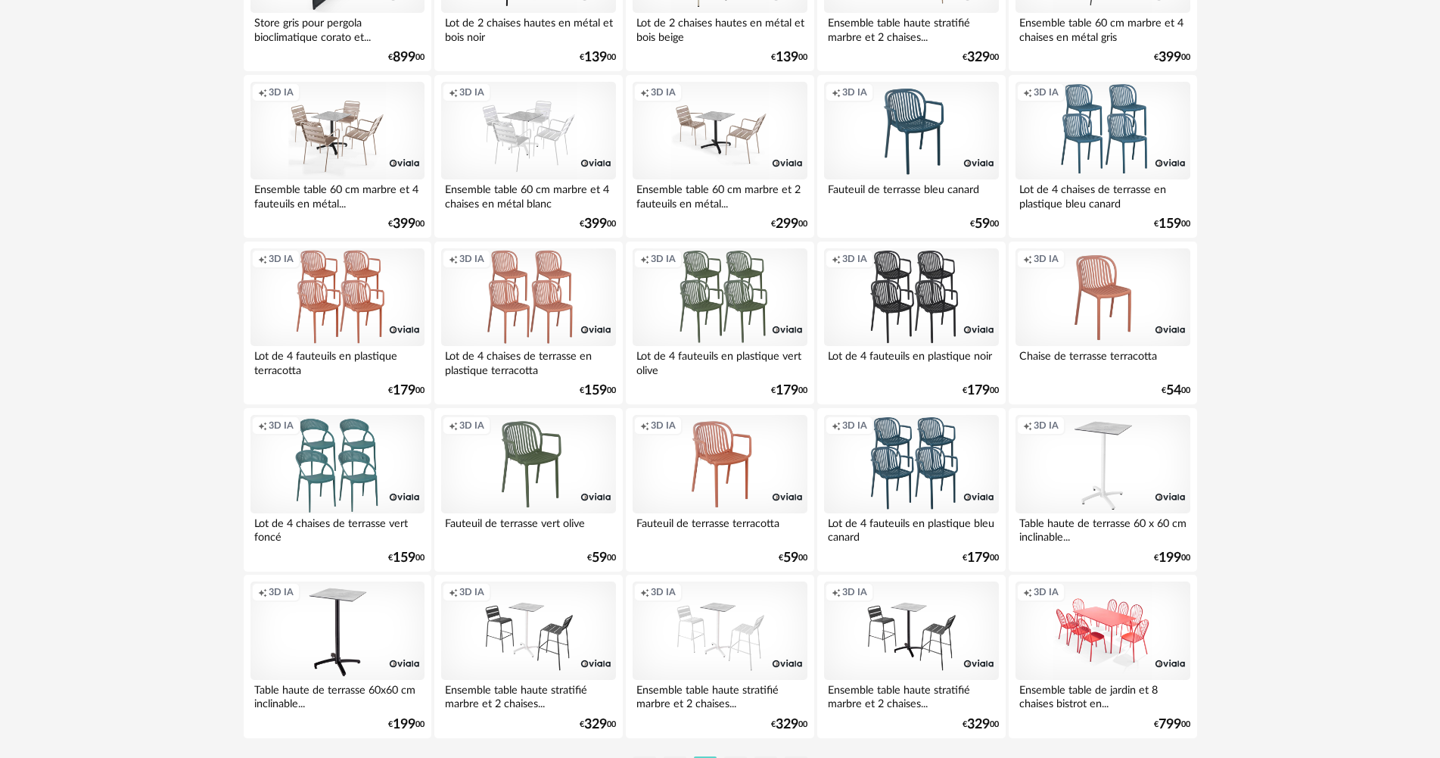
scroll to position [2891, 0]
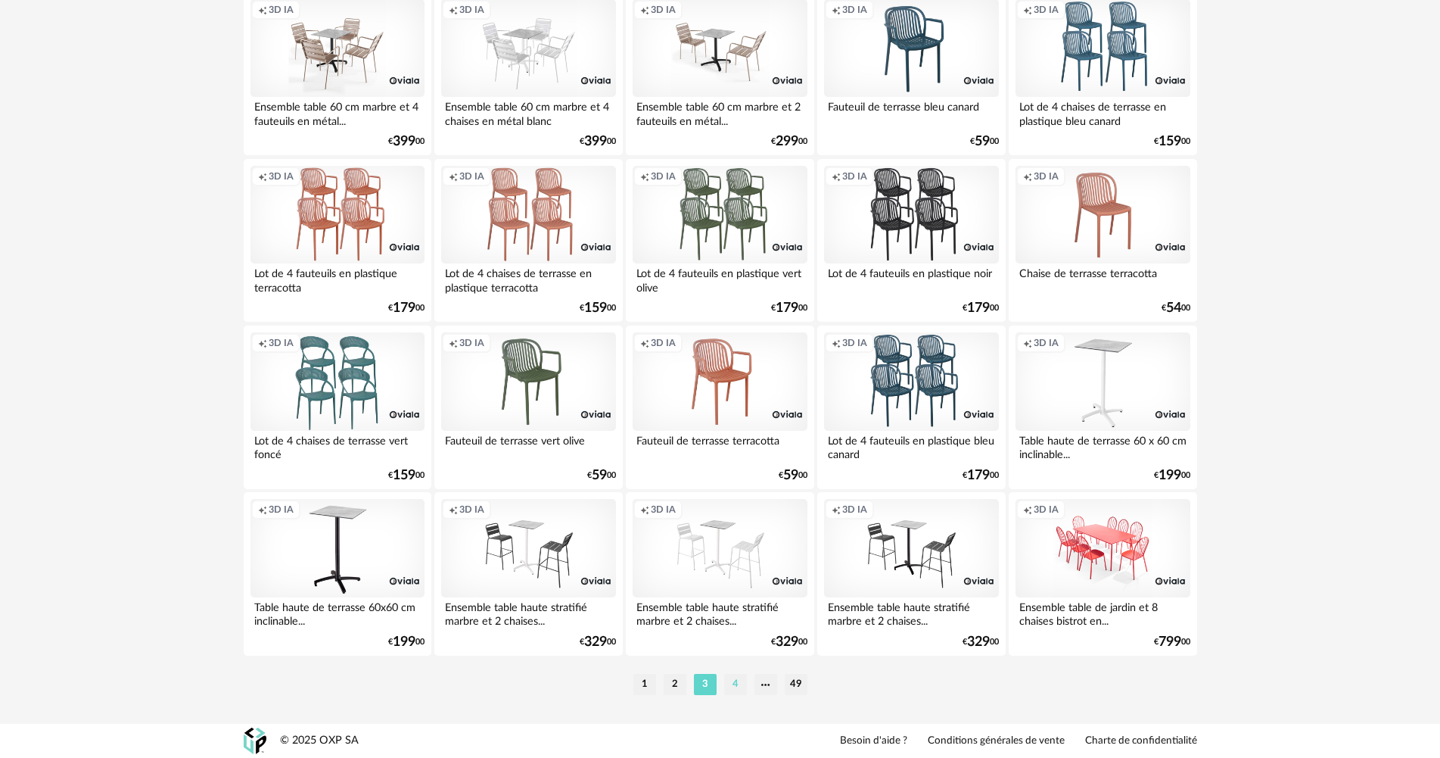
click at [733, 685] on li "4" at bounding box center [735, 684] width 23 height 21
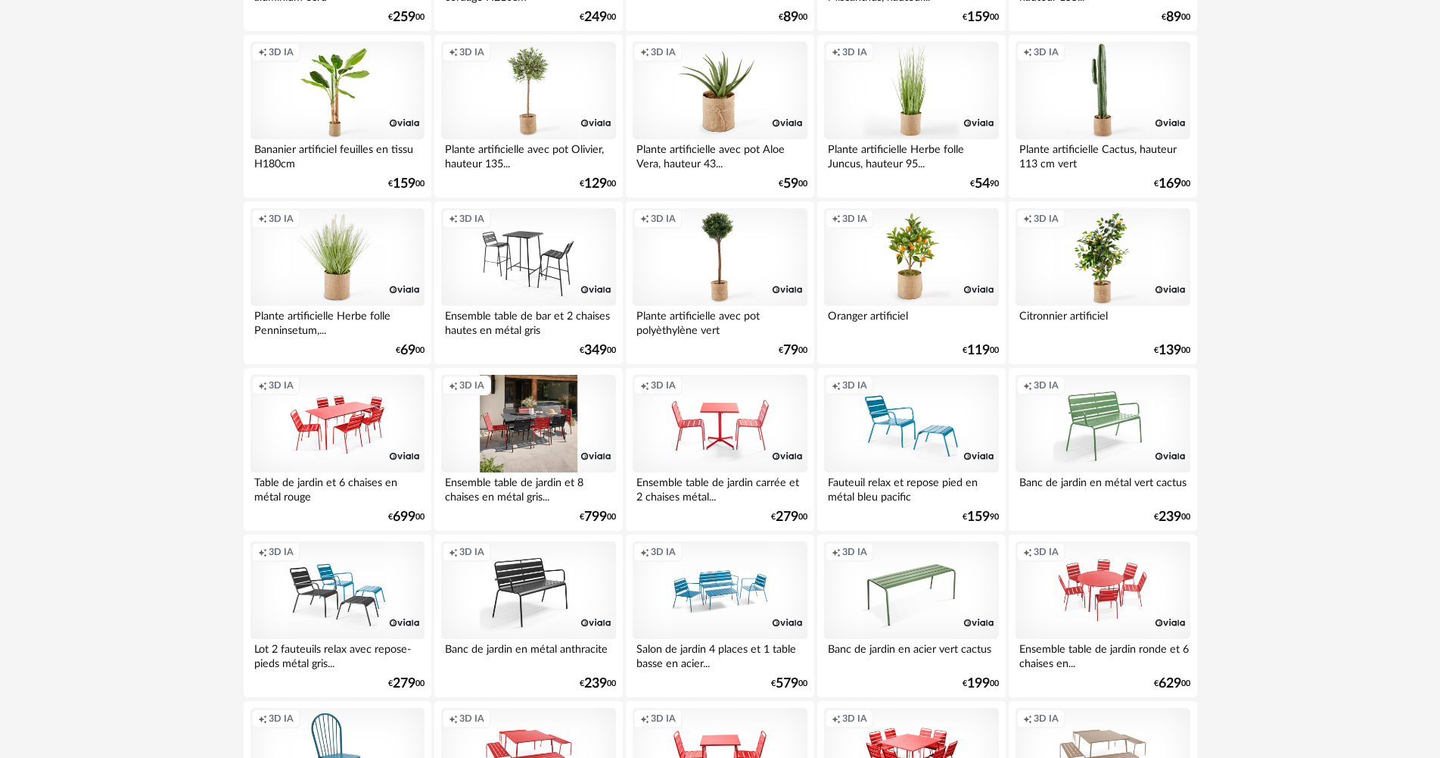
drag, startPoint x: 666, startPoint y: 380, endPoint x: 578, endPoint y: 425, distance: 98.8
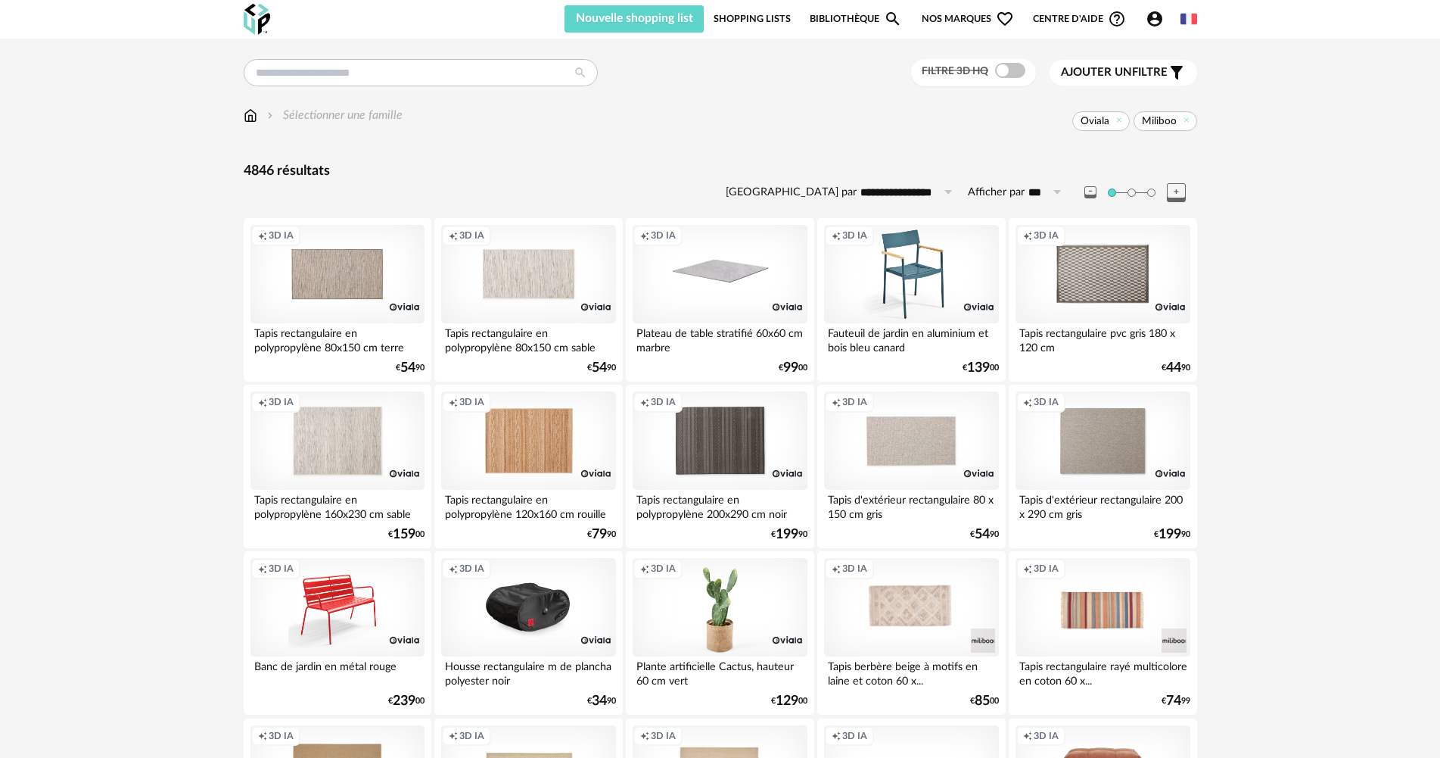
click at [878, 16] on link "Bibliothèque Magnify icon" at bounding box center [856, 18] width 92 height 27
click at [970, 24] on span "Nos marques Heart Outline icon" at bounding box center [968, 18] width 92 height 27
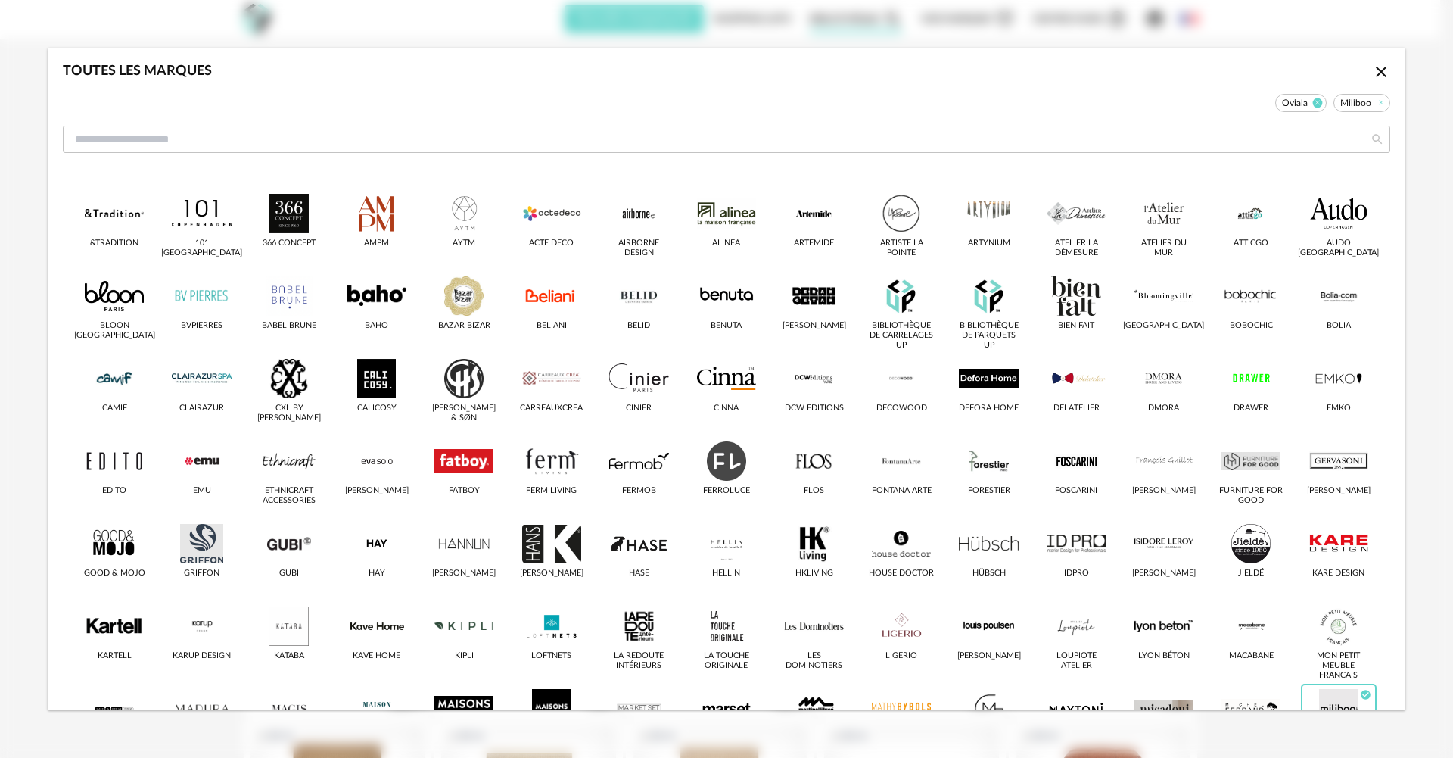
click at [1313, 101] on icon "dialog" at bounding box center [1318, 103] width 10 height 10
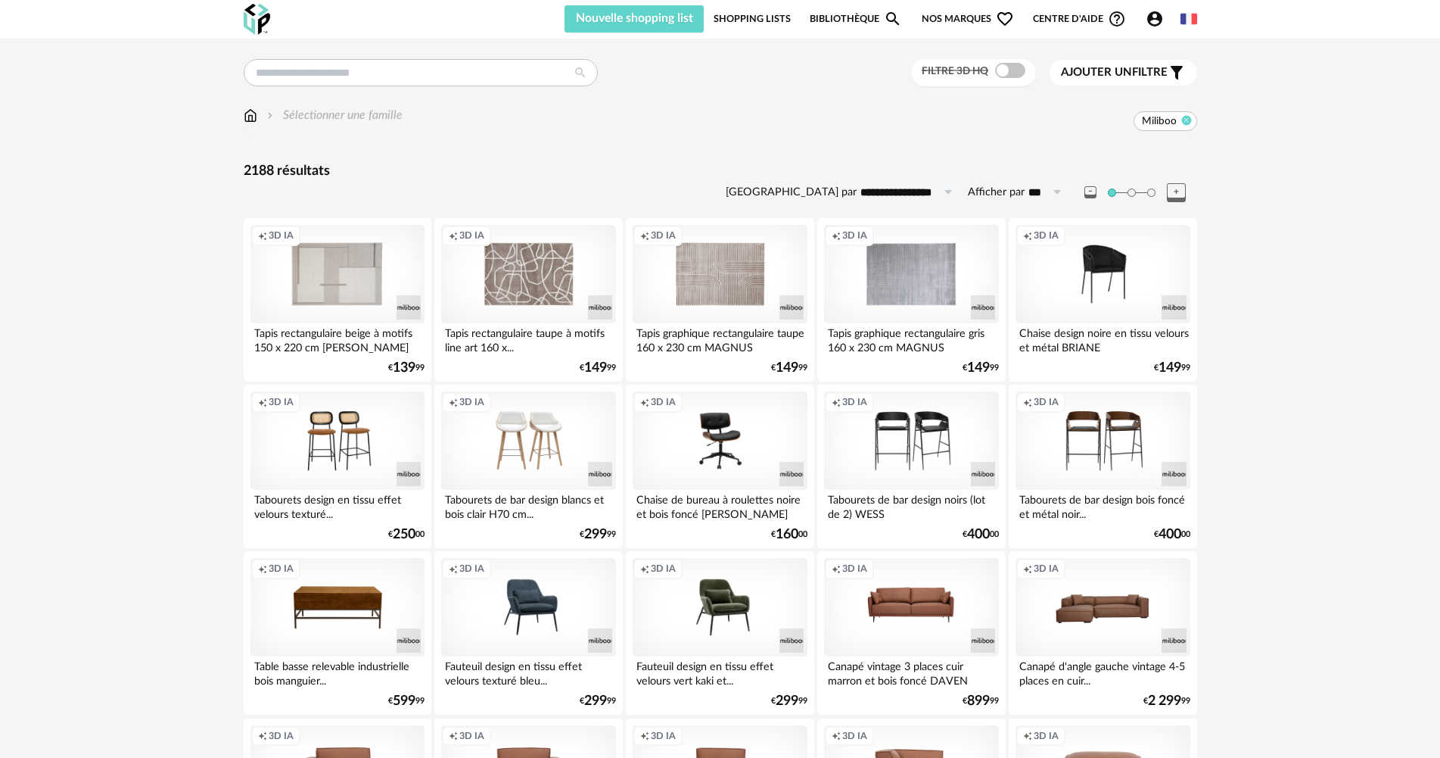
click at [1189, 120] on icon at bounding box center [1187, 120] width 10 height 10
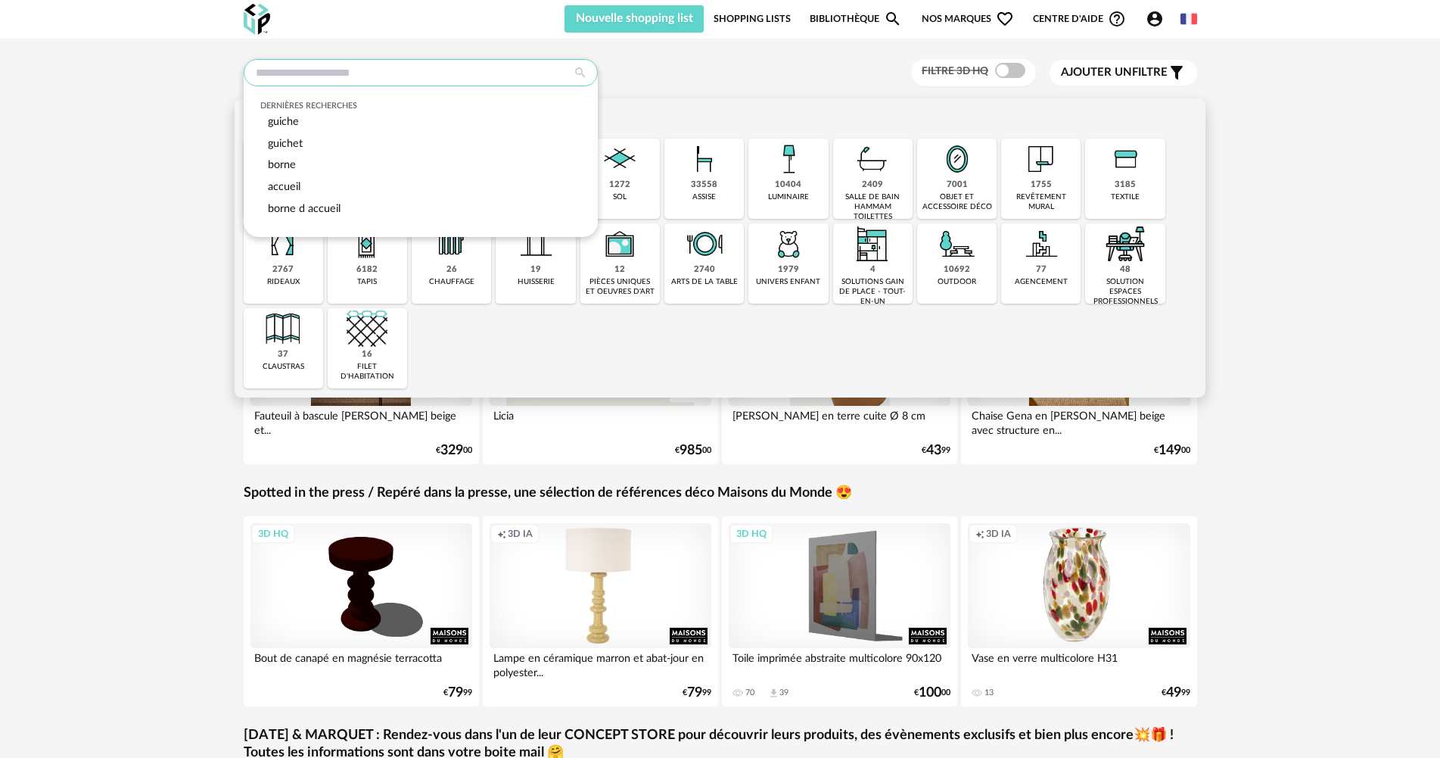
click at [328, 77] on input "text" at bounding box center [421, 72] width 354 height 27
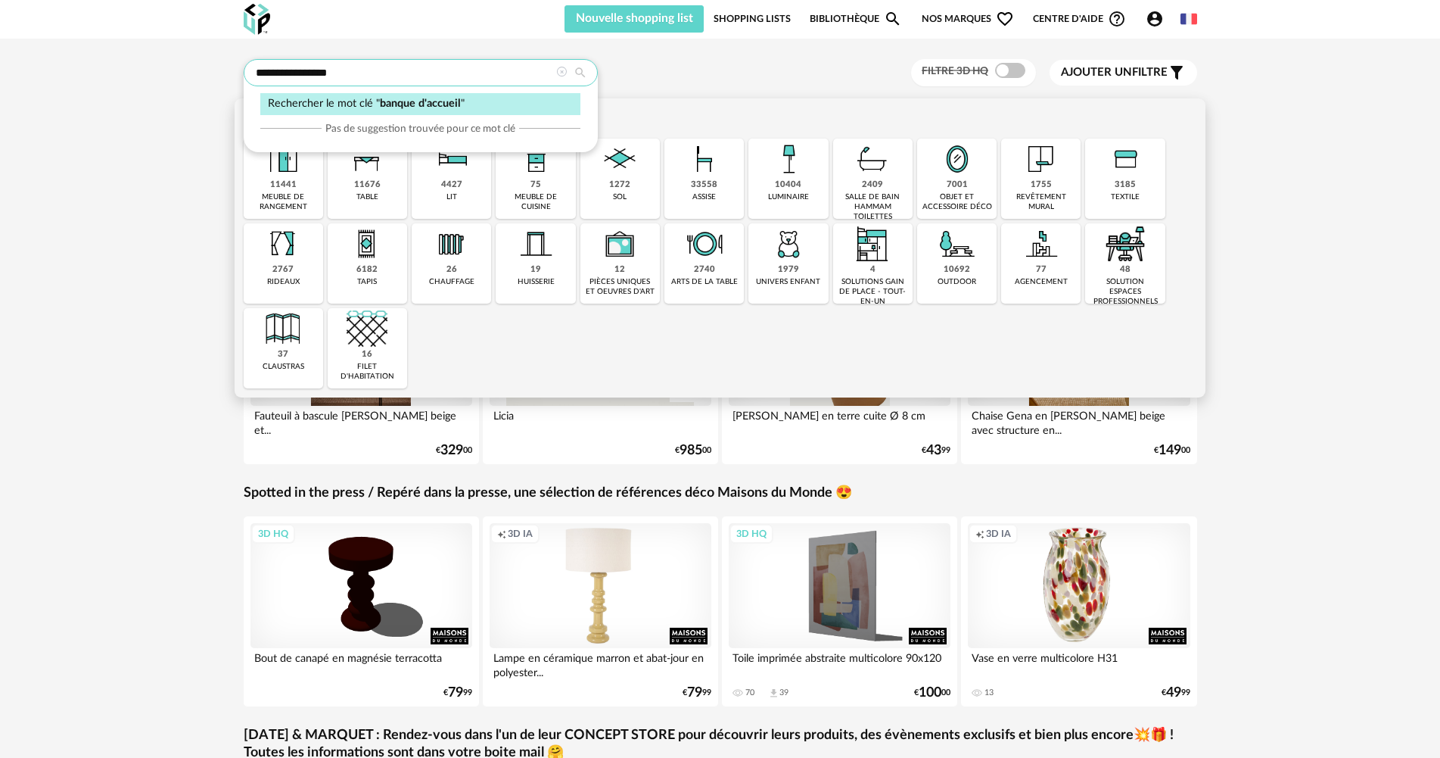
type input "**********"
